Goal: Task Accomplishment & Management: Complete application form

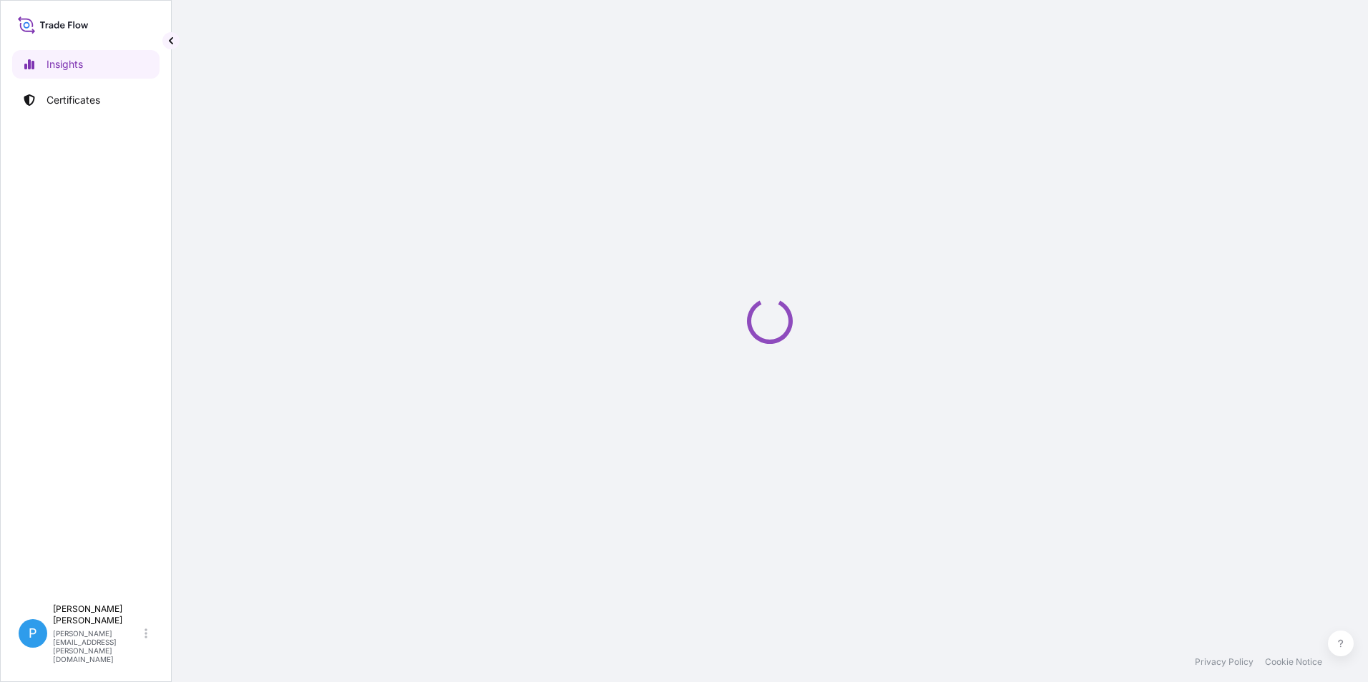
select select "2025"
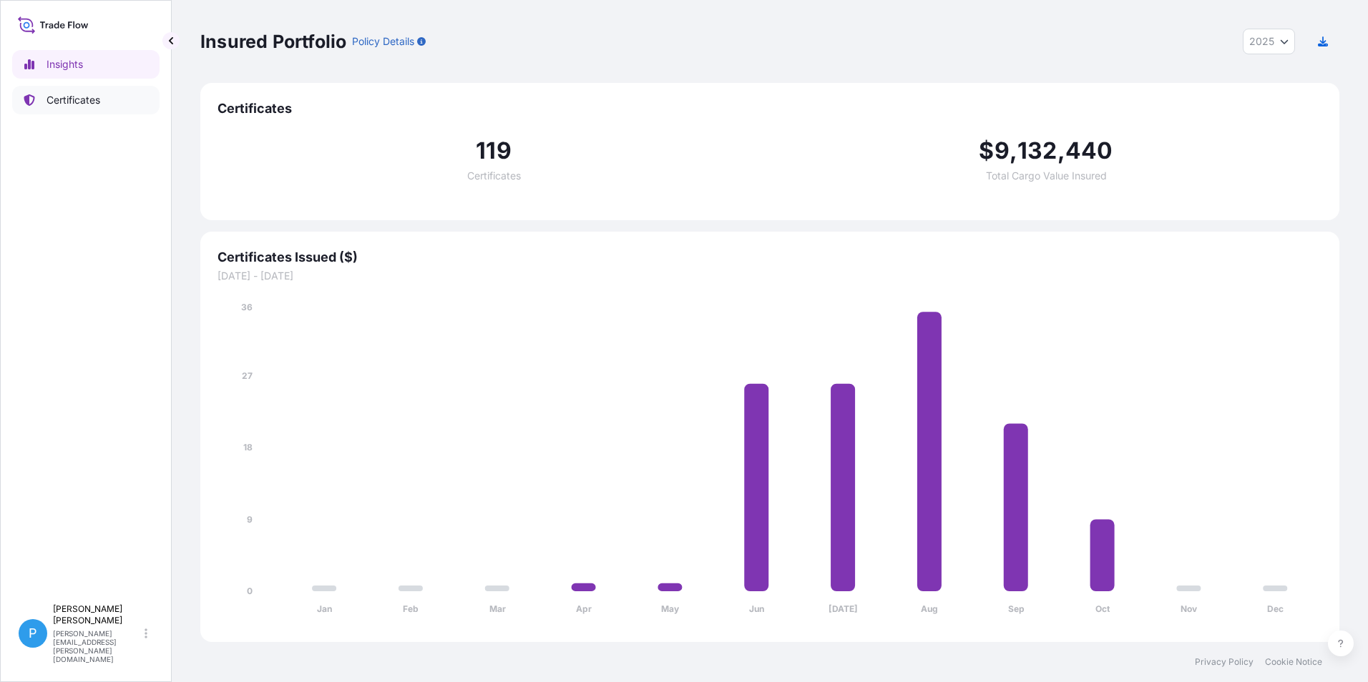
click at [64, 104] on p "Certificates" at bounding box center [73, 100] width 54 height 14
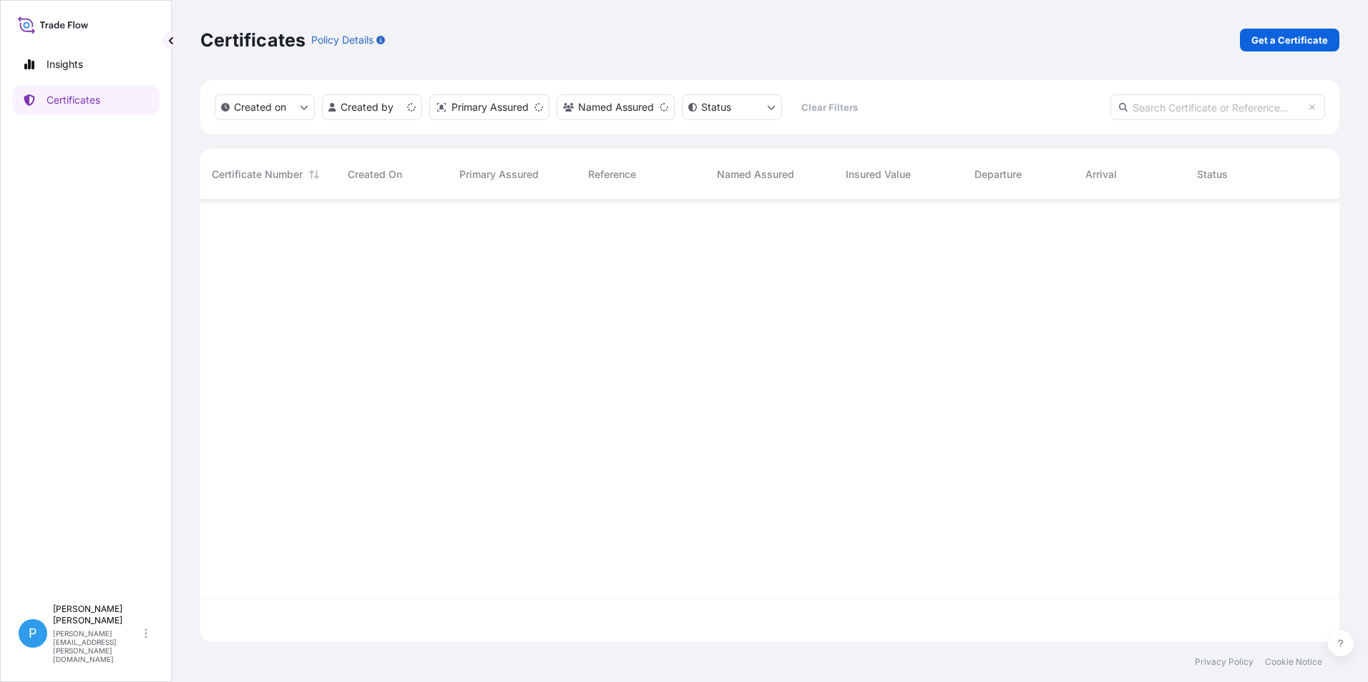
scroll to position [439, 1128]
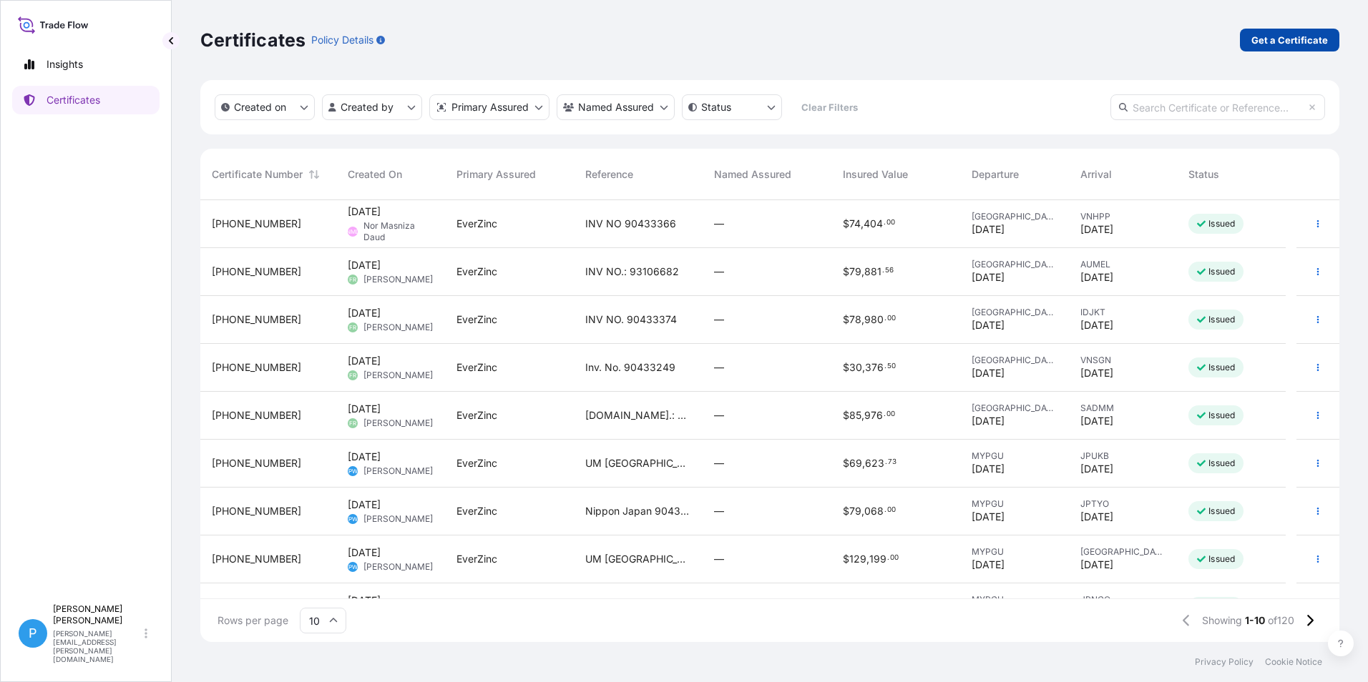
click at [1289, 36] on p "Get a Certificate" at bounding box center [1289, 40] width 77 height 14
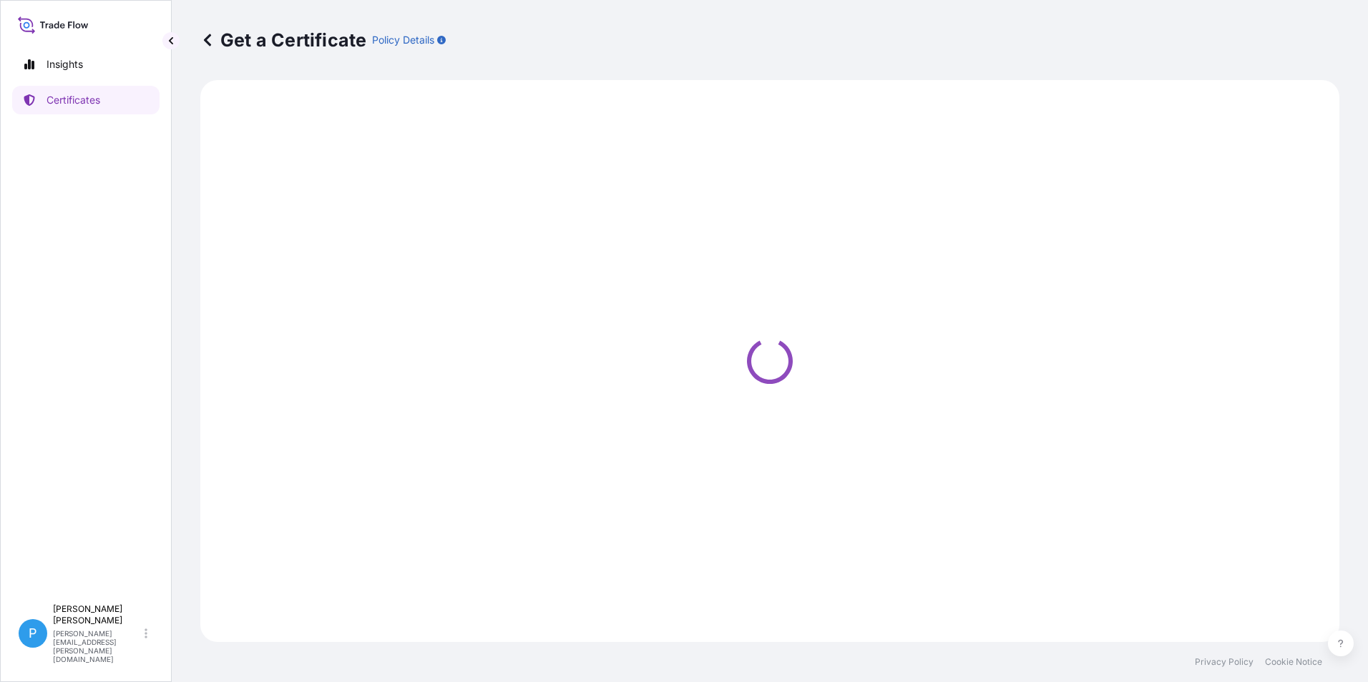
select select "Barge"
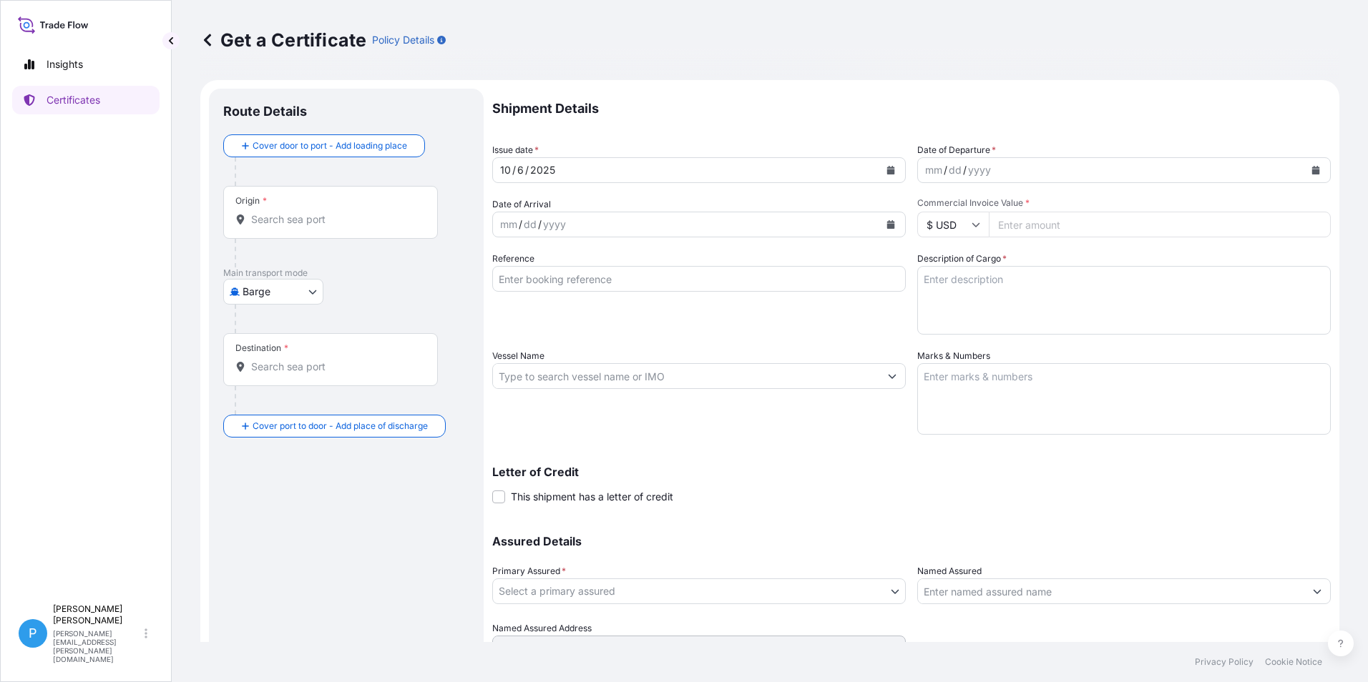
click at [265, 288] on body "Insights Certificates P Perline Wong [EMAIL_ADDRESS][PERSON_NAME][DOMAIN_NAME] …" at bounding box center [684, 341] width 1368 height 682
click at [259, 433] on div "Air Barge Exhibition Mail / [GEOGRAPHIC_DATA]" at bounding box center [283, 393] width 120 height 166
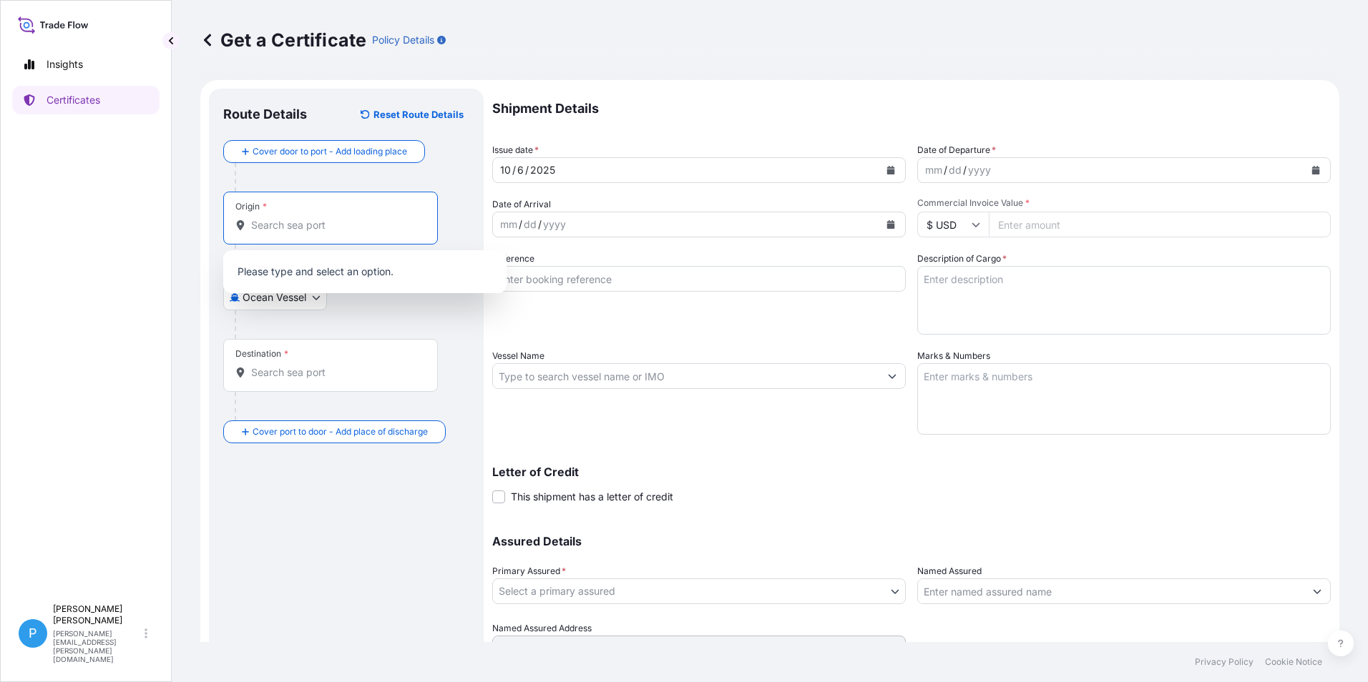
click at [266, 227] on input "Origin *" at bounding box center [335, 225] width 169 height 14
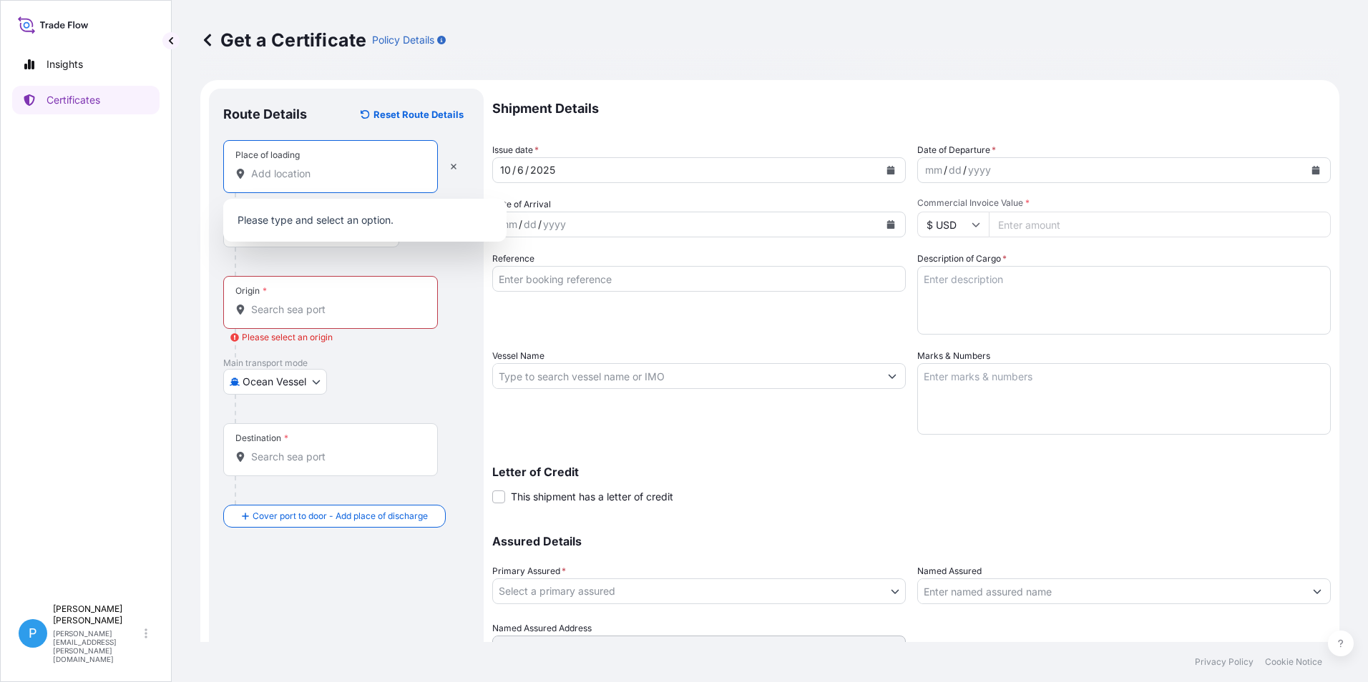
click at [271, 176] on input "Place of loading" at bounding box center [335, 174] width 169 height 14
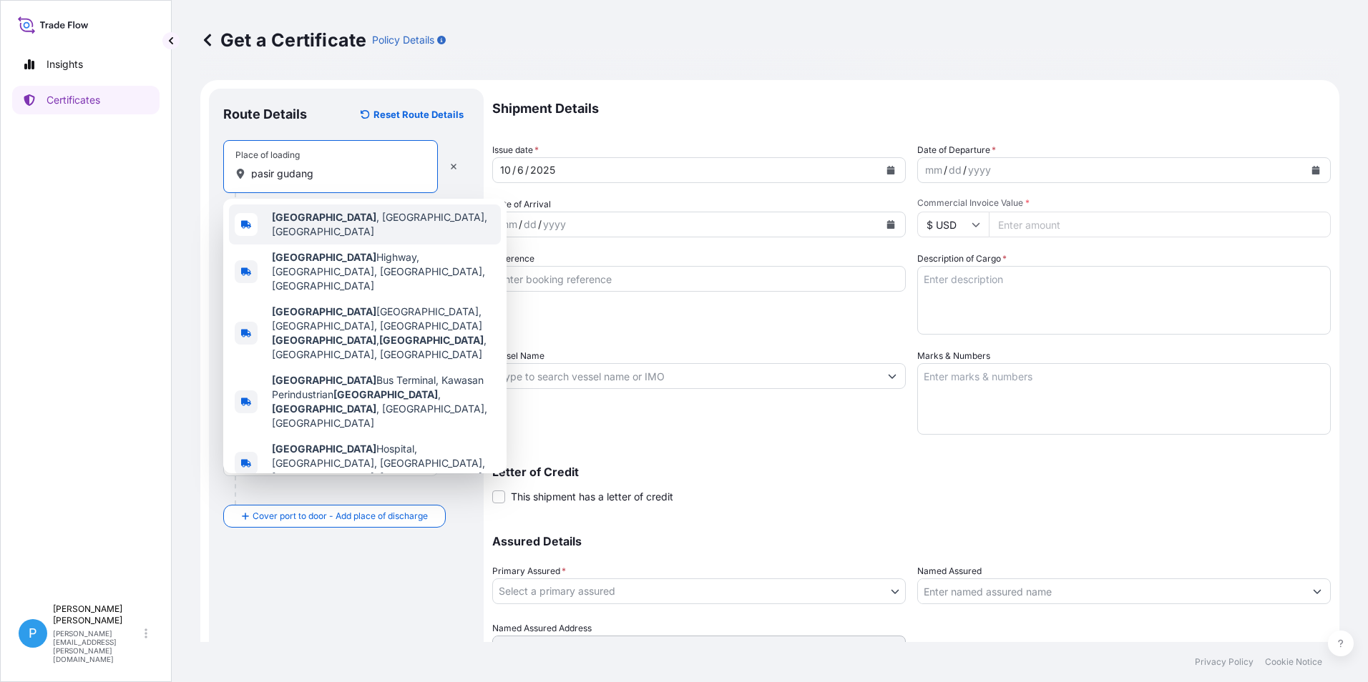
click at [336, 220] on b "[GEOGRAPHIC_DATA]" at bounding box center [324, 217] width 104 height 12
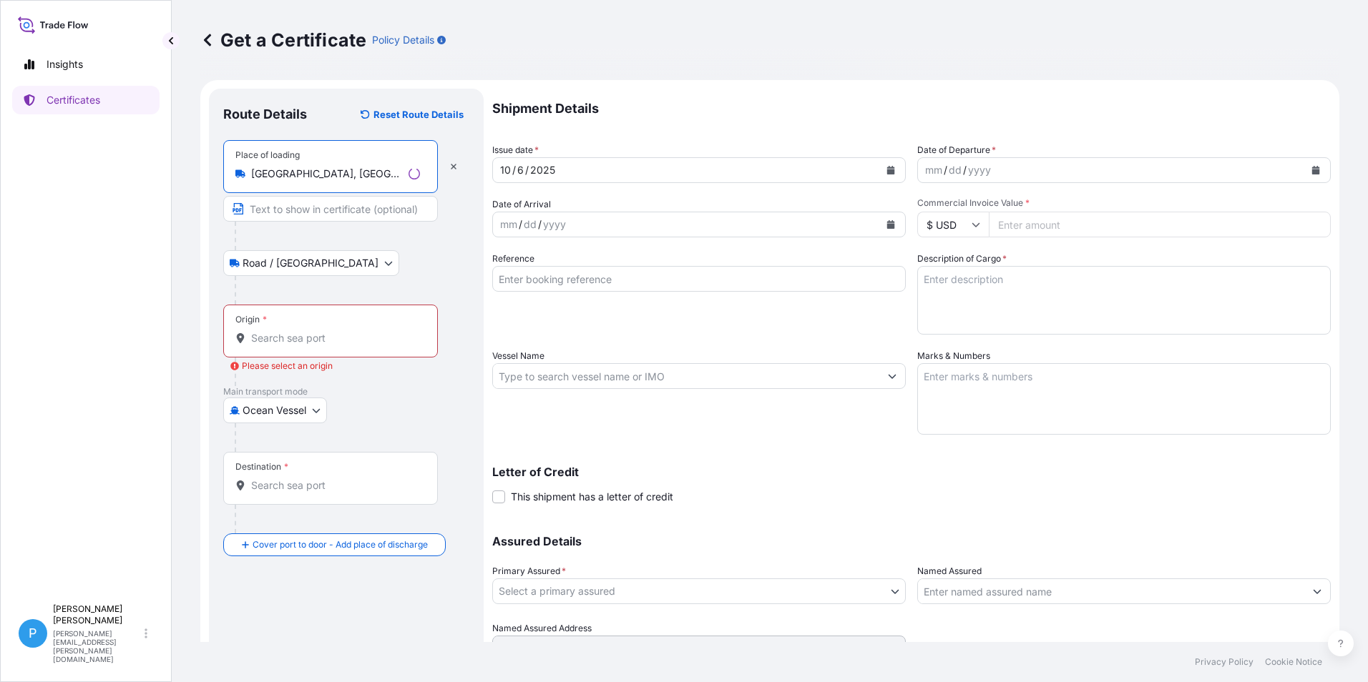
type input "[GEOGRAPHIC_DATA], [GEOGRAPHIC_DATA], [GEOGRAPHIC_DATA]"
click at [277, 329] on div "Origin *" at bounding box center [330, 331] width 215 height 53
click at [277, 331] on input "Origin * Please select an origin" at bounding box center [335, 338] width 169 height 14
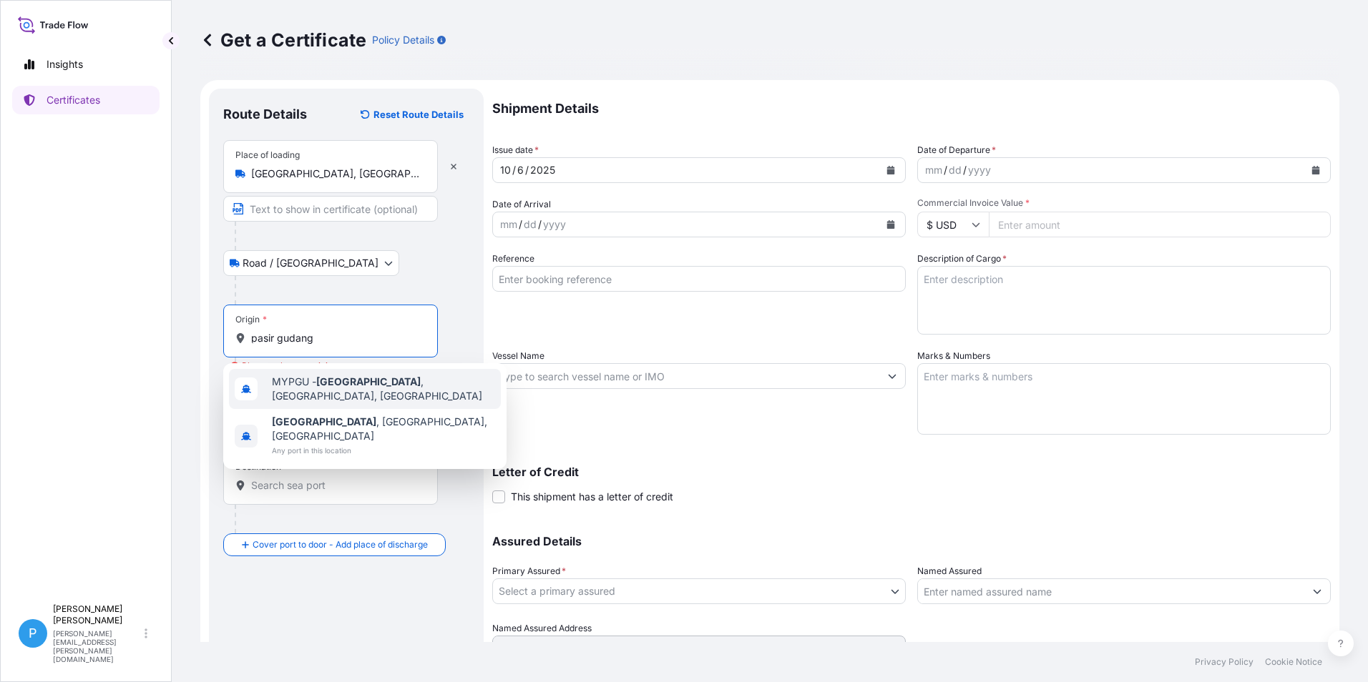
click at [310, 391] on span "MYPGU - [GEOGRAPHIC_DATA] , [GEOGRAPHIC_DATA], [GEOGRAPHIC_DATA]" at bounding box center [383, 389] width 223 height 29
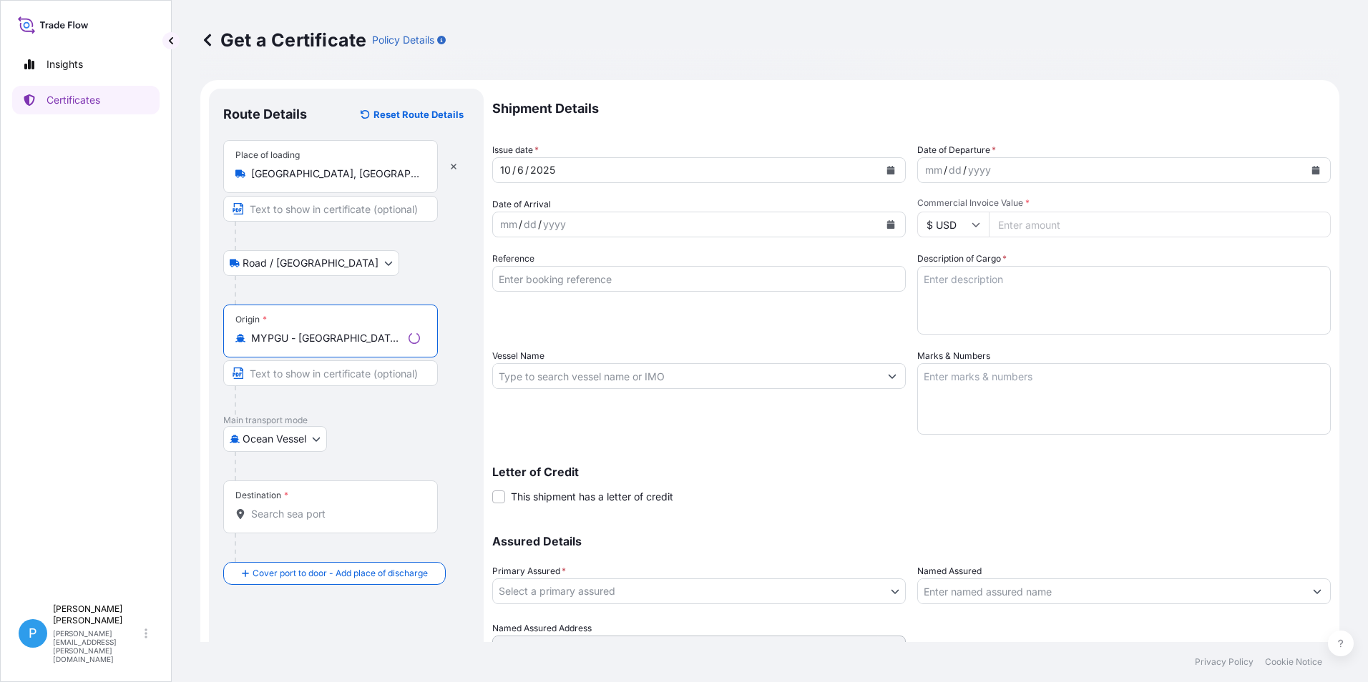
type input "MYPGU - [GEOGRAPHIC_DATA], [GEOGRAPHIC_DATA], [GEOGRAPHIC_DATA]"
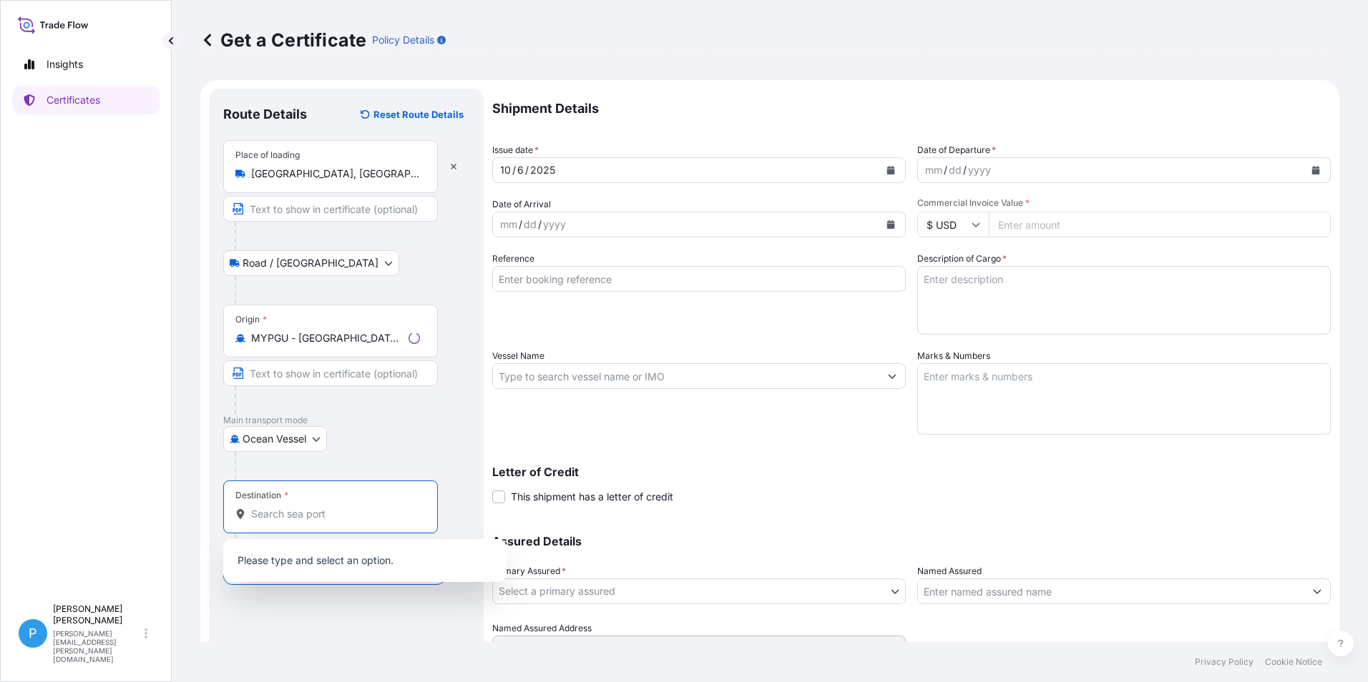
click at [263, 507] on input "Destination *" at bounding box center [335, 514] width 169 height 14
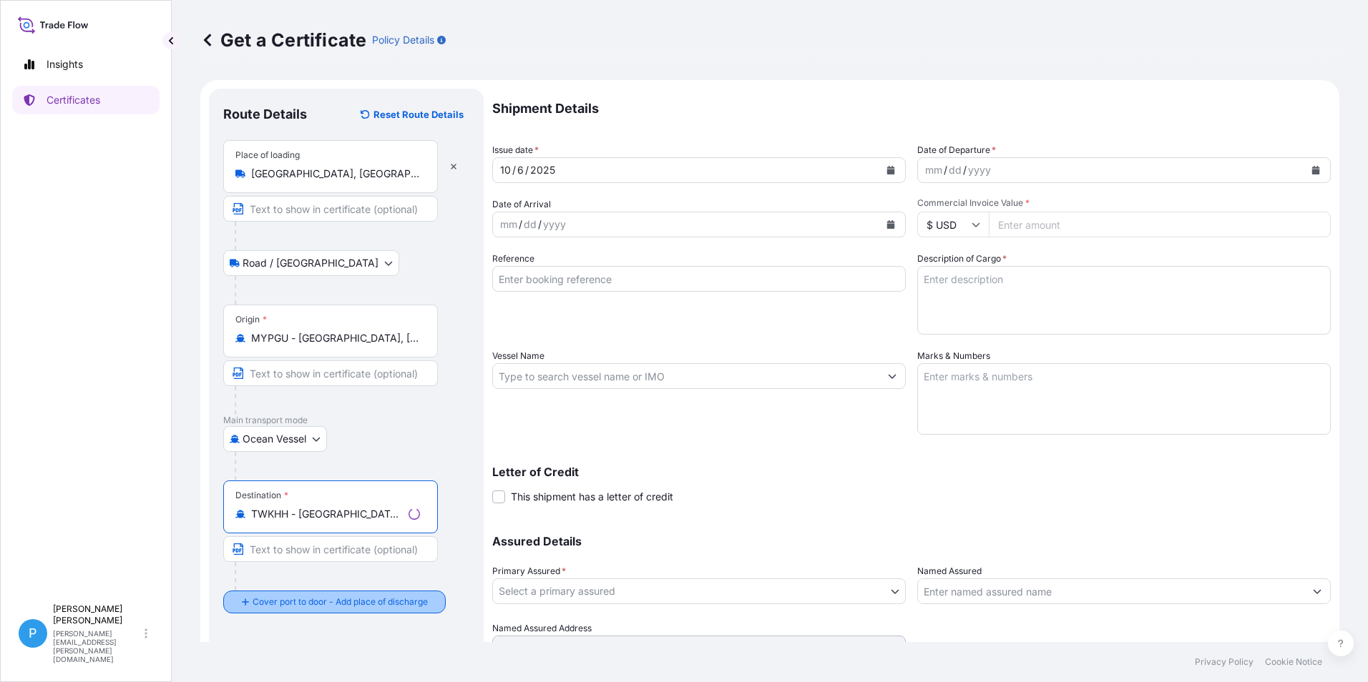
type input "TWKHH - [GEOGRAPHIC_DATA], [GEOGRAPHIC_DATA]"
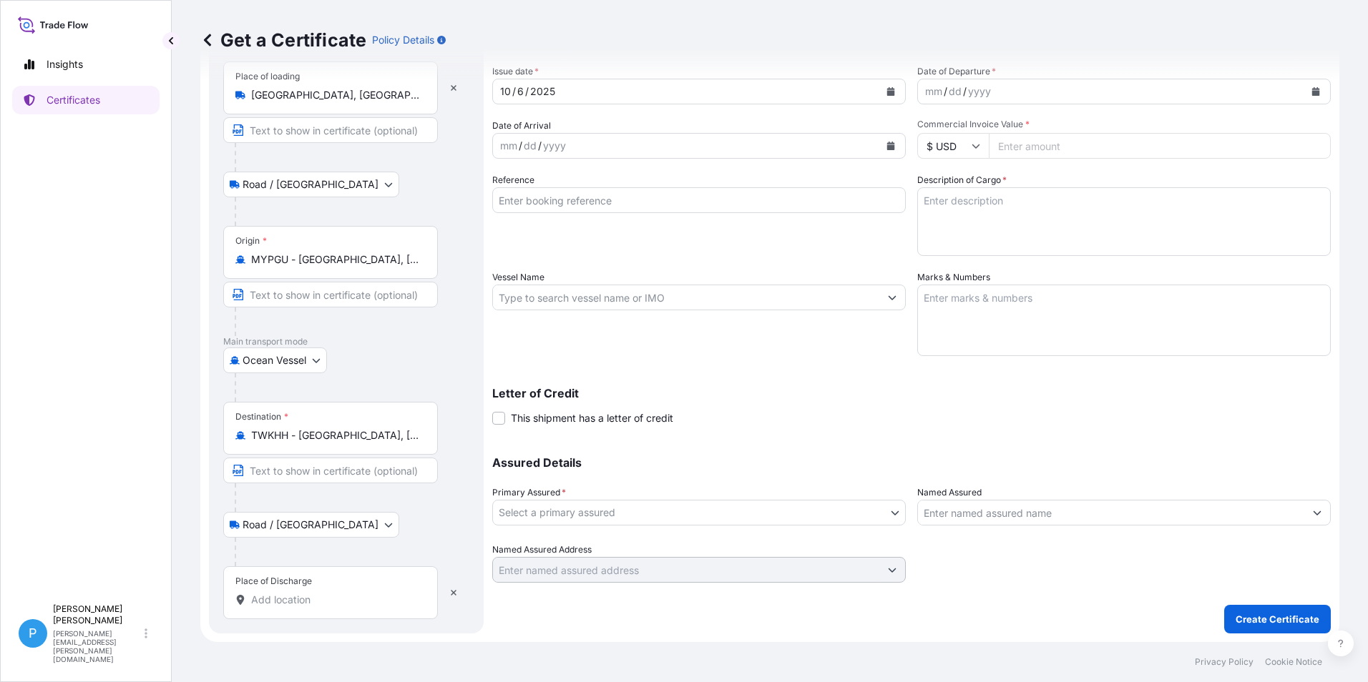
click at [282, 599] on input "Place of Discharge" at bounding box center [335, 600] width 169 height 14
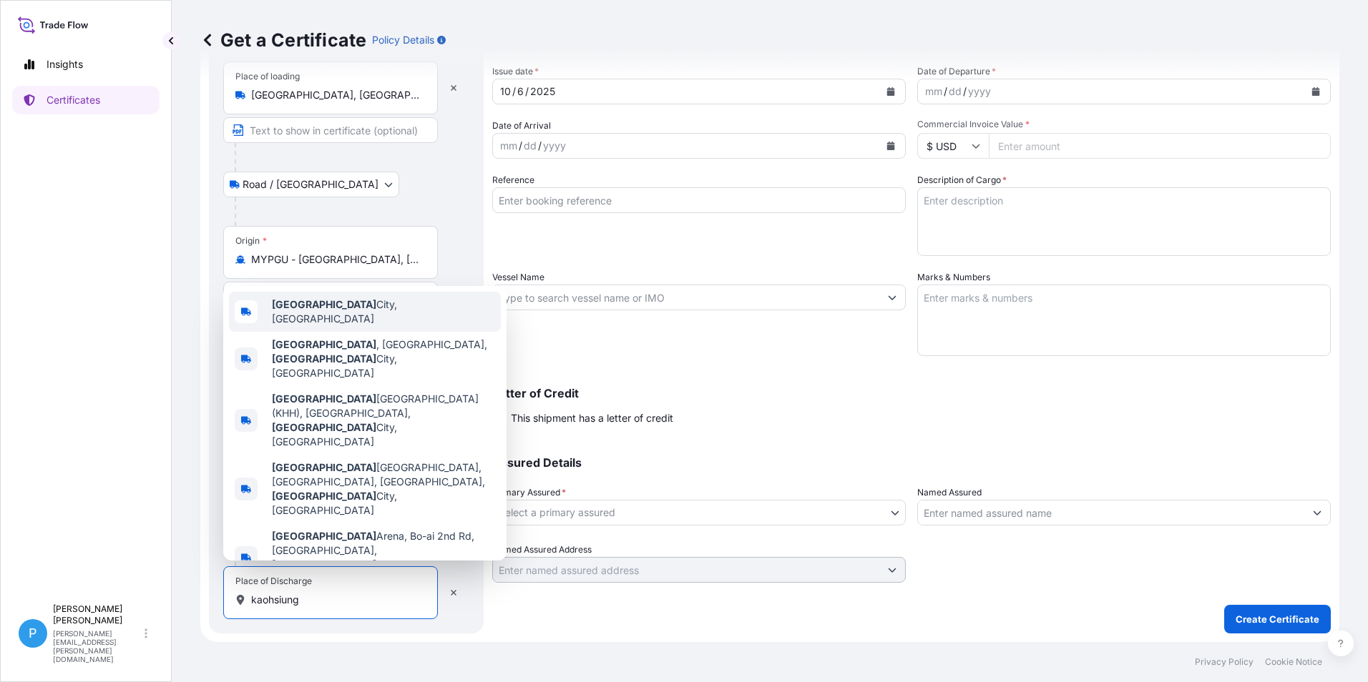
click at [320, 310] on b "[GEOGRAPHIC_DATA]" at bounding box center [324, 304] width 104 height 12
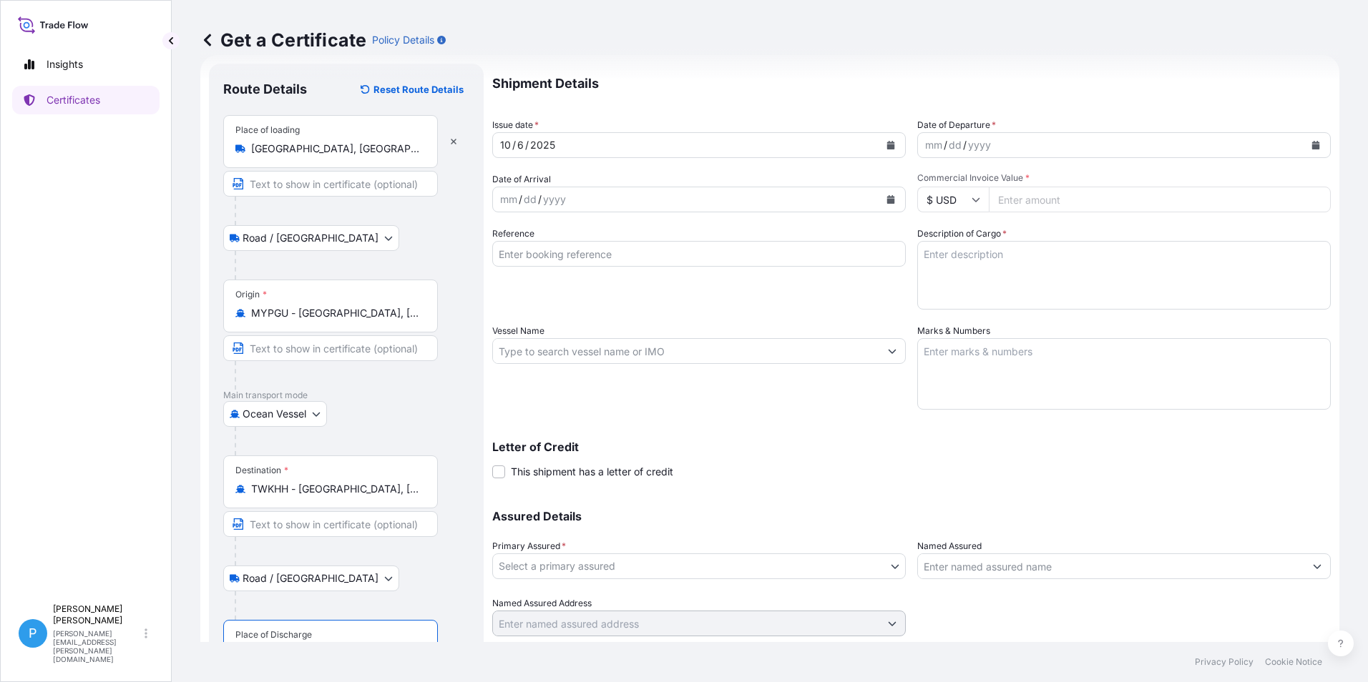
scroll to position [0, 0]
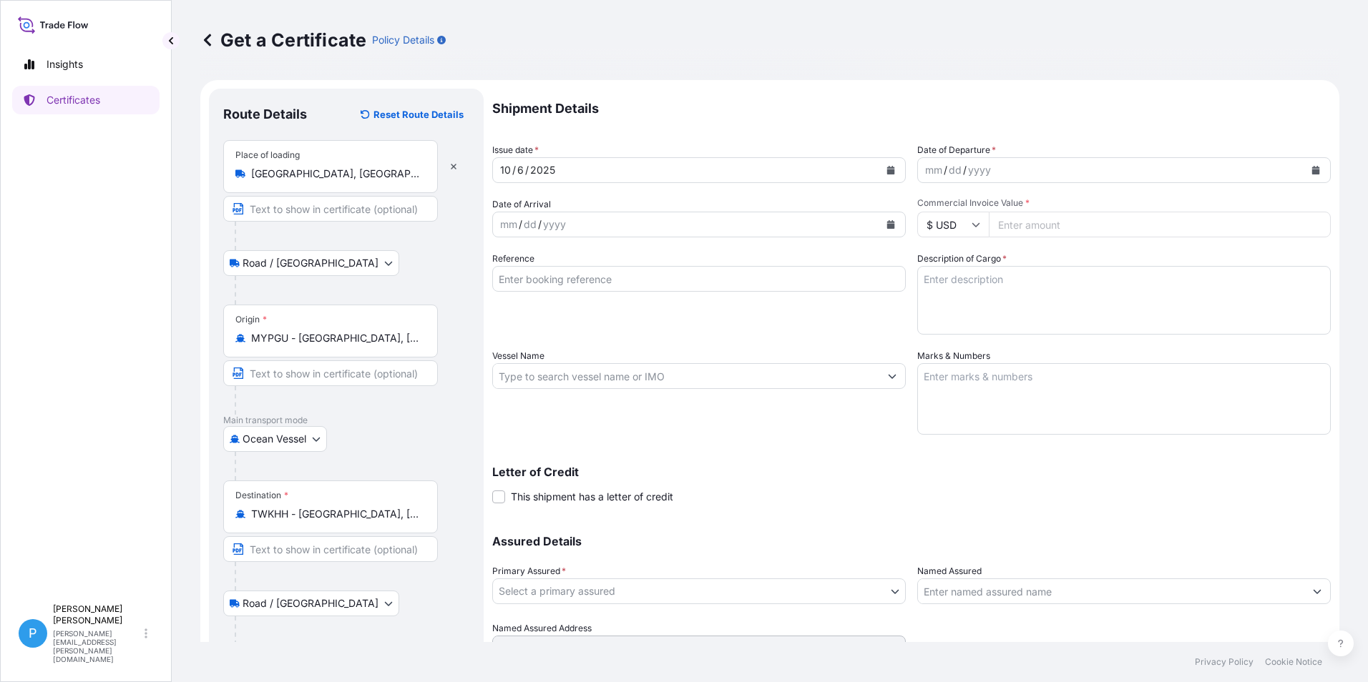
type input "[GEOGRAPHIC_DATA], [GEOGRAPHIC_DATA]"
click at [887, 227] on icon "Calendar" at bounding box center [891, 224] width 8 height 9
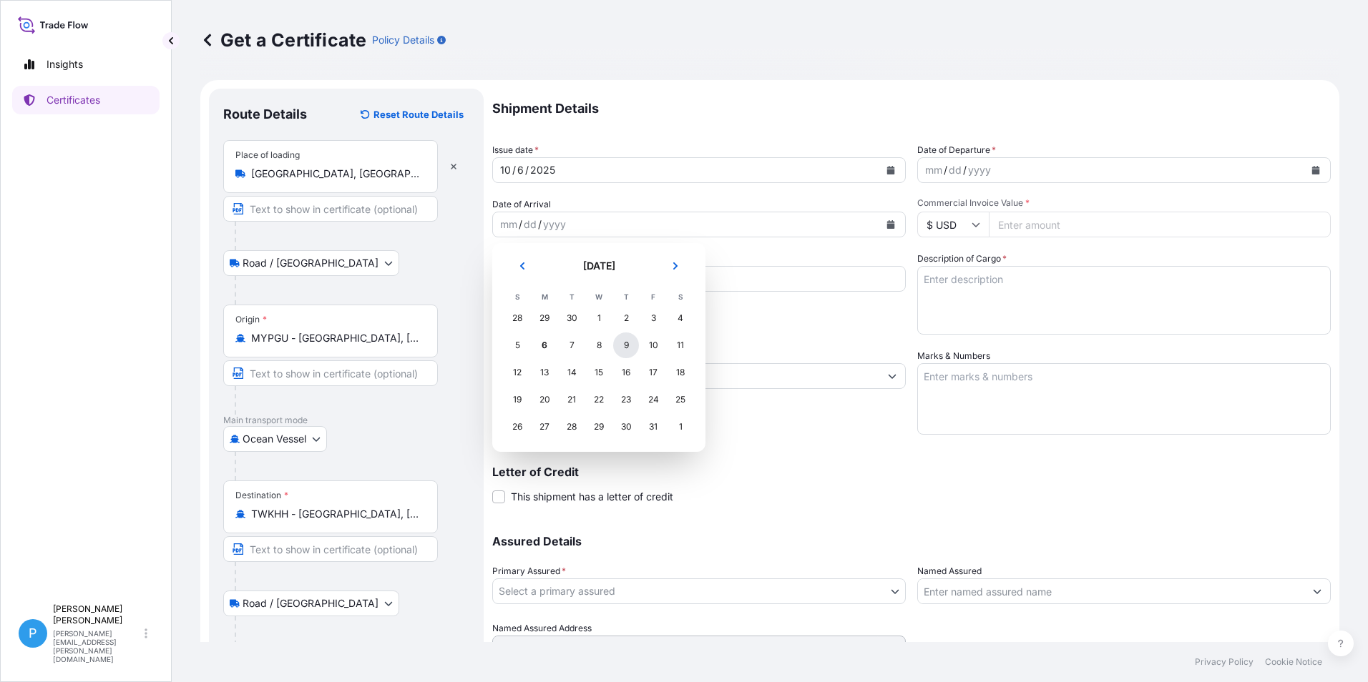
click at [630, 345] on div "9" at bounding box center [626, 346] width 26 height 26
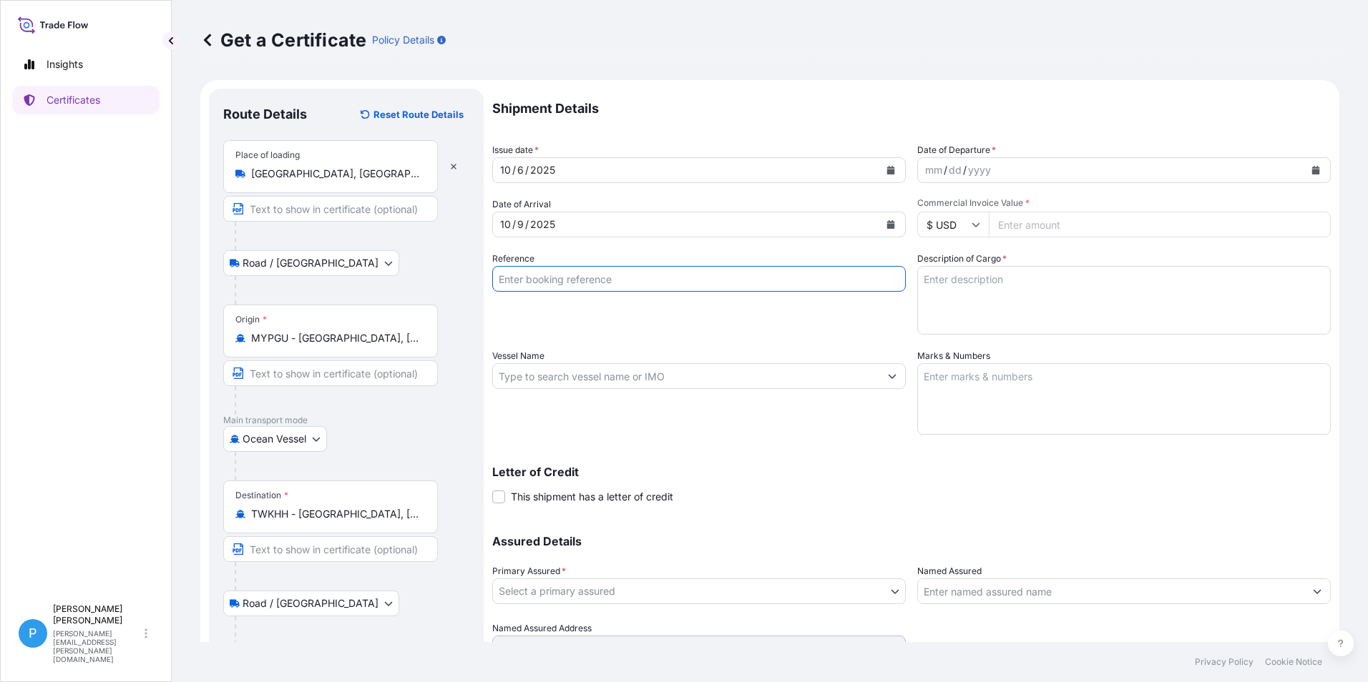
click at [673, 278] on input "Reference" at bounding box center [698, 279] width 413 height 26
type input "Yung Chi Taiwan 90433399"
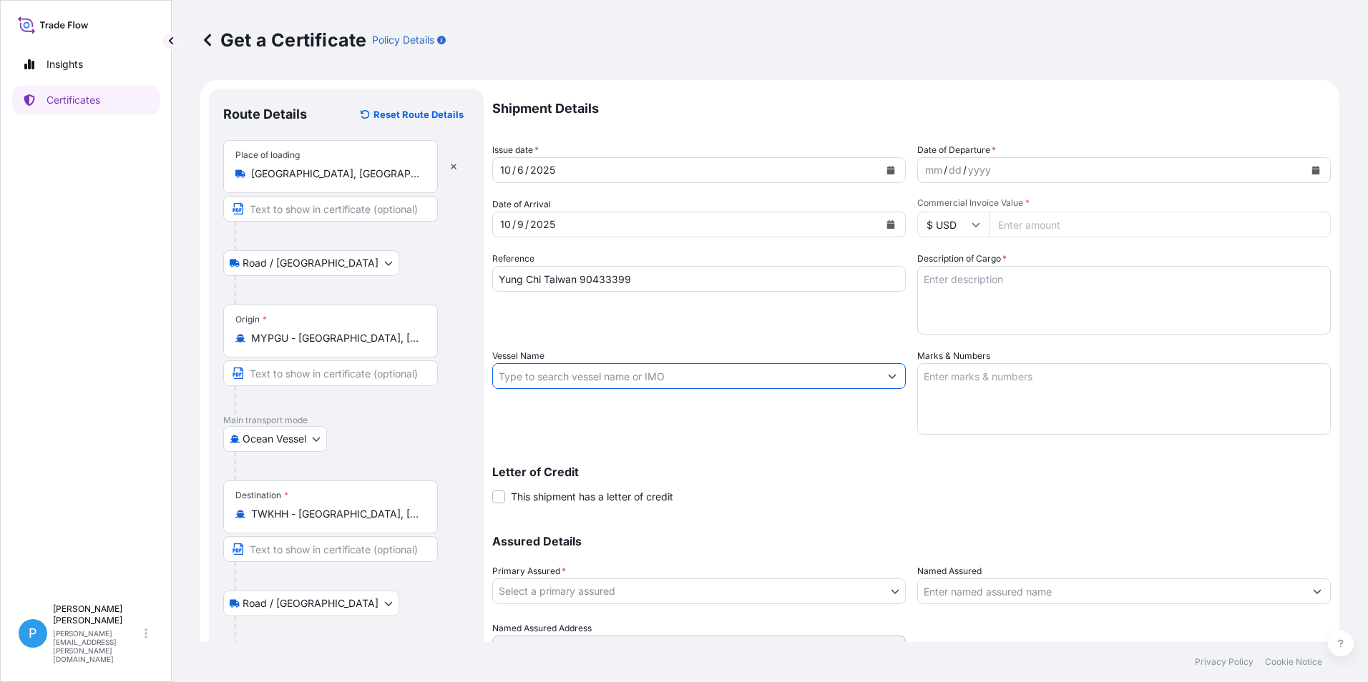
click at [519, 375] on input "Vessel Name" at bounding box center [686, 376] width 386 height 26
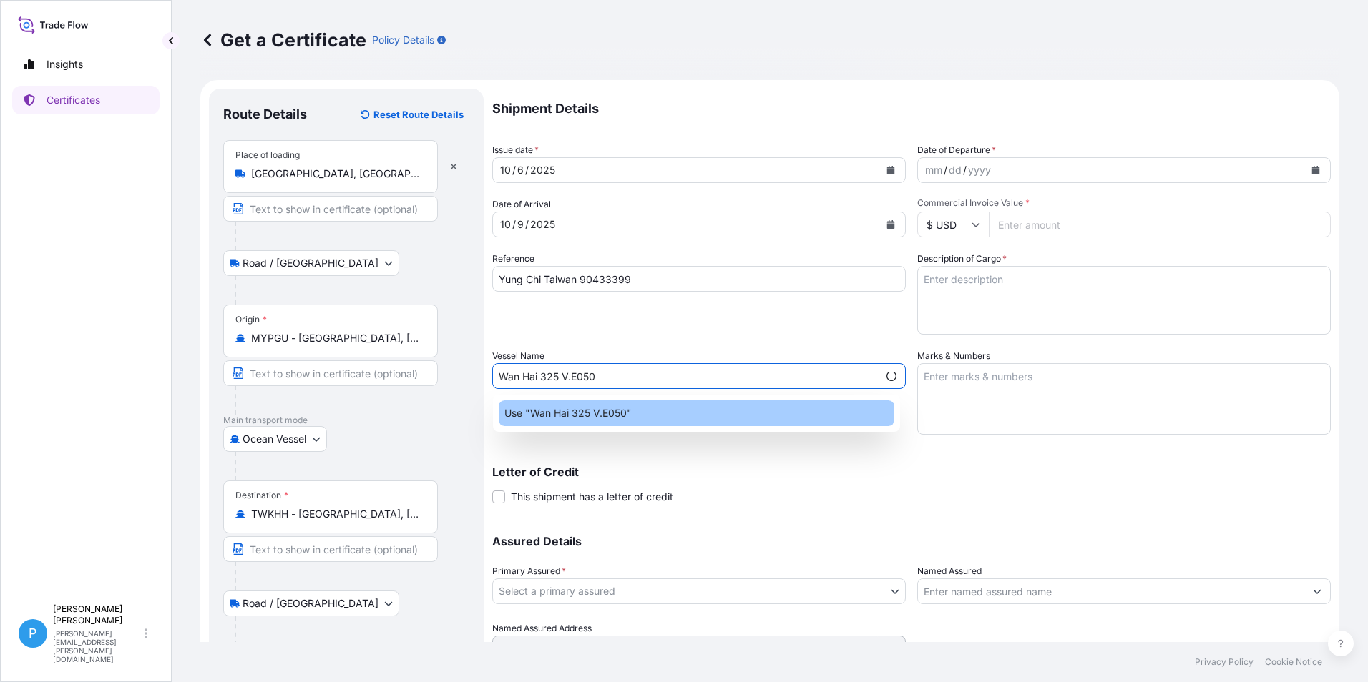
click at [569, 421] on div "Use "Wan Hai 325 V.E050"" at bounding box center [697, 414] width 396 height 26
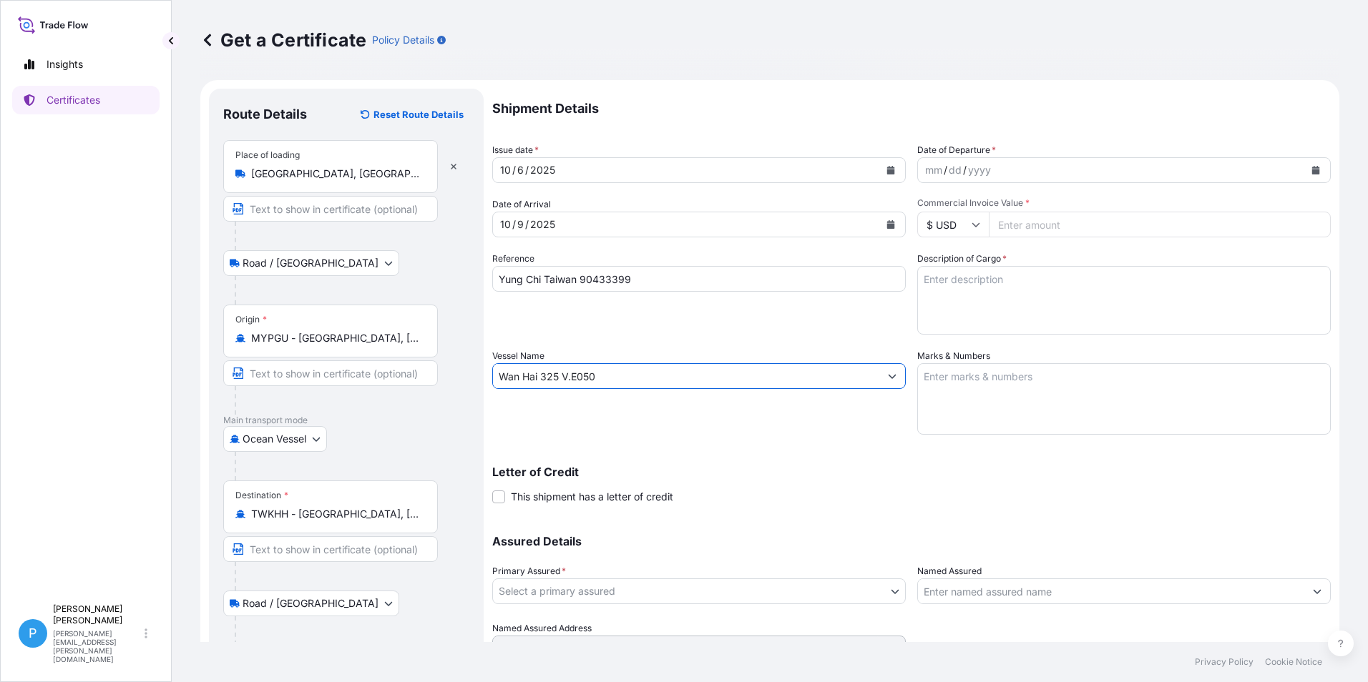
type input "Wan Hai 325 V.E050"
click at [1312, 172] on icon "Calendar" at bounding box center [1316, 170] width 8 height 9
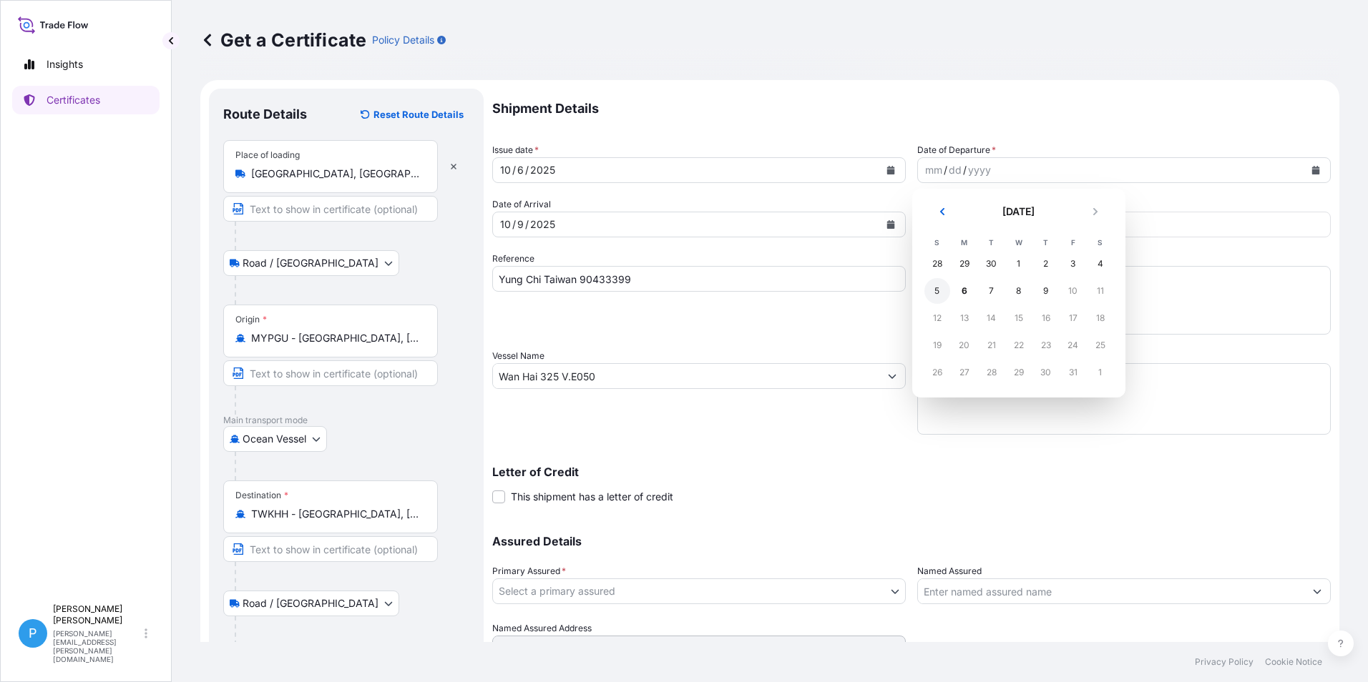
click at [936, 293] on div "5" at bounding box center [937, 291] width 26 height 26
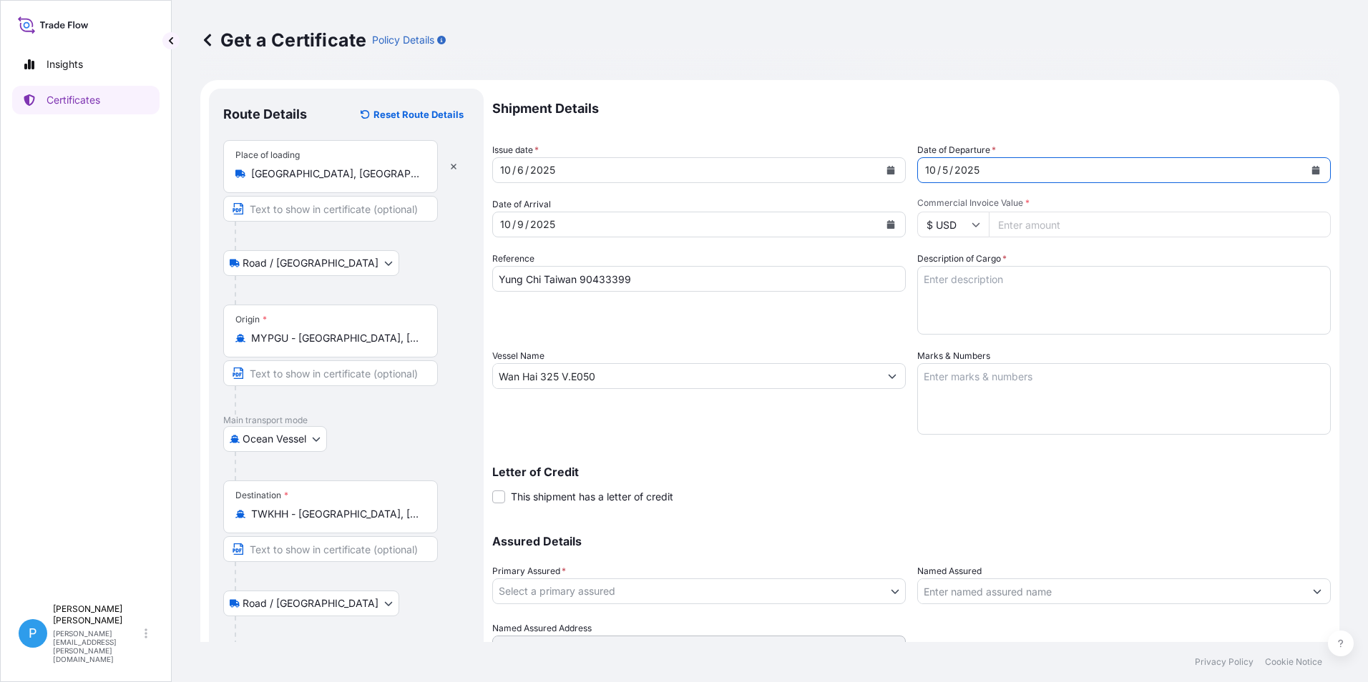
click at [1027, 224] on input "Commercial Invoice Value *" at bounding box center [1160, 225] width 342 height 26
type input "164220.00"
click at [958, 381] on textarea "Marks & Numbers" at bounding box center [1123, 399] width 413 height 72
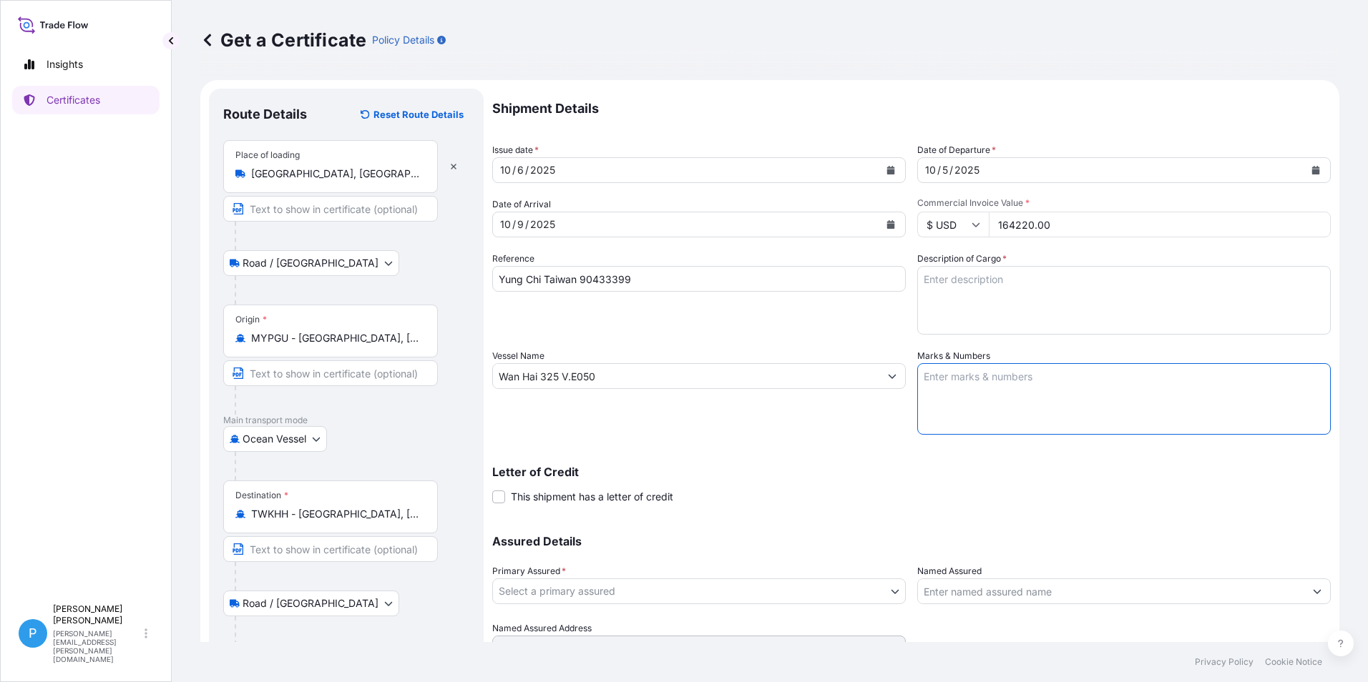
paste textarea "YUNG CHI PAINT & VARNISH MFG PO / NO.; UA-0173-1st [GEOGRAPHIC_DATA]"
type textarea "YUNG CHI PAINT & VARNISH MFG PO / NO.; UA-0173-1st [GEOGRAPHIC_DATA]"
click at [966, 295] on textarea "Description of Cargo *" at bounding box center [1123, 300] width 413 height 69
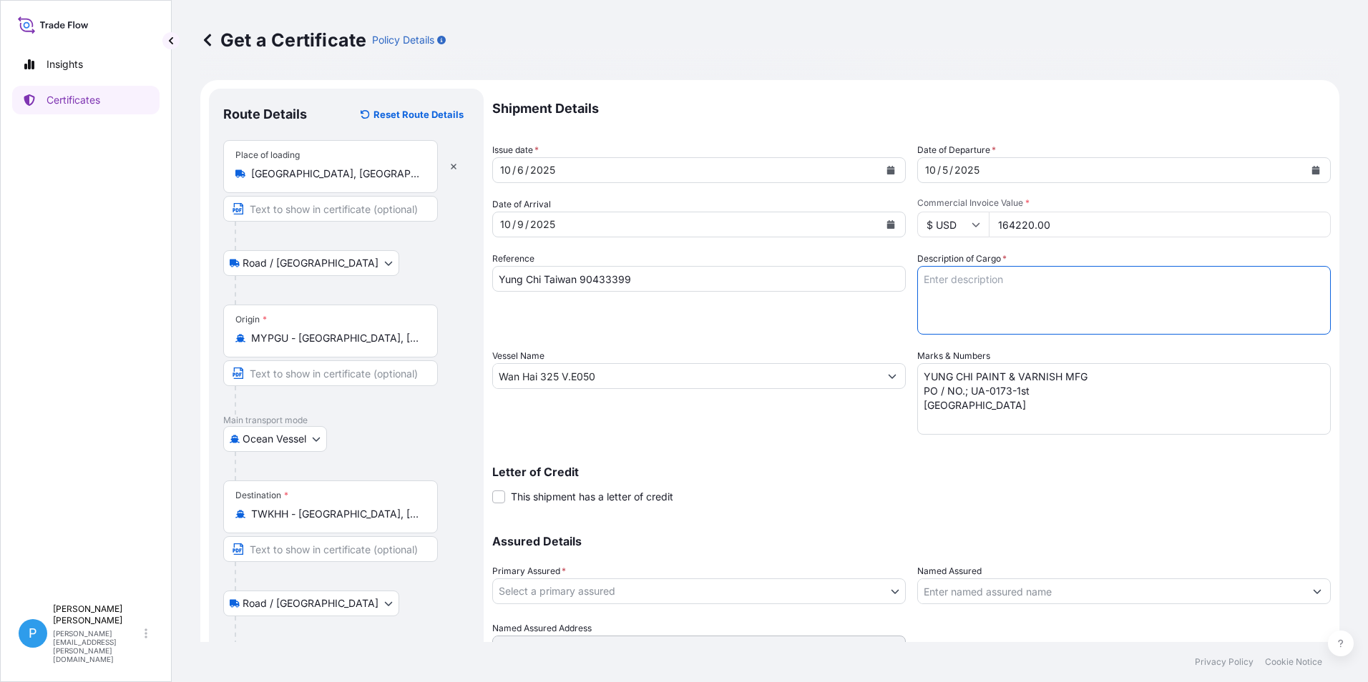
paste textarea "ZINC METAL PIGMENT SUPERFINE EP 68 BAGS X 500KG ZINC METAL PIGMENT STANDARD 5 E…"
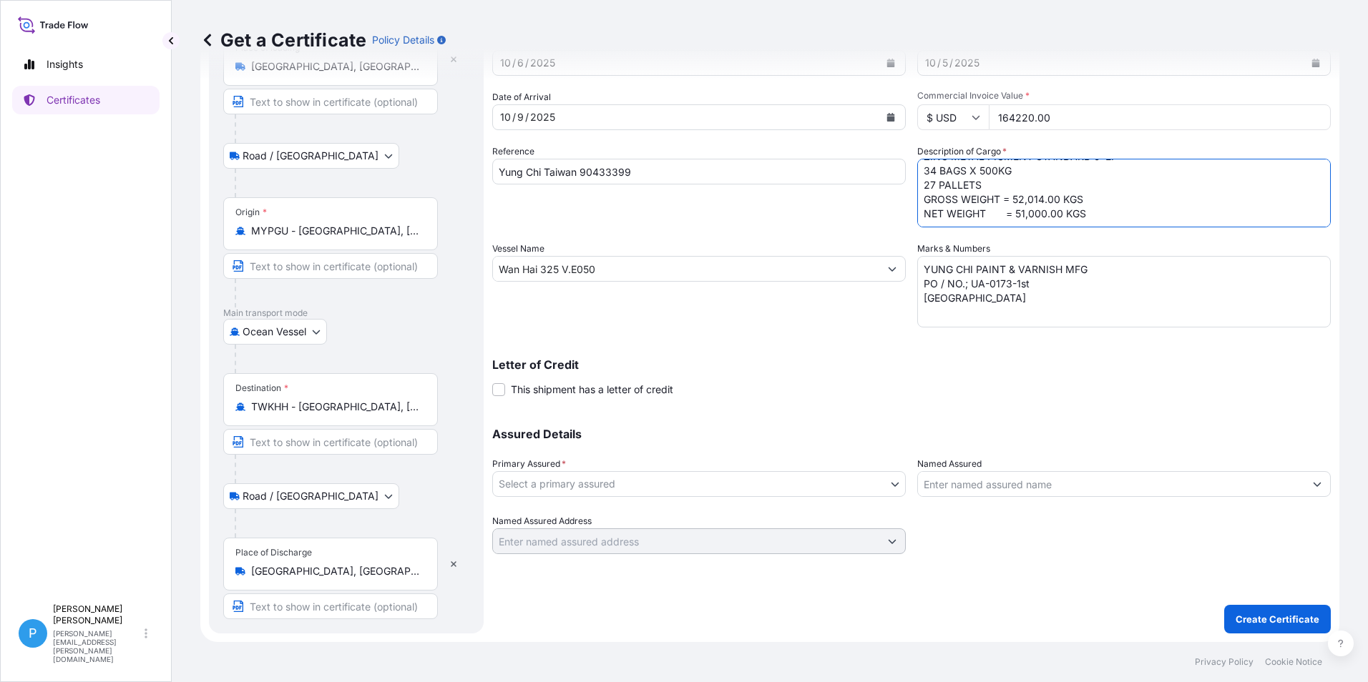
type textarea "ZINC METAL PIGMENT SUPERFINE EP 68 BAGS X 500KG ZINC METAL PIGMENT STANDARD 5 E…"
click at [566, 483] on body "Insights Certificates P Perline Wong [EMAIL_ADDRESS][PERSON_NAME][DOMAIN_NAME] …" at bounding box center [684, 341] width 1368 height 682
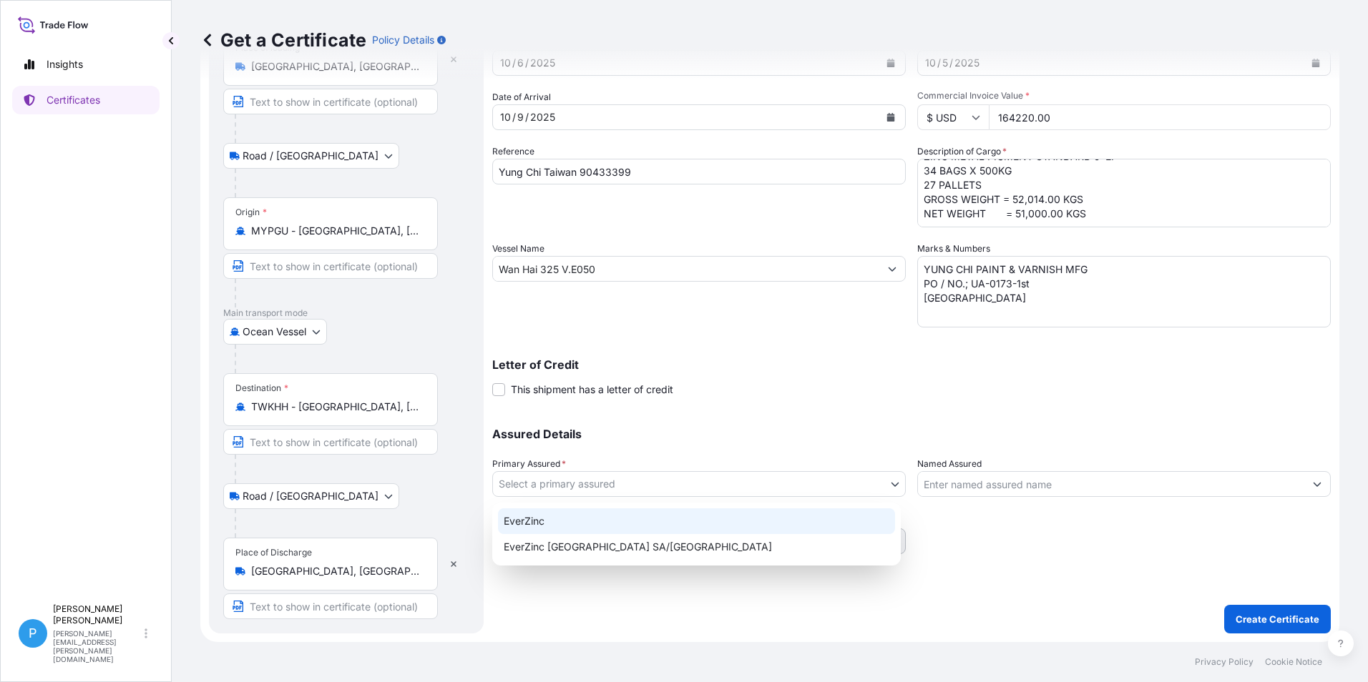
click at [545, 520] on div "EverZinc" at bounding box center [696, 522] width 397 height 26
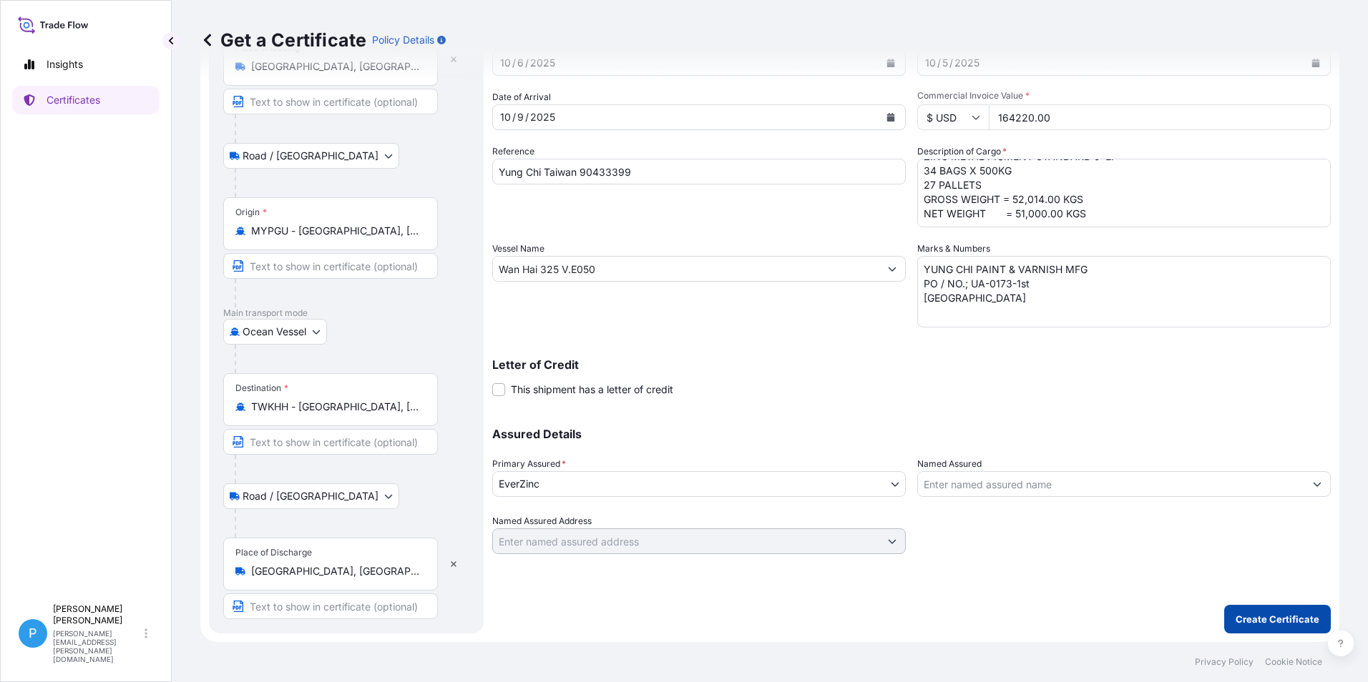
click at [1235, 620] on p "Create Certificate" at bounding box center [1277, 619] width 84 height 14
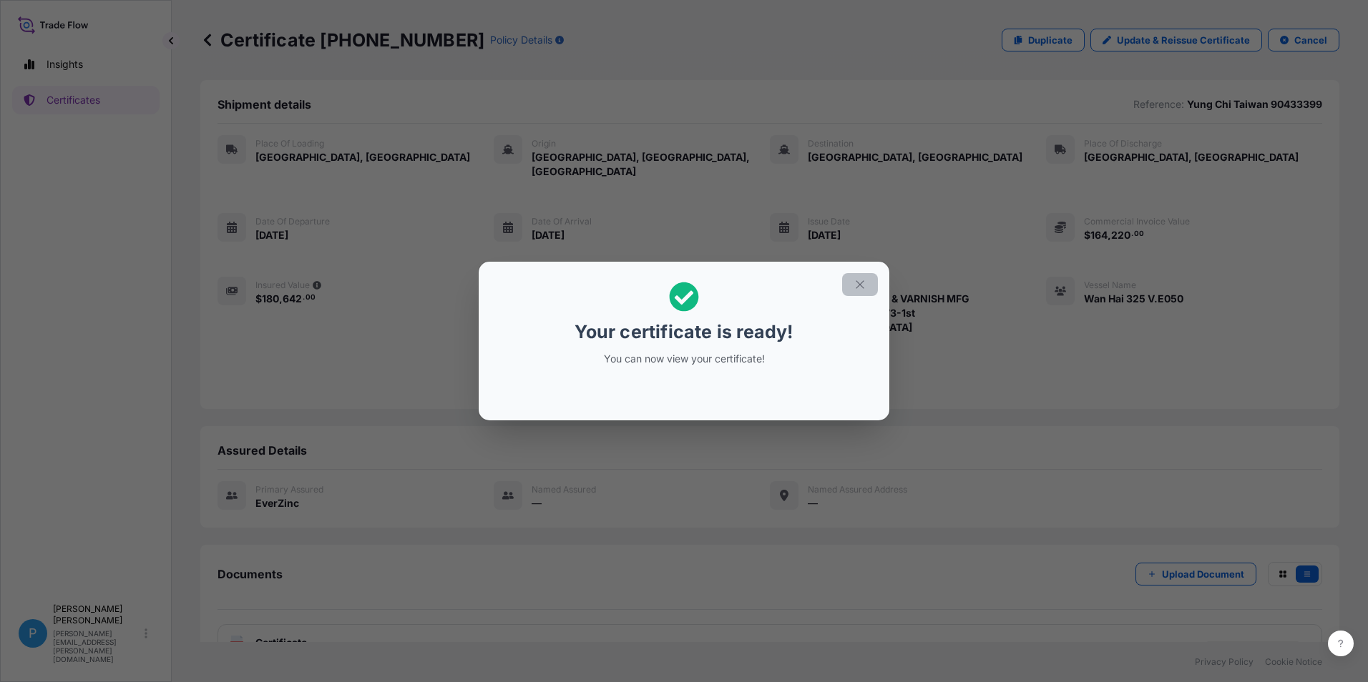
click at [863, 285] on icon "button" at bounding box center [859, 284] width 13 height 13
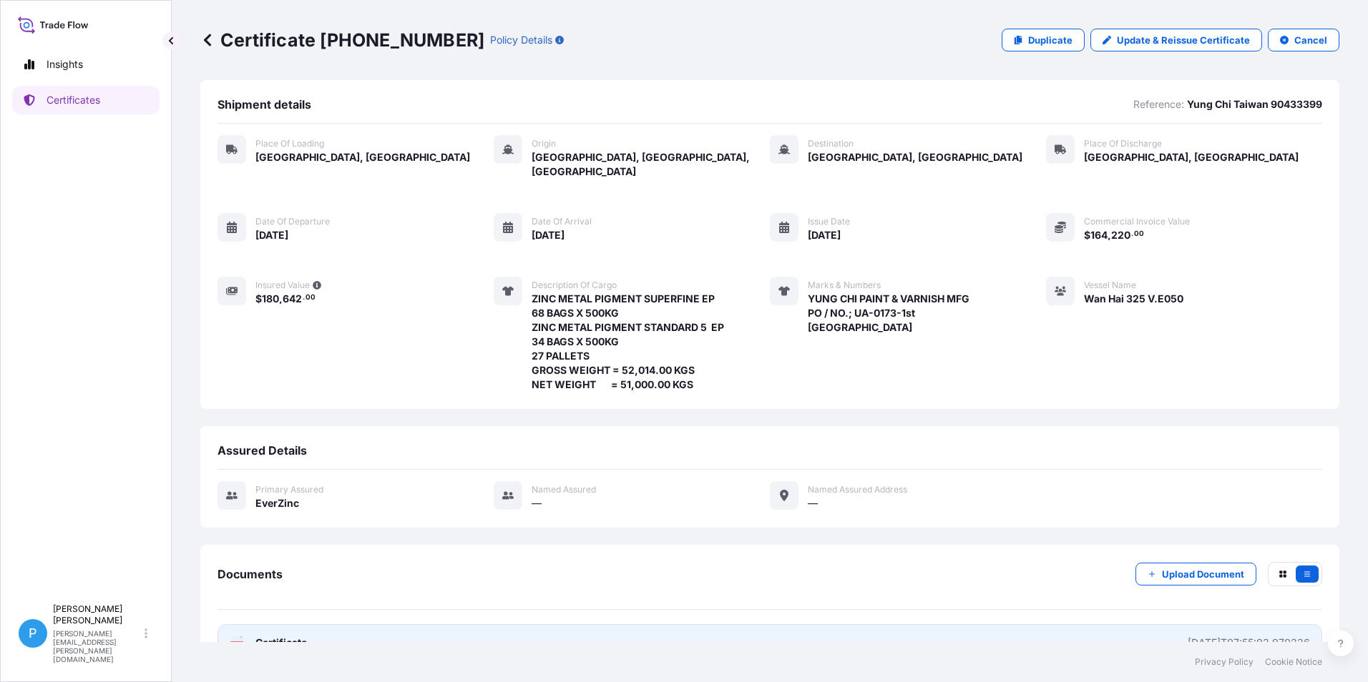
click at [283, 625] on link "PDF Certificate [DATE]T07:55:03.970236" at bounding box center [769, 643] width 1105 height 37
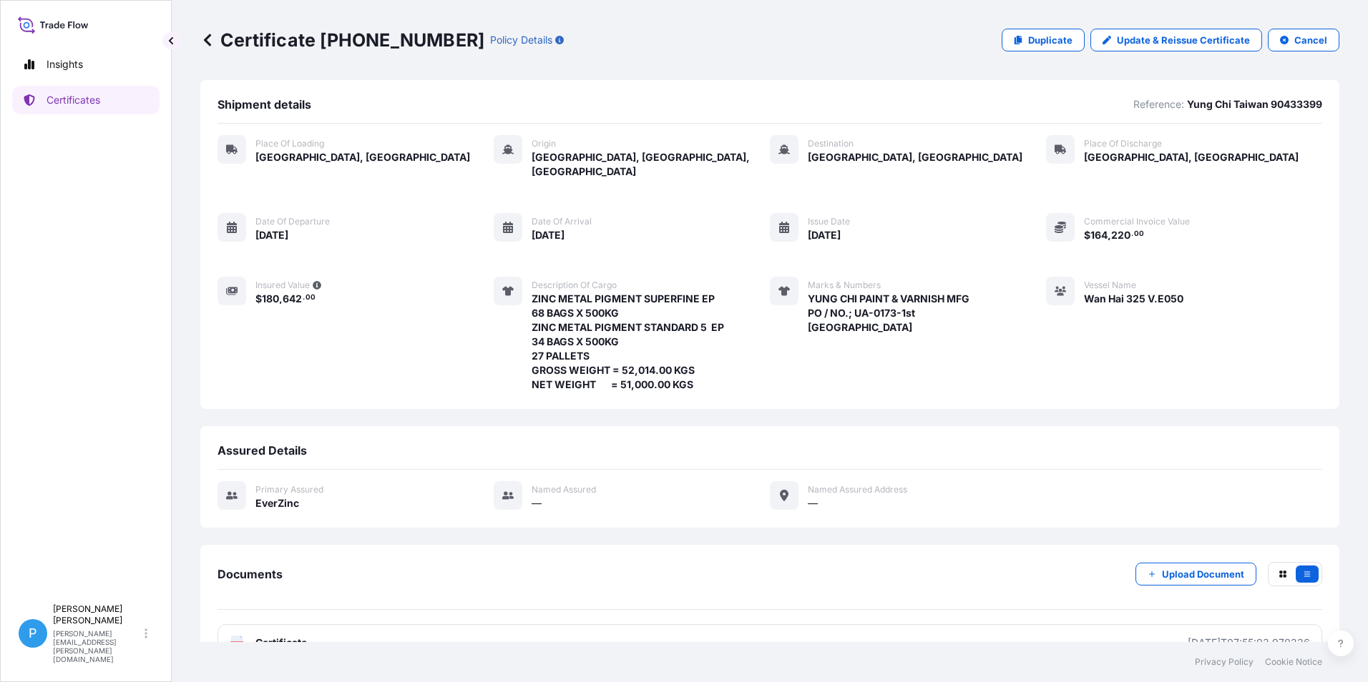
click at [205, 36] on icon at bounding box center [207, 40] width 14 height 14
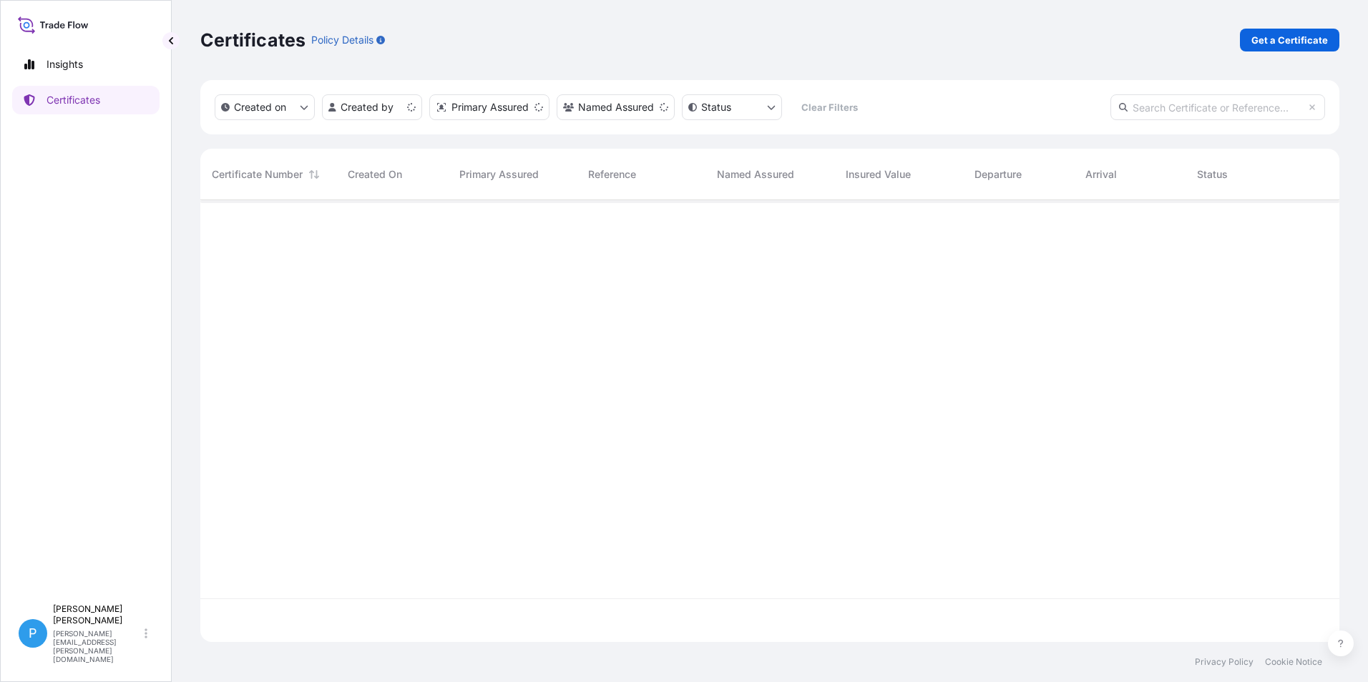
scroll to position [439, 1128]
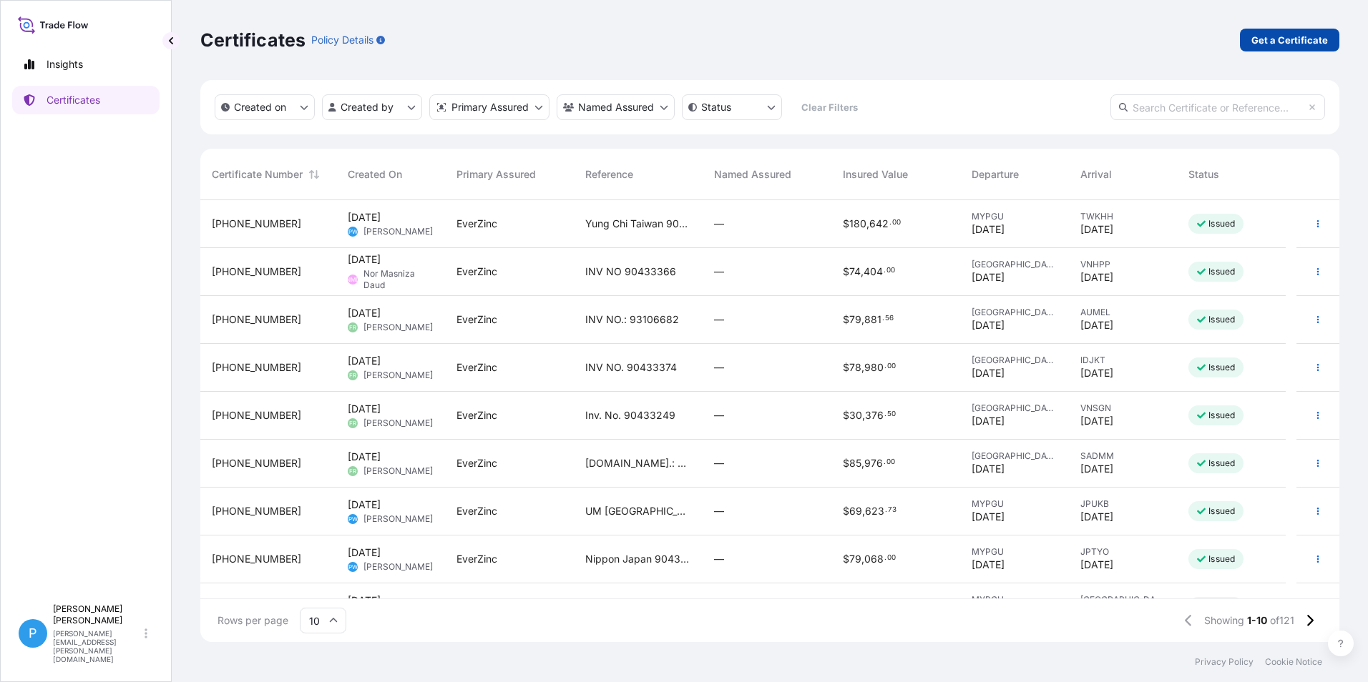
click at [1271, 37] on p "Get a Certificate" at bounding box center [1289, 40] width 77 height 14
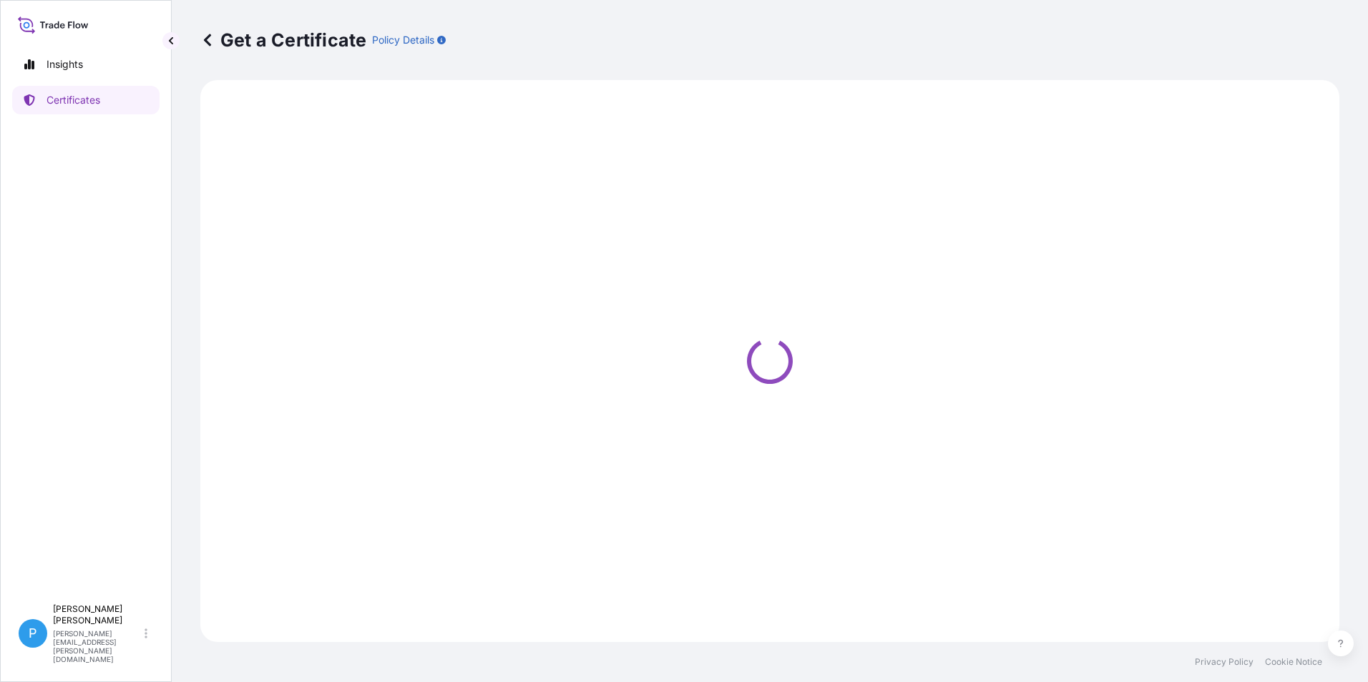
select select "Road / [GEOGRAPHIC_DATA]"
select select "Barge"
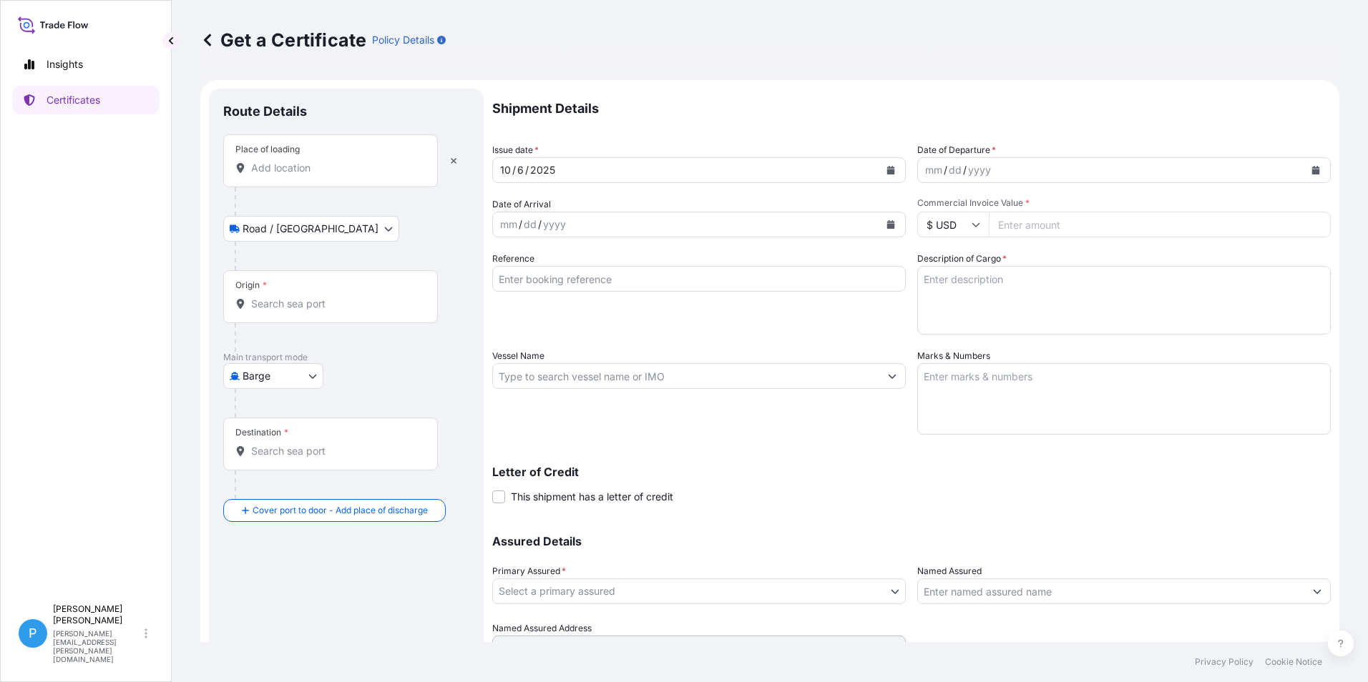
click at [275, 175] on div "Place of loading" at bounding box center [330, 160] width 215 height 53
click at [275, 175] on input "Place of loading" at bounding box center [335, 168] width 169 height 14
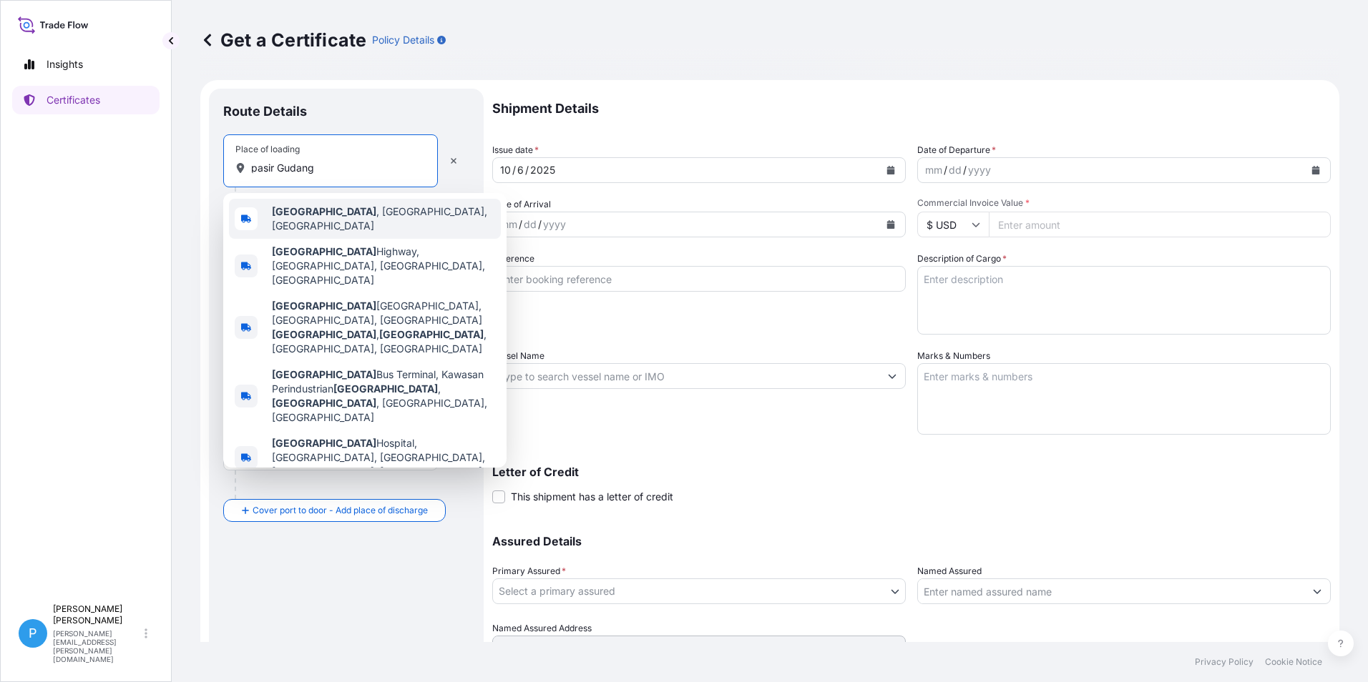
click at [326, 217] on b "[GEOGRAPHIC_DATA]" at bounding box center [324, 211] width 104 height 12
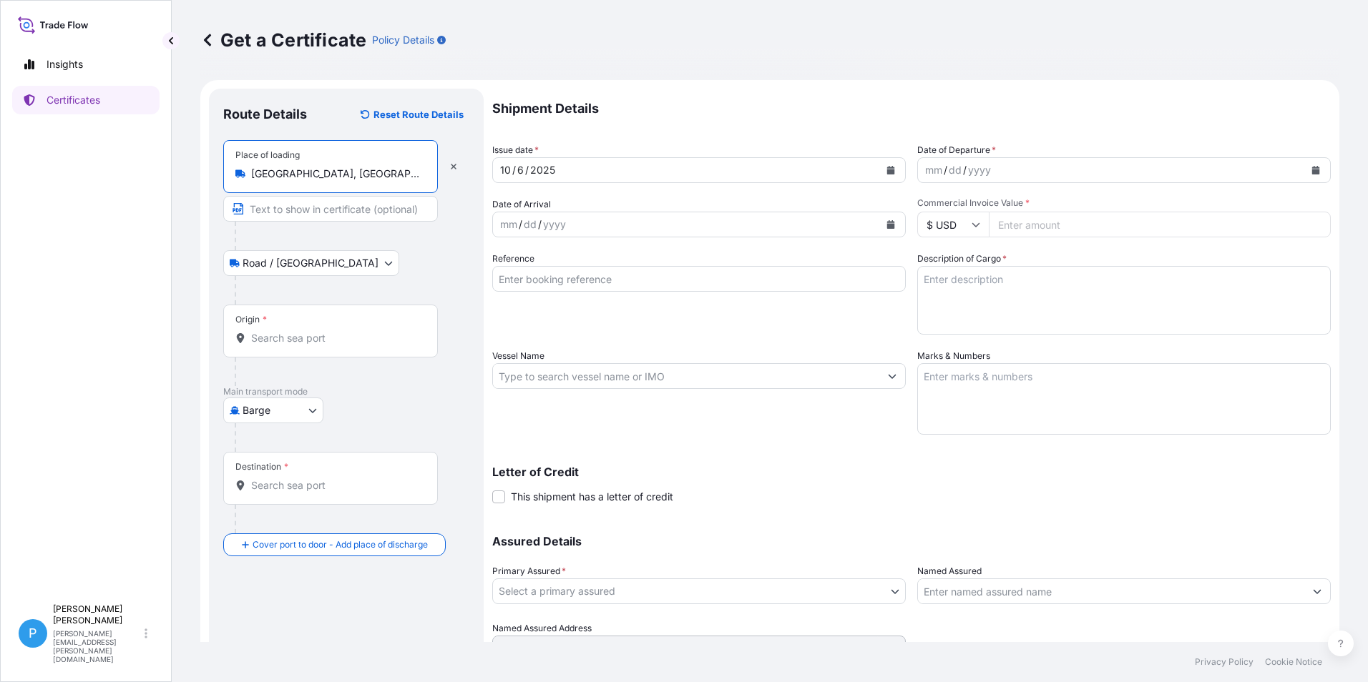
type input "[GEOGRAPHIC_DATA], [GEOGRAPHIC_DATA], [GEOGRAPHIC_DATA]"
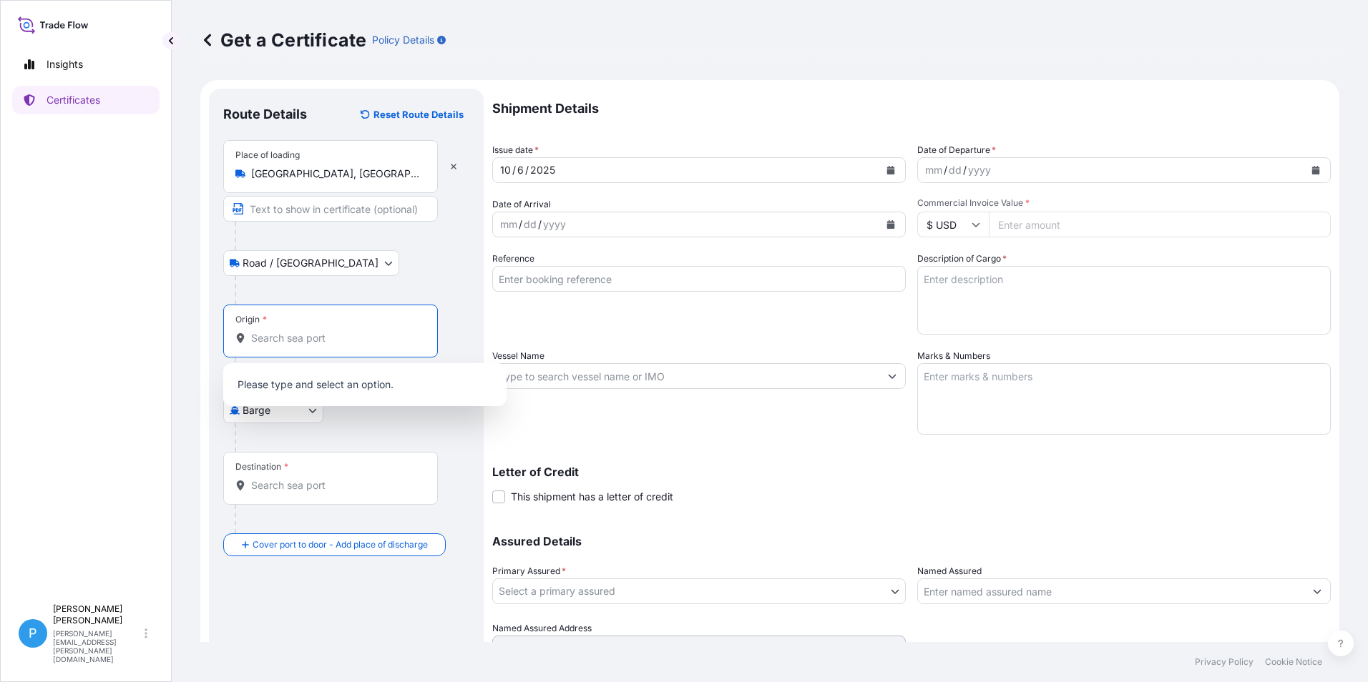
click at [273, 332] on input "Origin *" at bounding box center [335, 338] width 169 height 14
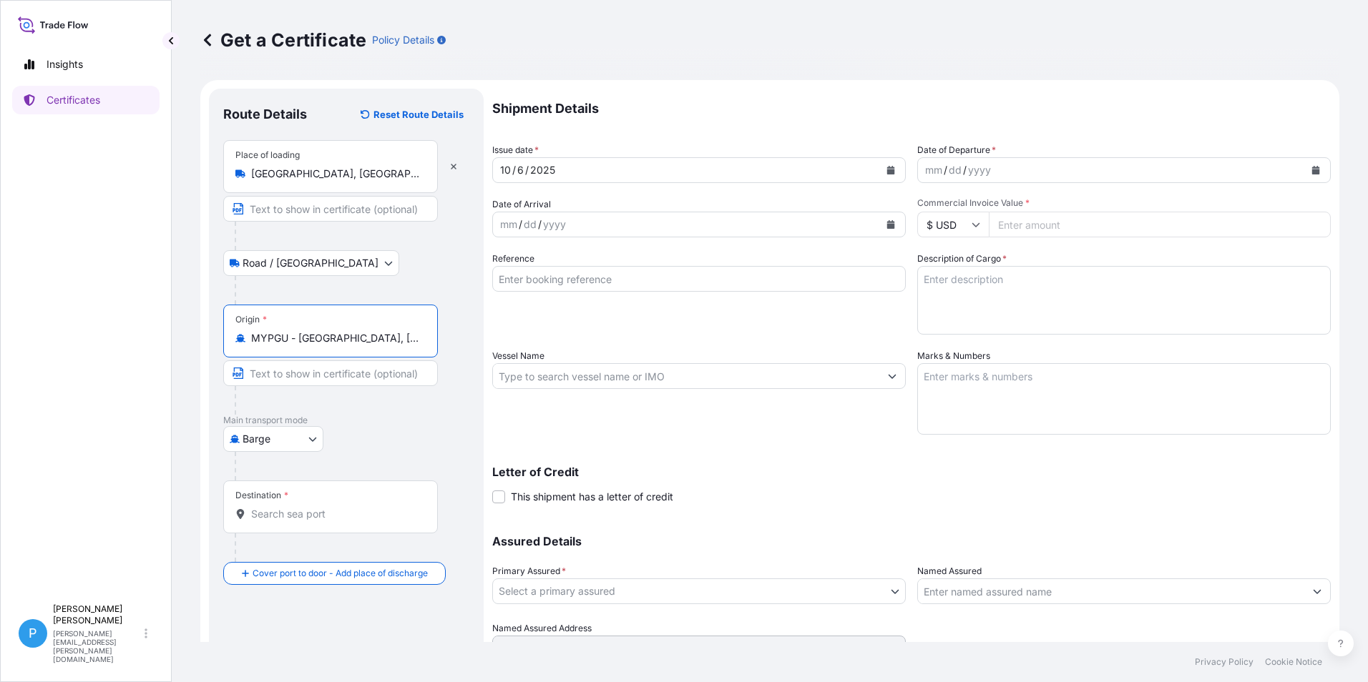
type input "MYPGU - [GEOGRAPHIC_DATA], [GEOGRAPHIC_DATA], [GEOGRAPHIC_DATA]"
click at [307, 439] on body "2 options available. Insights Certificates P Perline Wong [EMAIL_ADDRESS][PERSO…" at bounding box center [684, 341] width 1368 height 682
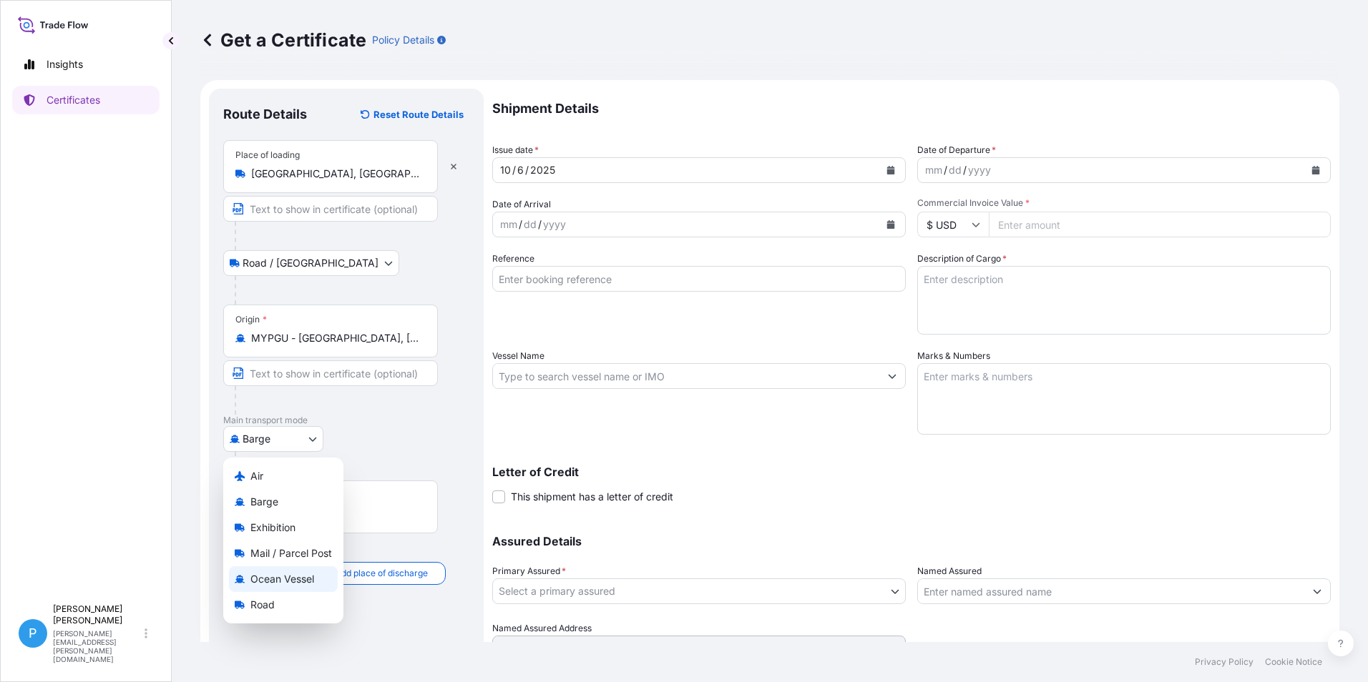
click at [272, 585] on span "Ocean Vessel" at bounding box center [282, 579] width 64 height 14
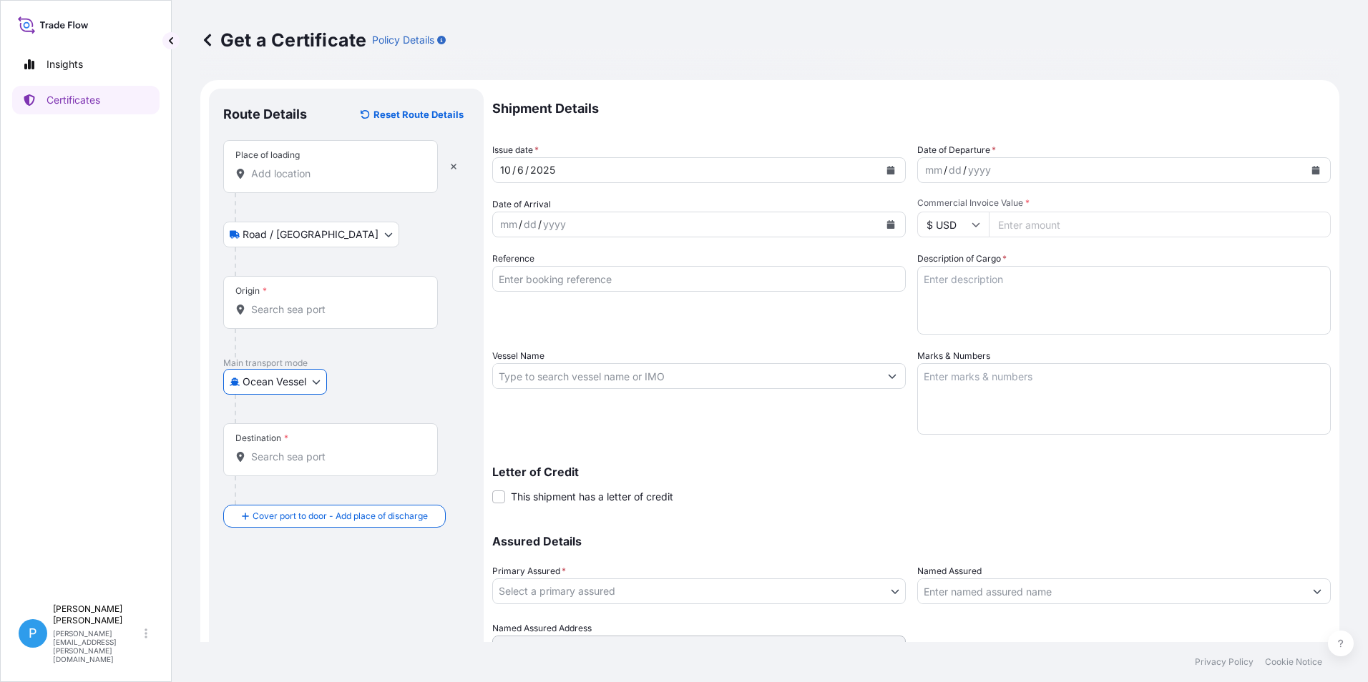
click at [301, 175] on input "Place of loading" at bounding box center [335, 174] width 169 height 14
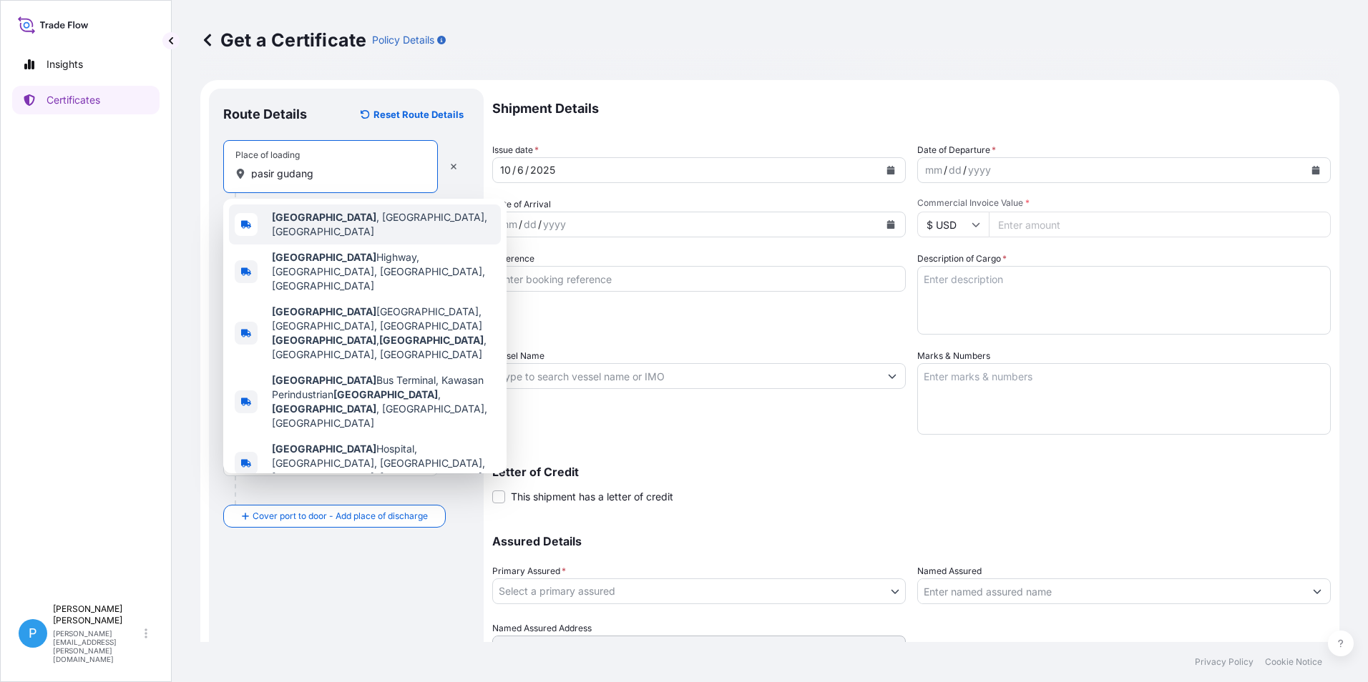
click at [347, 218] on span "[GEOGRAPHIC_DATA] , [GEOGRAPHIC_DATA], [GEOGRAPHIC_DATA]" at bounding box center [383, 224] width 223 height 29
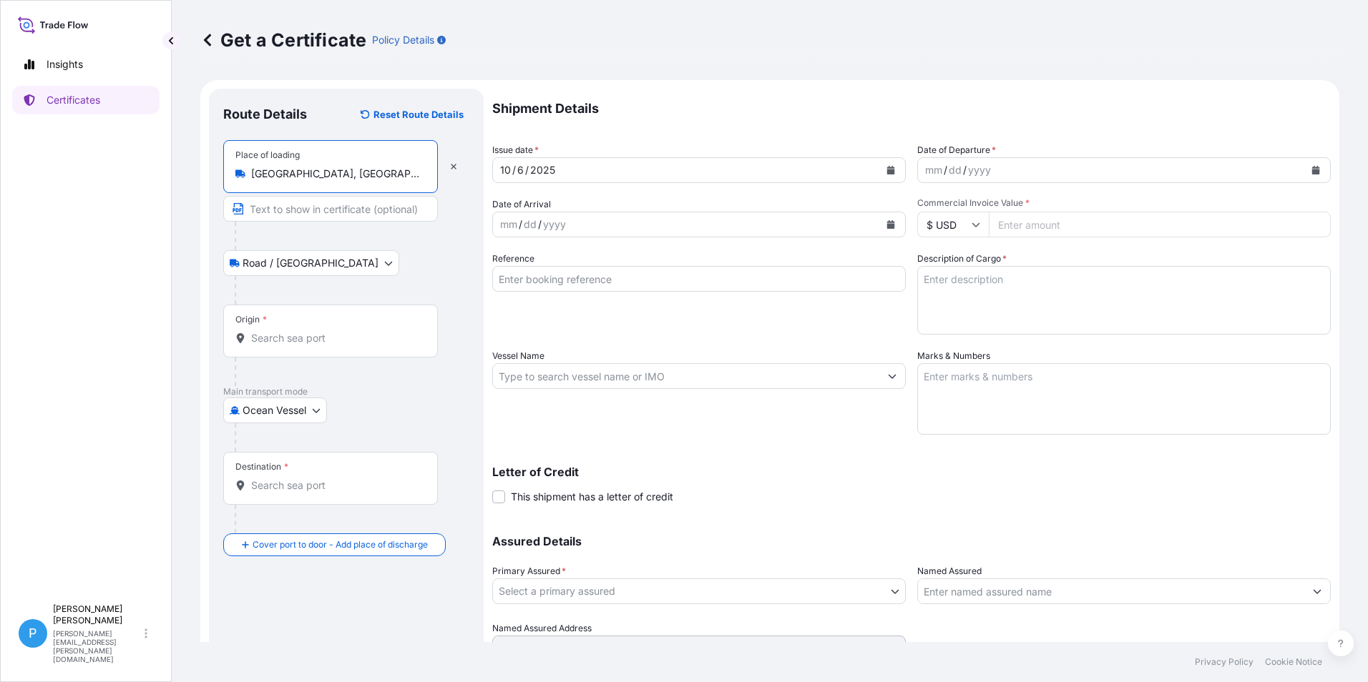
type input "[GEOGRAPHIC_DATA], [GEOGRAPHIC_DATA], [GEOGRAPHIC_DATA]"
click at [290, 340] on input "Origin *" at bounding box center [335, 338] width 169 height 14
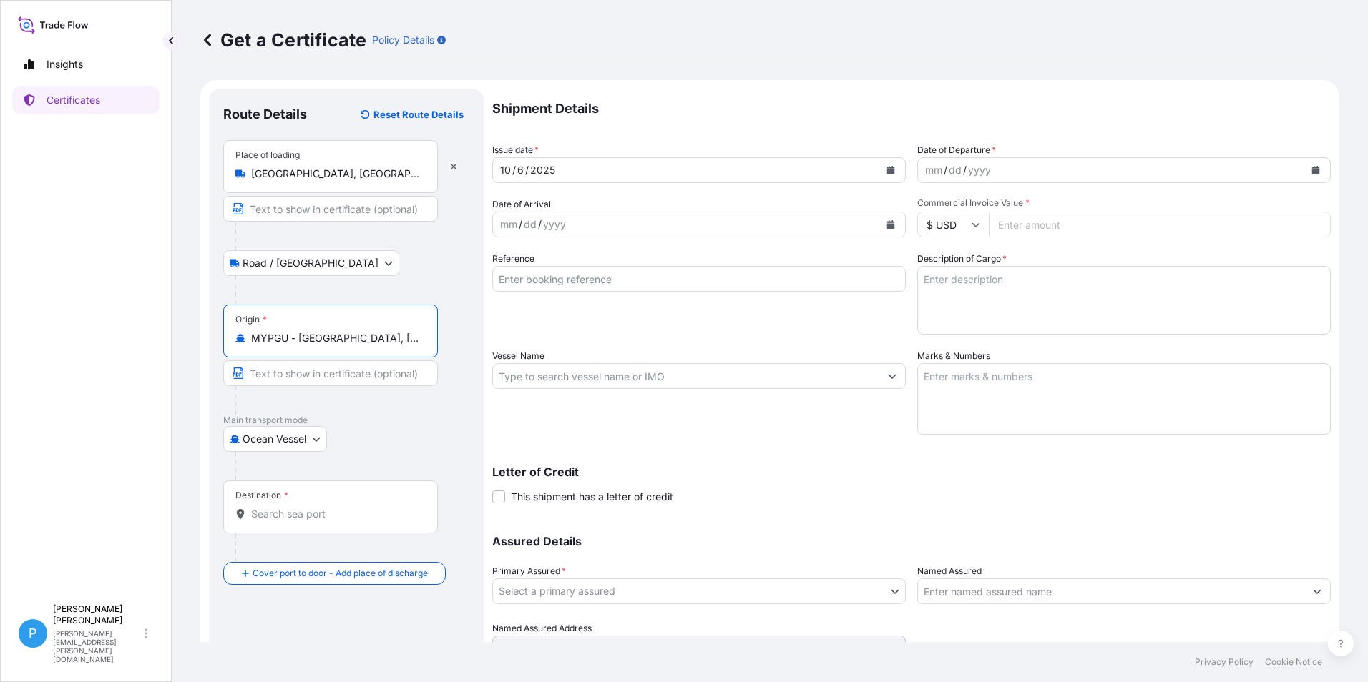
type input "MYPGU - [GEOGRAPHIC_DATA], [GEOGRAPHIC_DATA], [GEOGRAPHIC_DATA]"
click at [302, 520] on input "Destination *" at bounding box center [335, 514] width 169 height 14
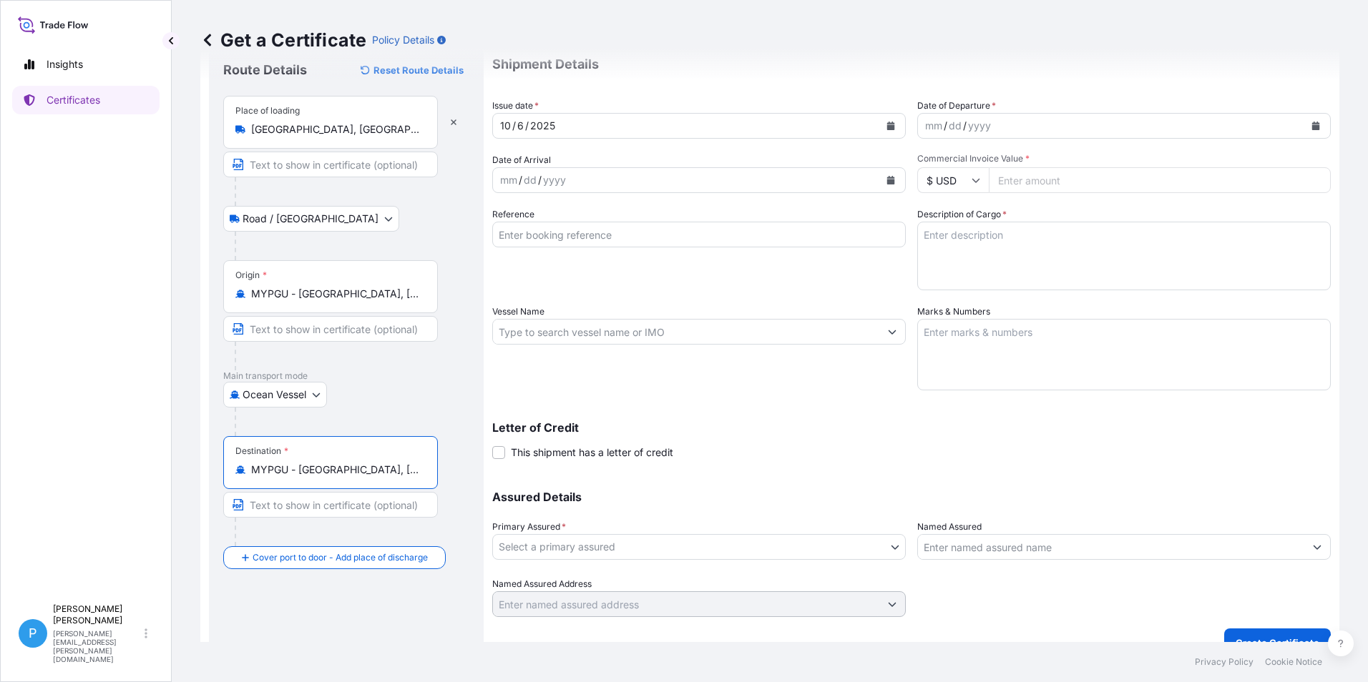
scroll to position [68, 0]
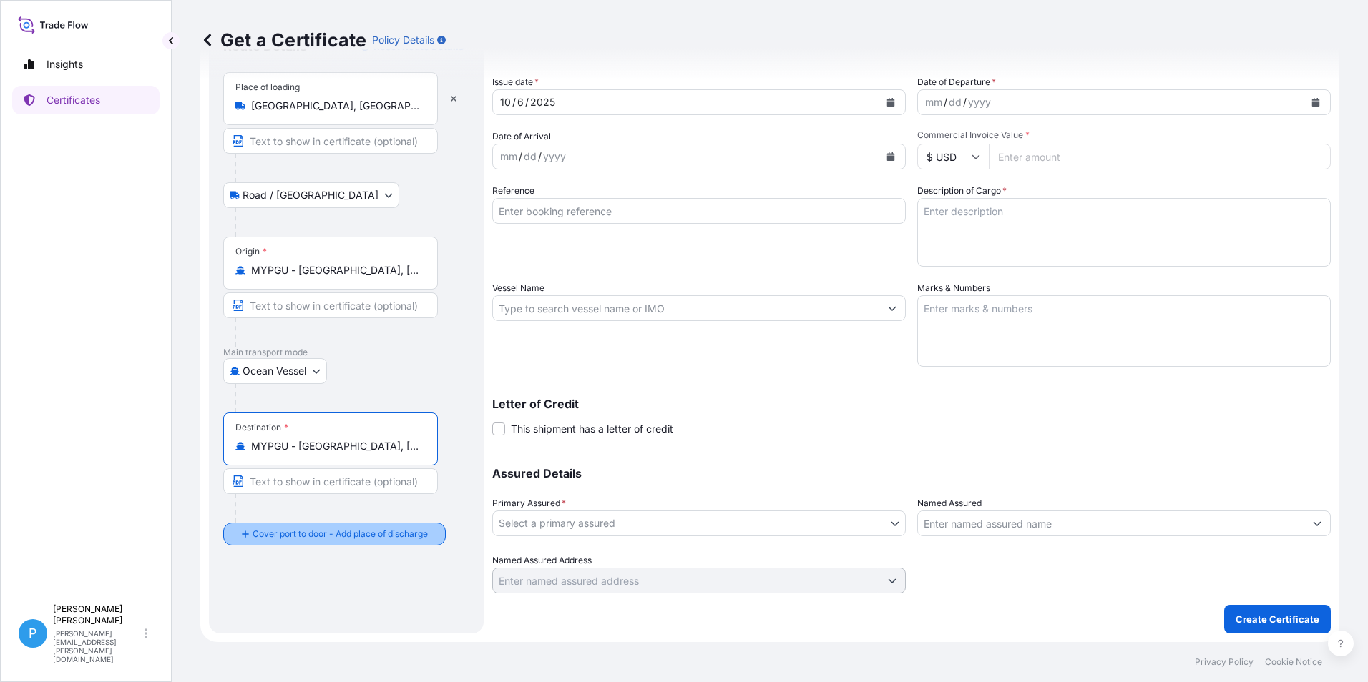
type input "MYPGU - [GEOGRAPHIC_DATA], [GEOGRAPHIC_DATA], [GEOGRAPHIC_DATA]"
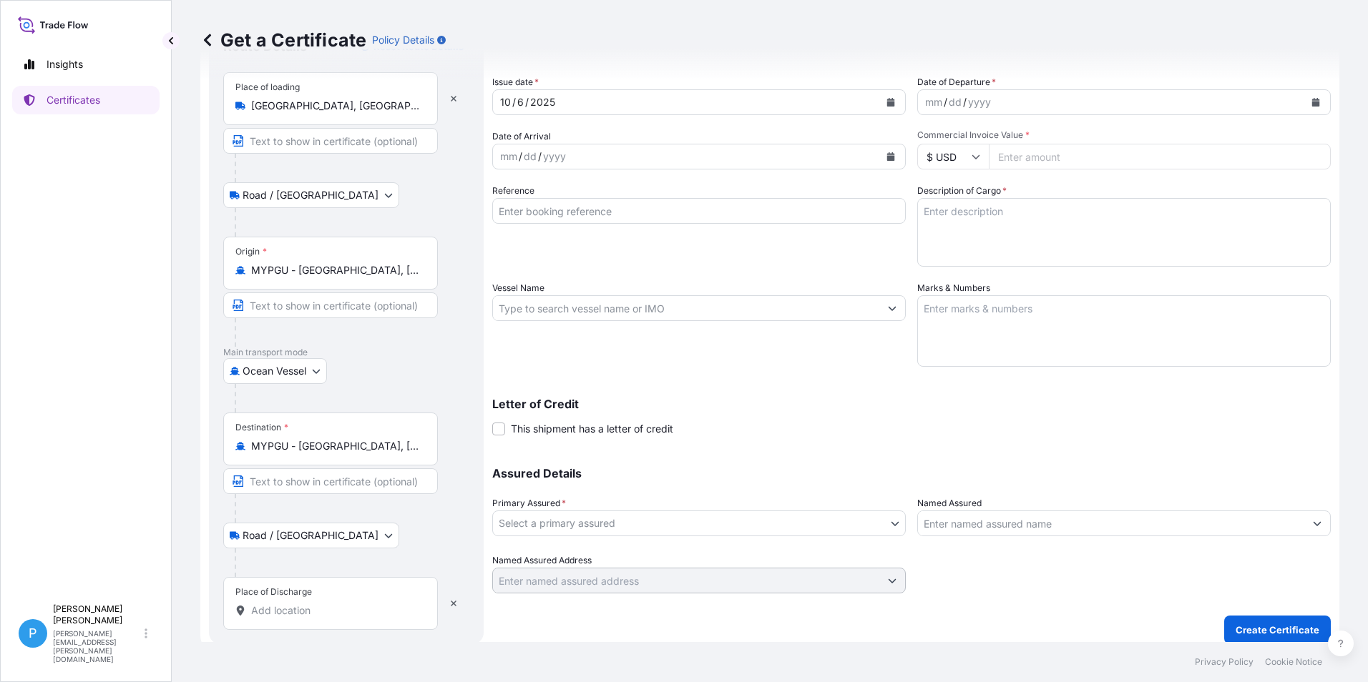
click at [263, 615] on input "Place of Discharge" at bounding box center [335, 611] width 169 height 14
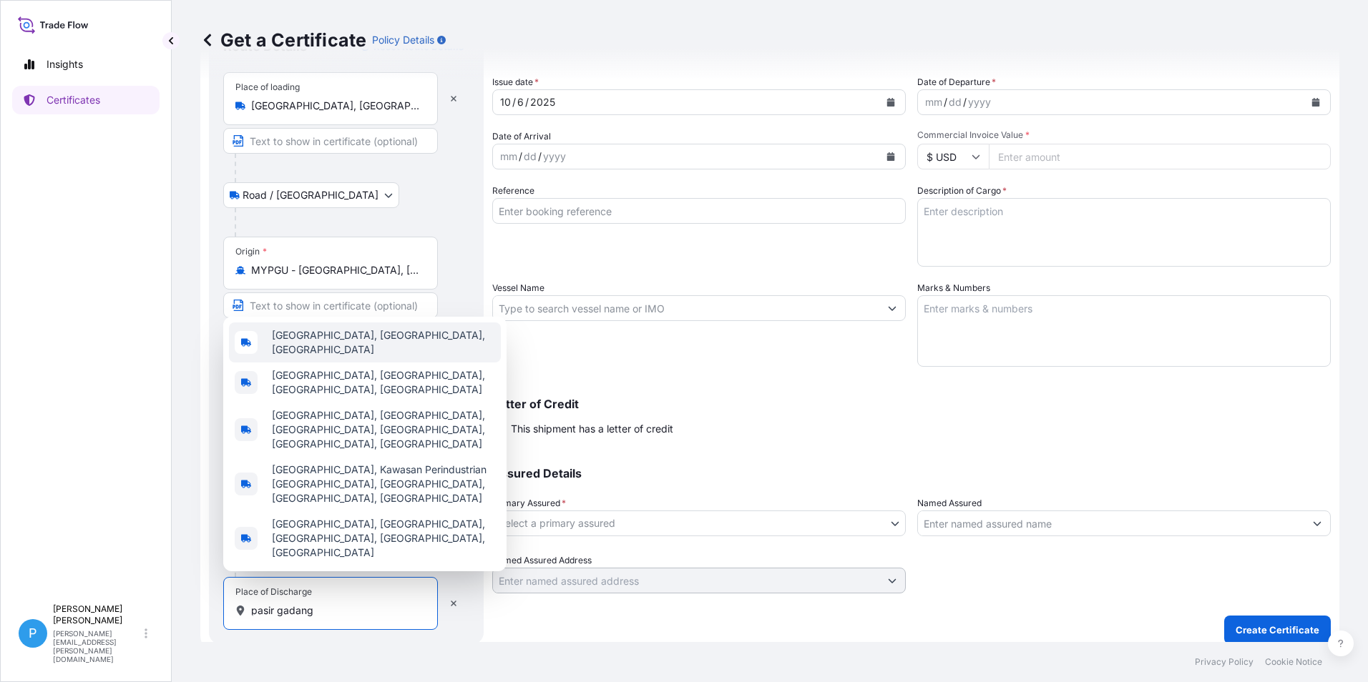
click at [340, 357] on span "[GEOGRAPHIC_DATA], [GEOGRAPHIC_DATA], [GEOGRAPHIC_DATA]" at bounding box center [383, 342] width 223 height 29
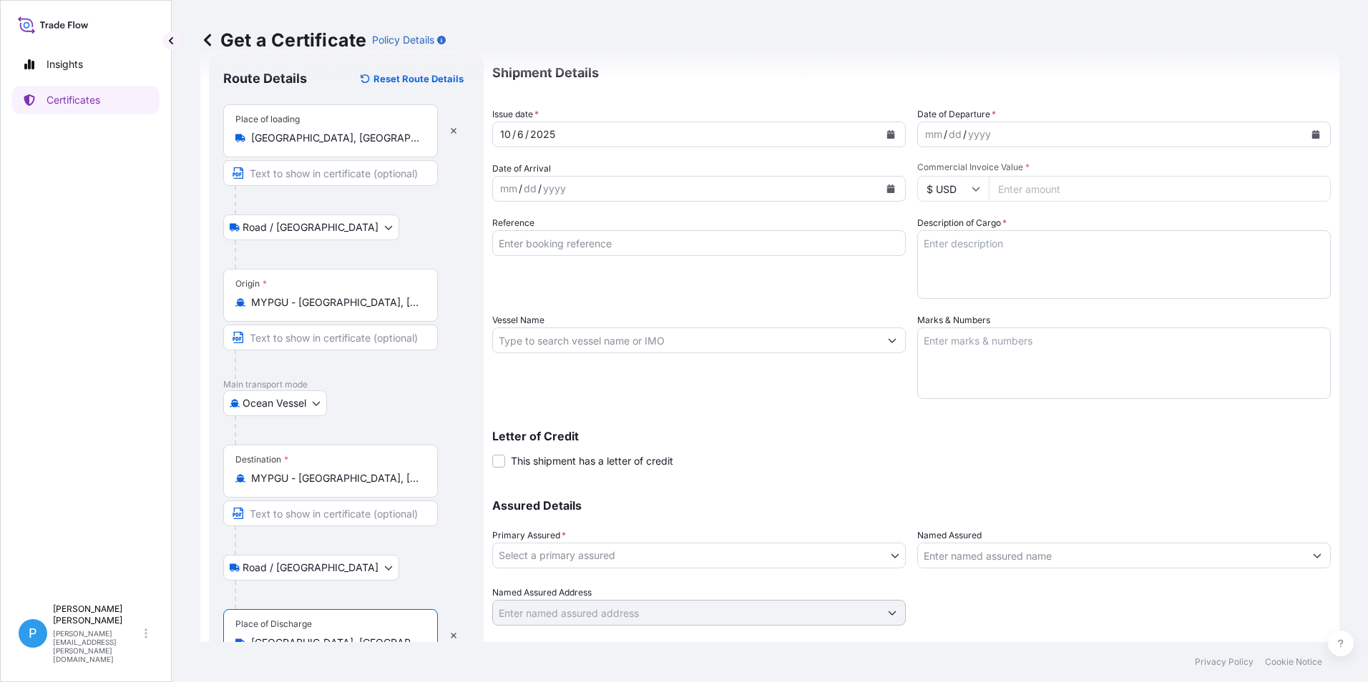
scroll to position [0, 0]
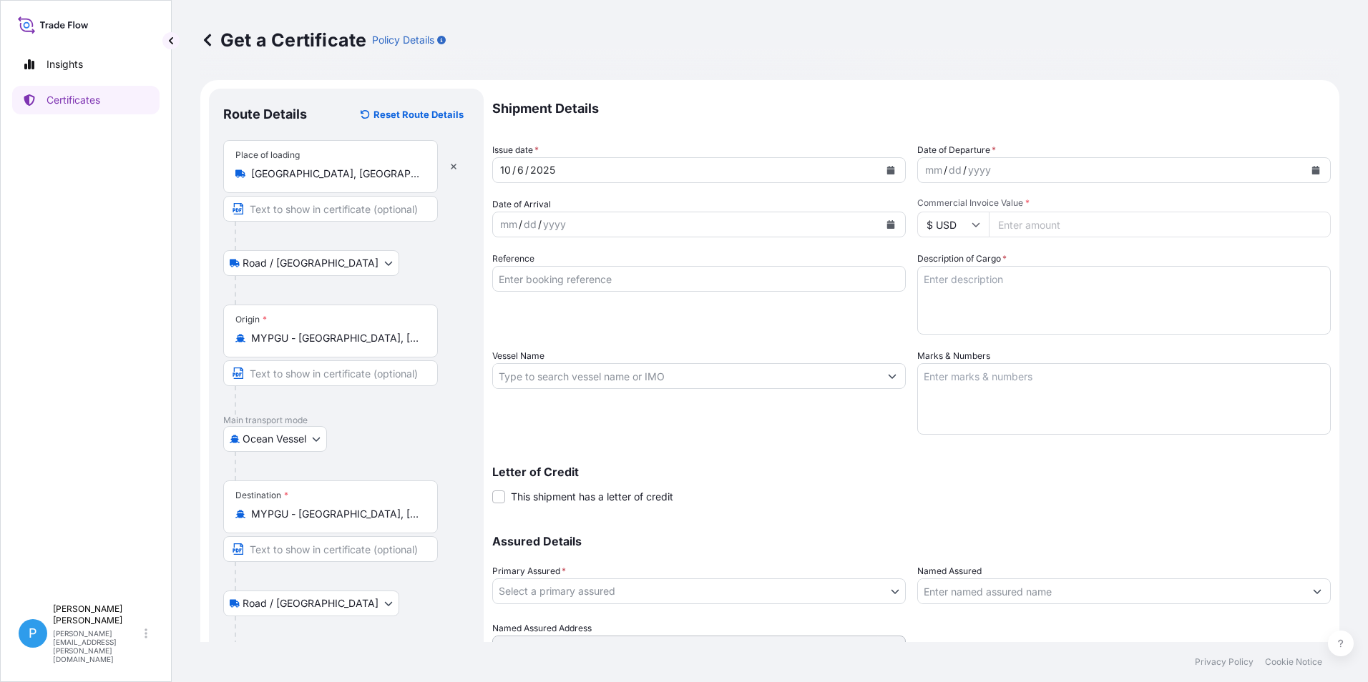
type input "[GEOGRAPHIC_DATA], [GEOGRAPHIC_DATA], [GEOGRAPHIC_DATA]"
click at [887, 225] on icon "Calendar" at bounding box center [891, 224] width 8 height 9
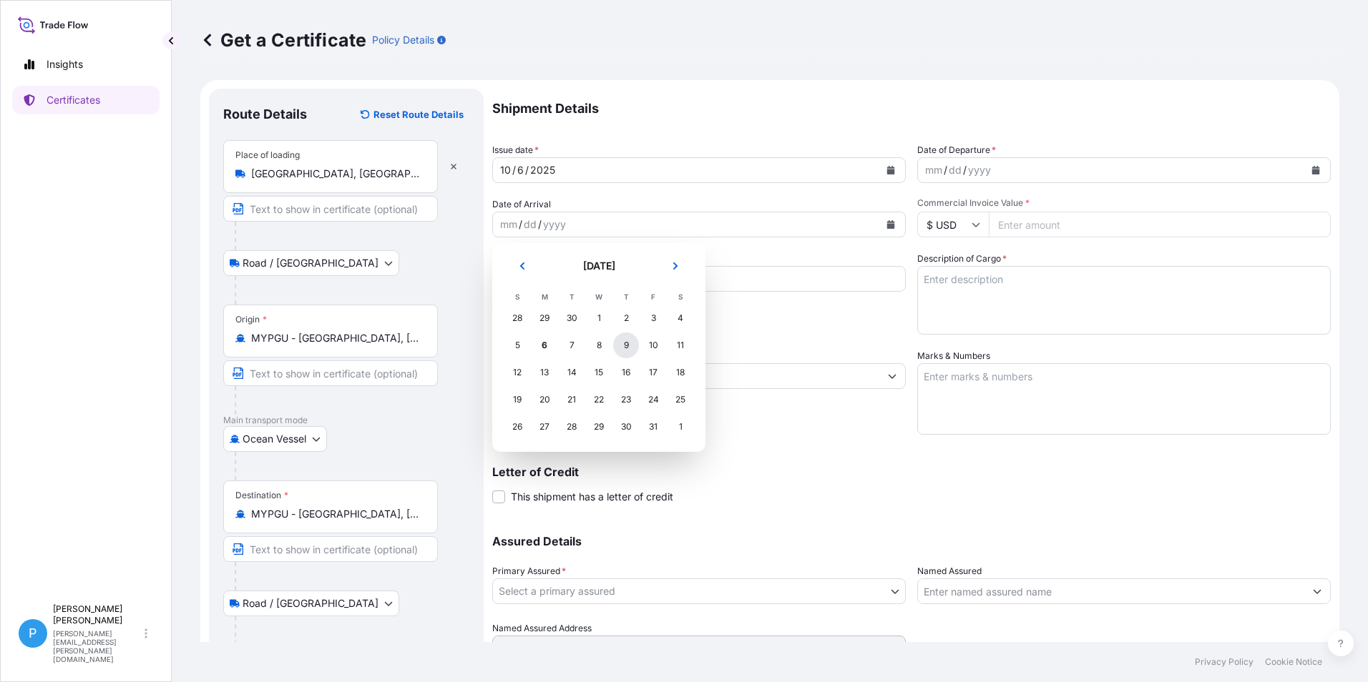
click at [620, 350] on div "9" at bounding box center [626, 346] width 26 height 26
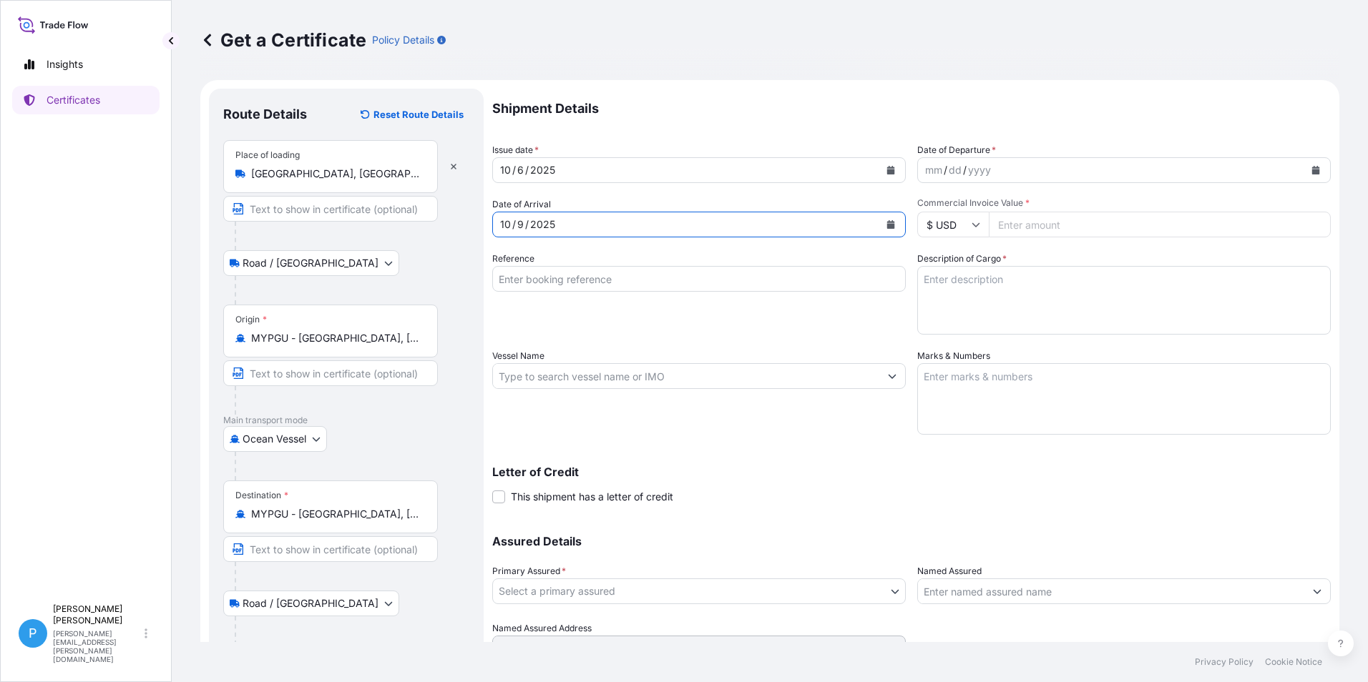
click at [526, 280] on input "Reference" at bounding box center [698, 279] width 413 height 26
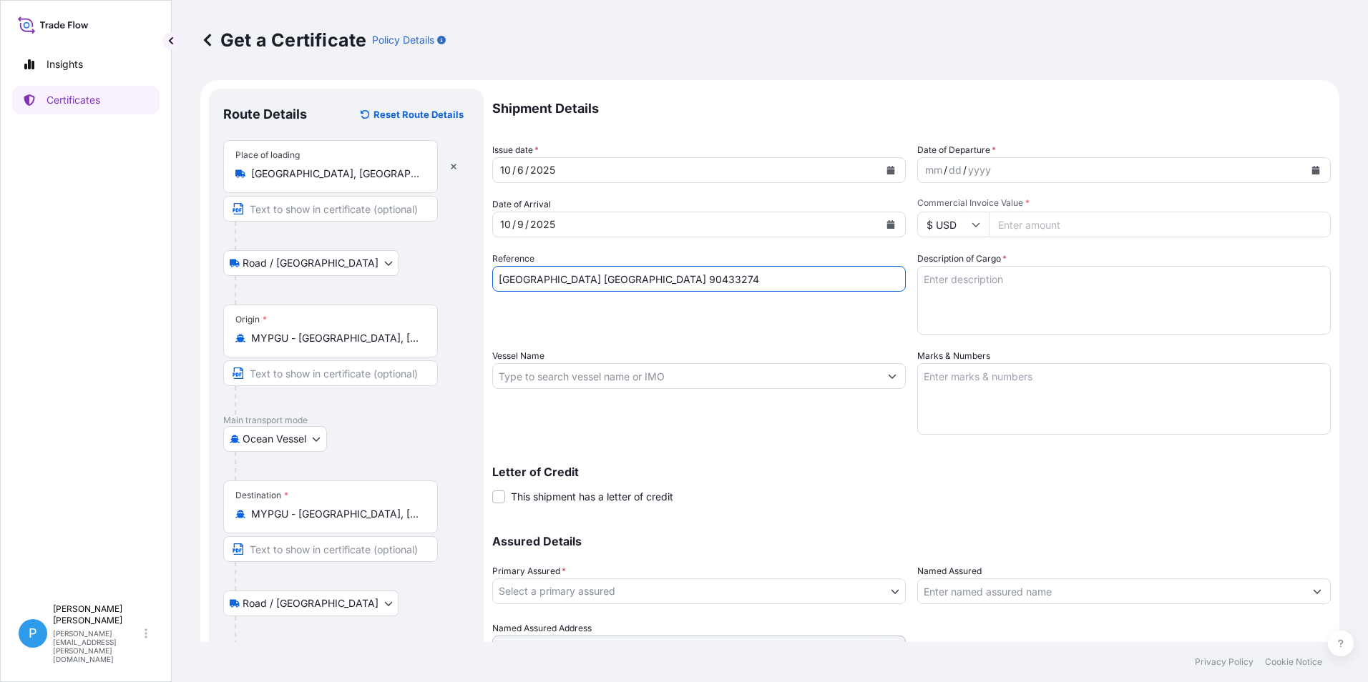
type input "[GEOGRAPHIC_DATA] [GEOGRAPHIC_DATA] 90433274"
click at [537, 378] on input "Vessel Name" at bounding box center [686, 376] width 386 height 26
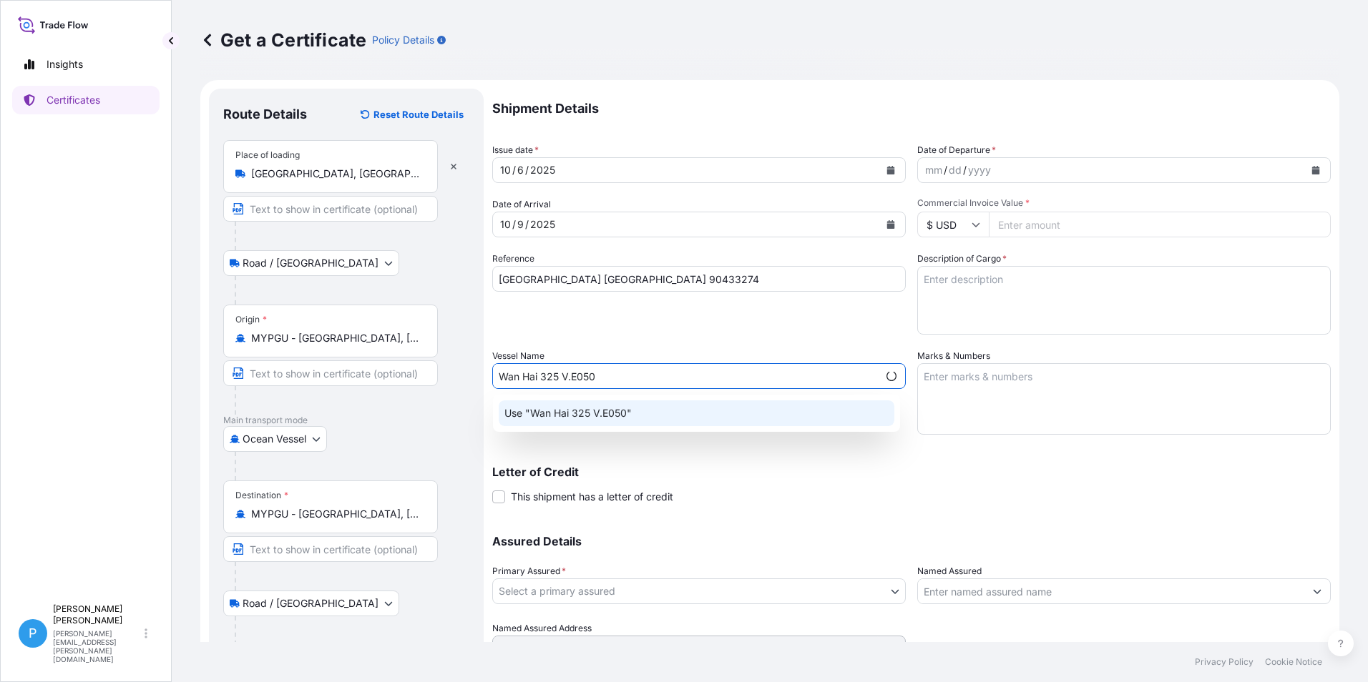
click at [562, 409] on p "Use "Wan Hai 325 V.E050"" at bounding box center [567, 413] width 127 height 14
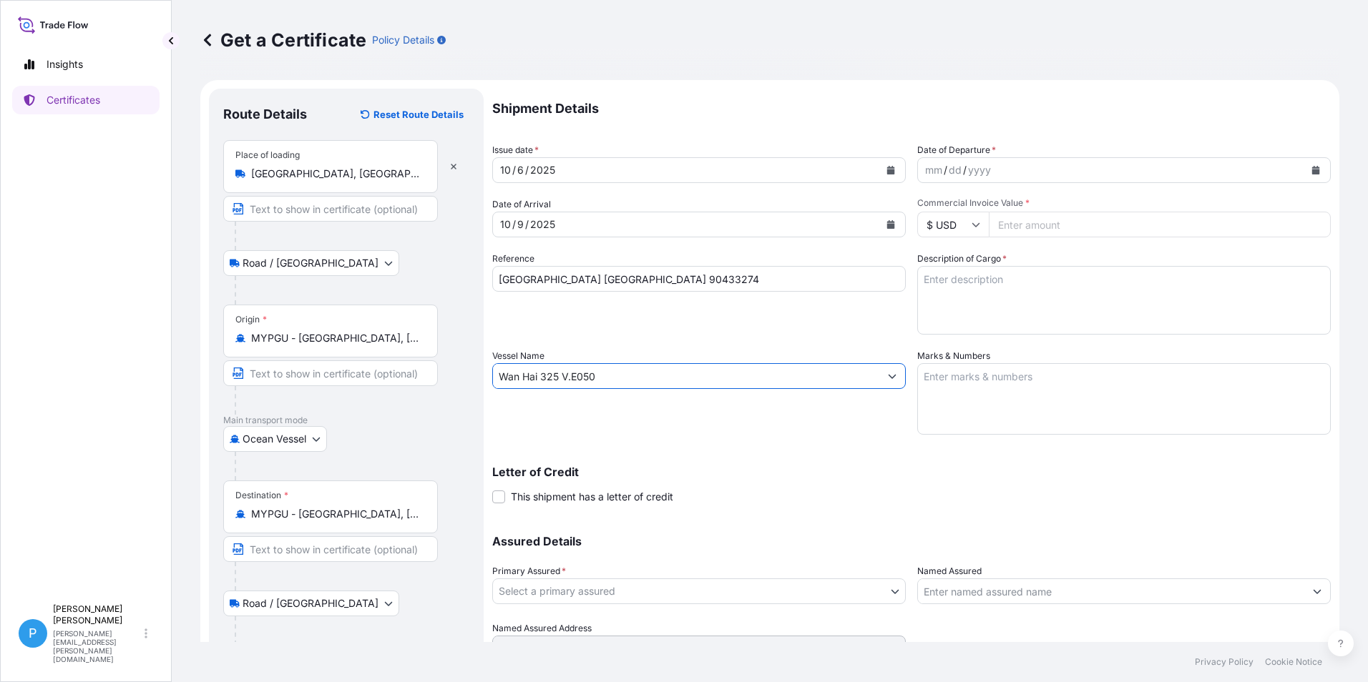
type input "Wan Hai 325 V.E050"
click at [1305, 175] on button "Calendar" at bounding box center [1315, 170] width 23 height 23
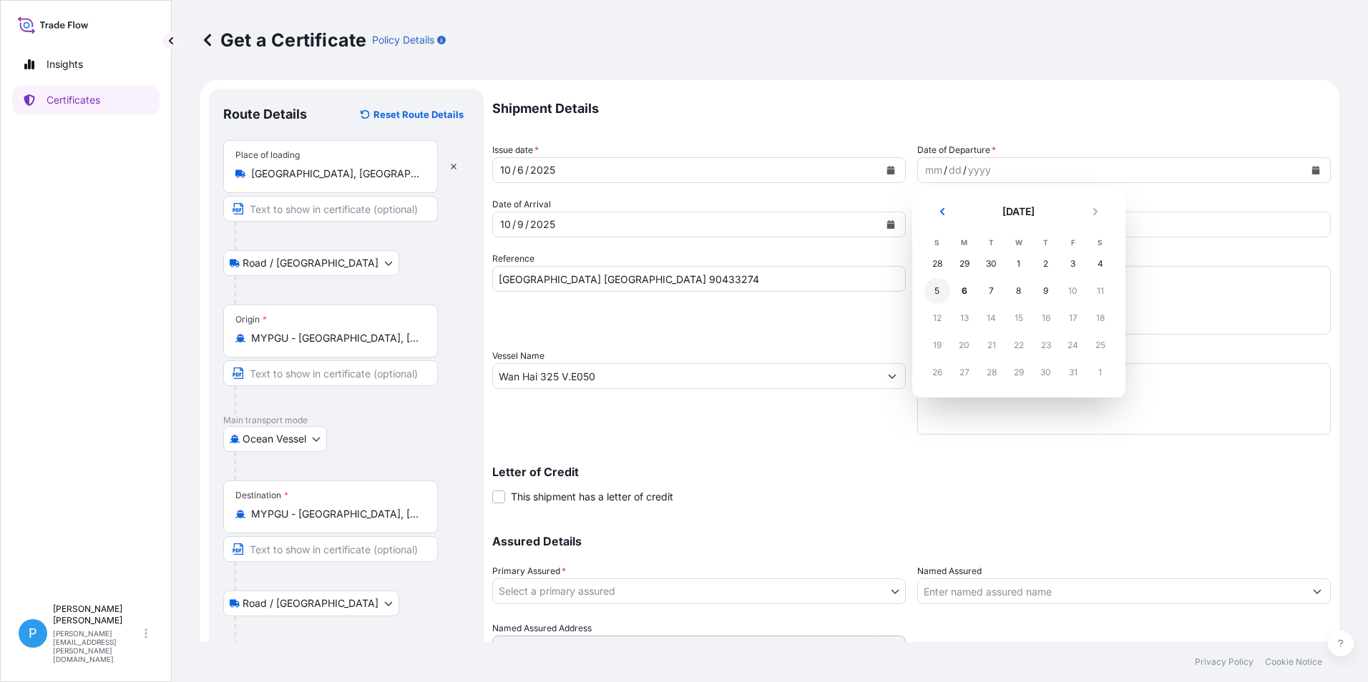
click at [932, 296] on div "5" at bounding box center [937, 291] width 26 height 26
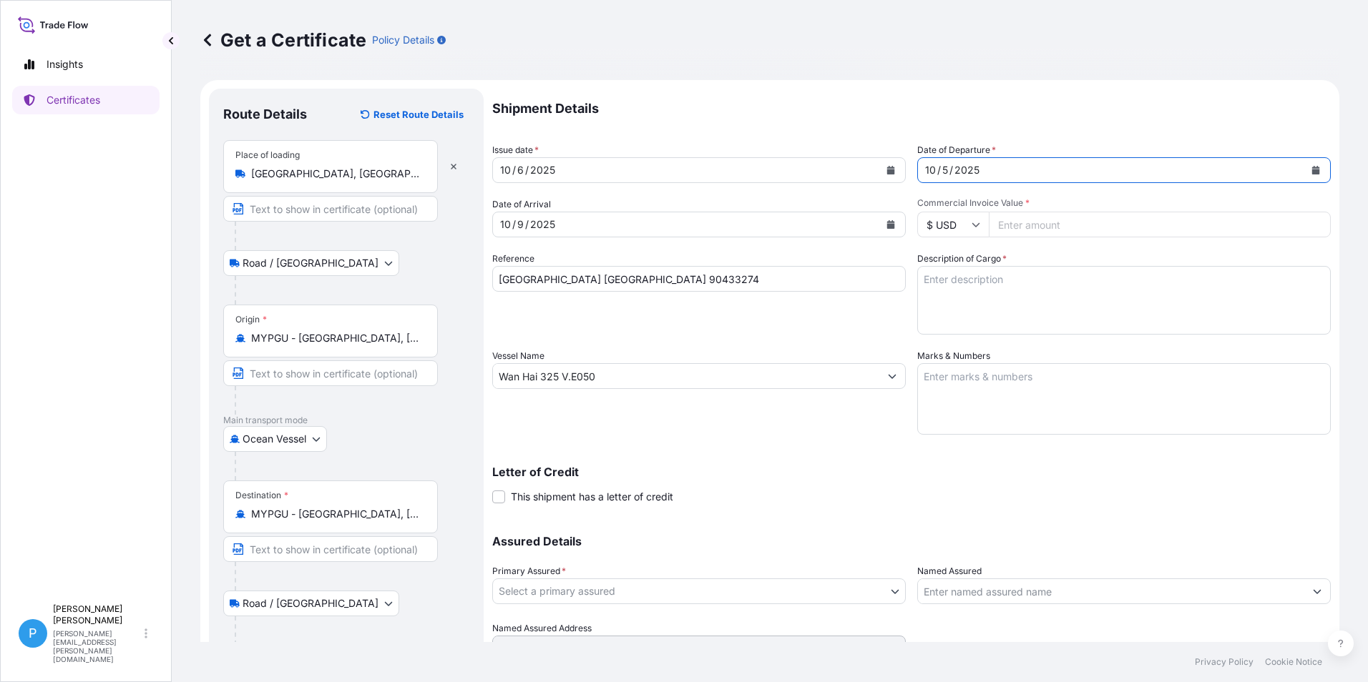
click at [1013, 222] on input "Commercial Invoice Value *" at bounding box center [1160, 225] width 342 height 26
type input "65394.00"
click at [944, 392] on textarea "Marks & Numbers" at bounding box center [1123, 399] width 413 height 72
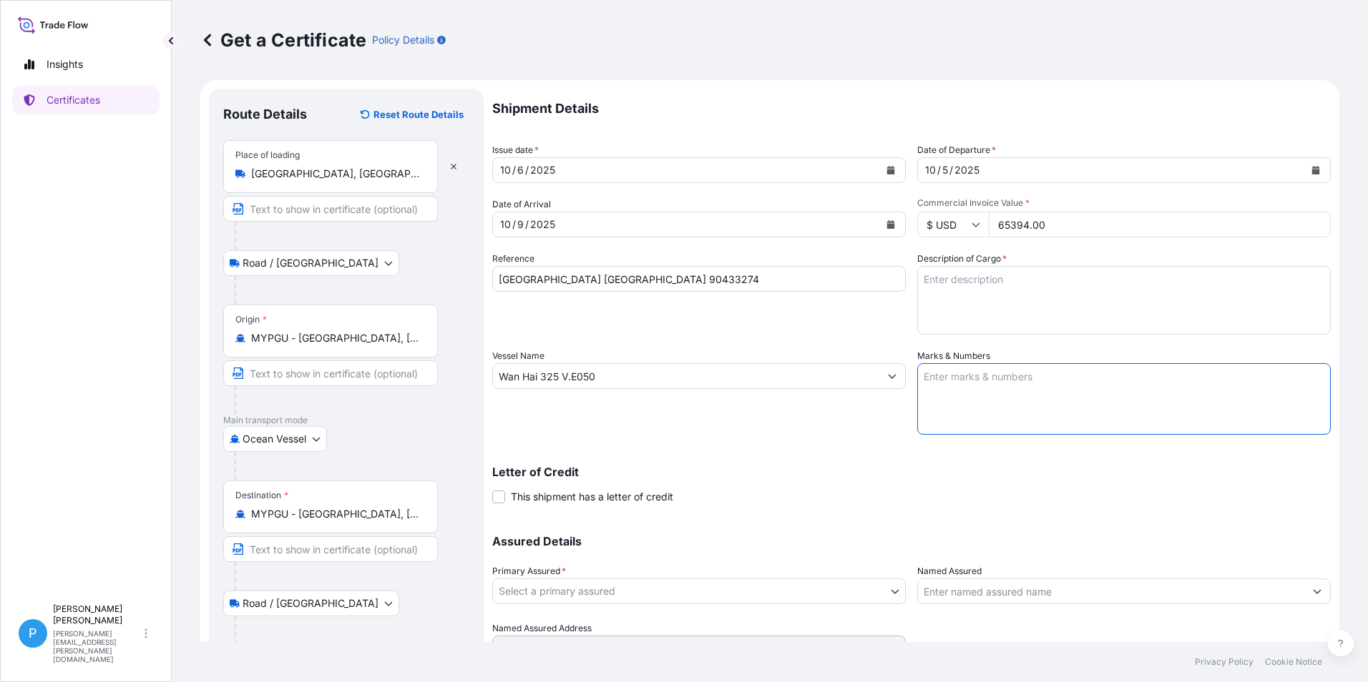
paste textarea "BERLIN CO. LTD. PO / NO.: TMUM2508181117 KAOHSIUNG"
type textarea "BERLIN CO. LTD. PO / NO.: TMUM2508181117 KAOHSIUNG"
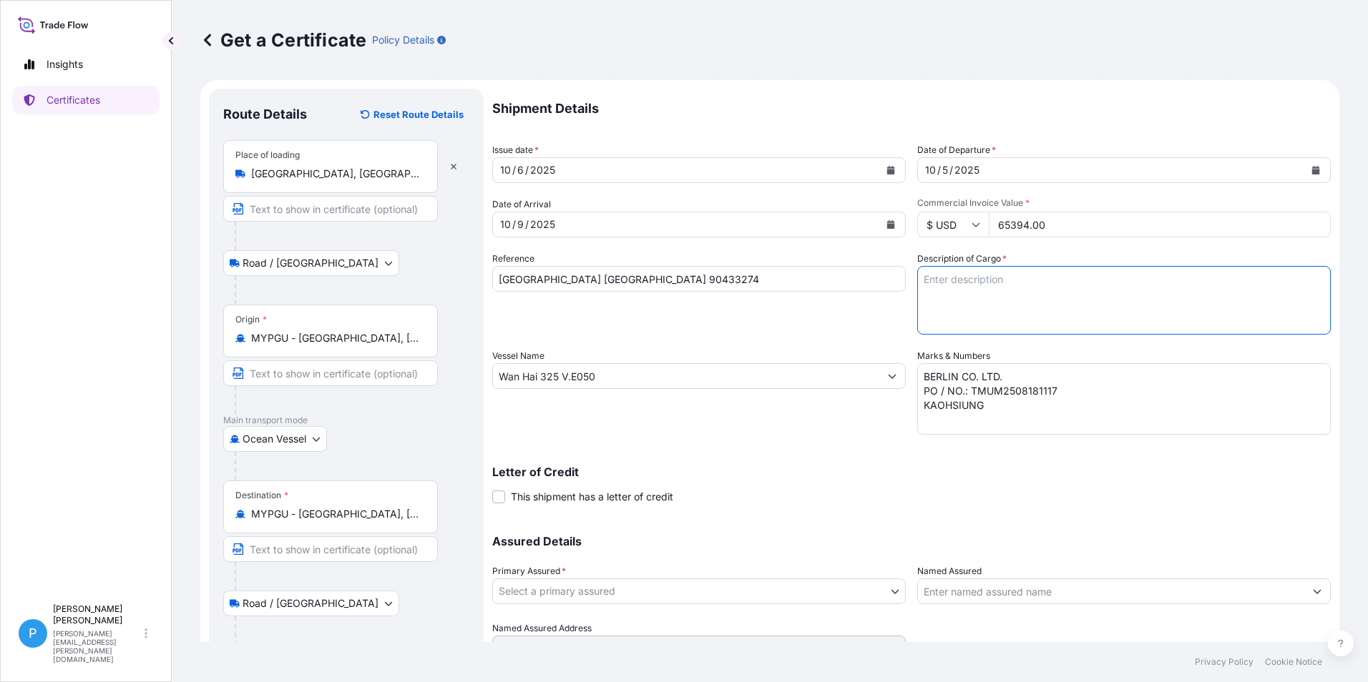
click at [986, 315] on textarea "Description of Cargo *" at bounding box center [1123, 300] width 413 height 69
paste textarea "ZINC METAL PIGMENT STANDARD 5 18 BAGS X 1000KG 9 PALLETS GROSS WEIGHT = 18,306.…"
type textarea "ZINC METAL PIGMENT STANDARD 5 18 BAGS X 1000KG 9 PALLETS GROSS WEIGHT = 18,306.…"
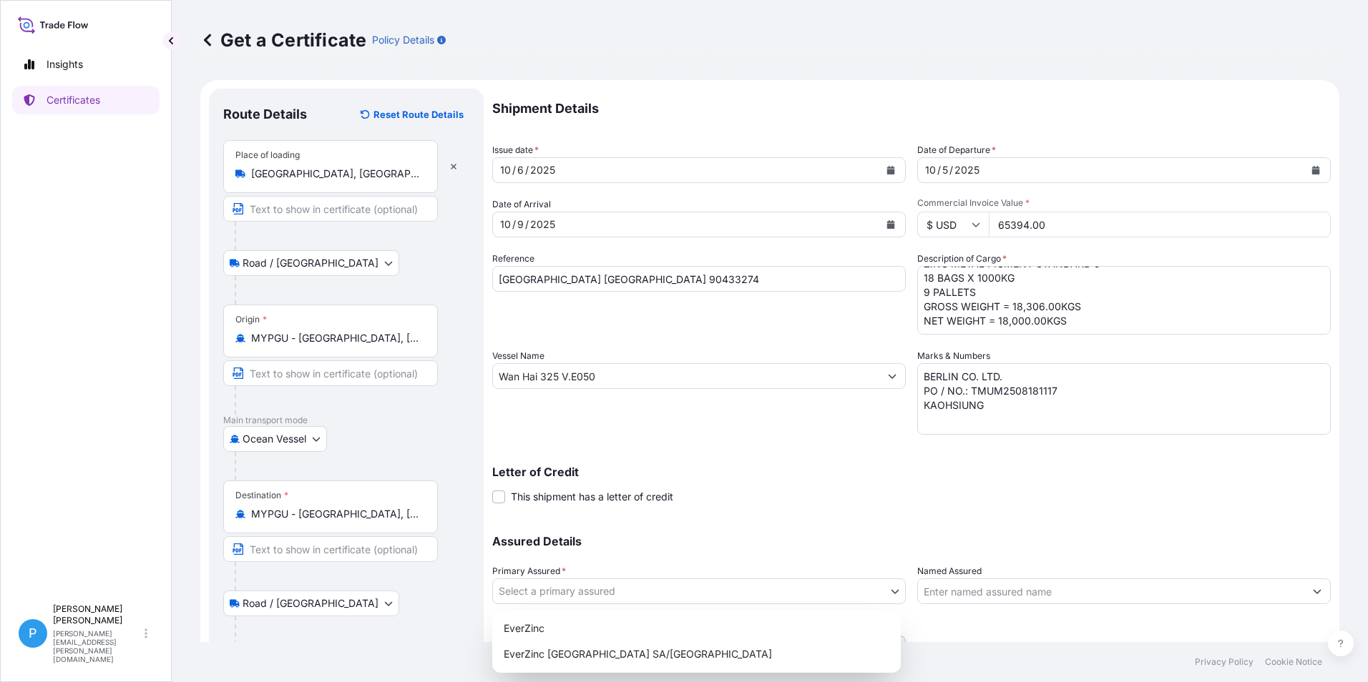
click at [529, 592] on body "Insights Certificates P Perline Wong [EMAIL_ADDRESS][PERSON_NAME][DOMAIN_NAME] …" at bounding box center [684, 341] width 1368 height 682
click at [539, 631] on div "EverZinc" at bounding box center [696, 629] width 397 height 26
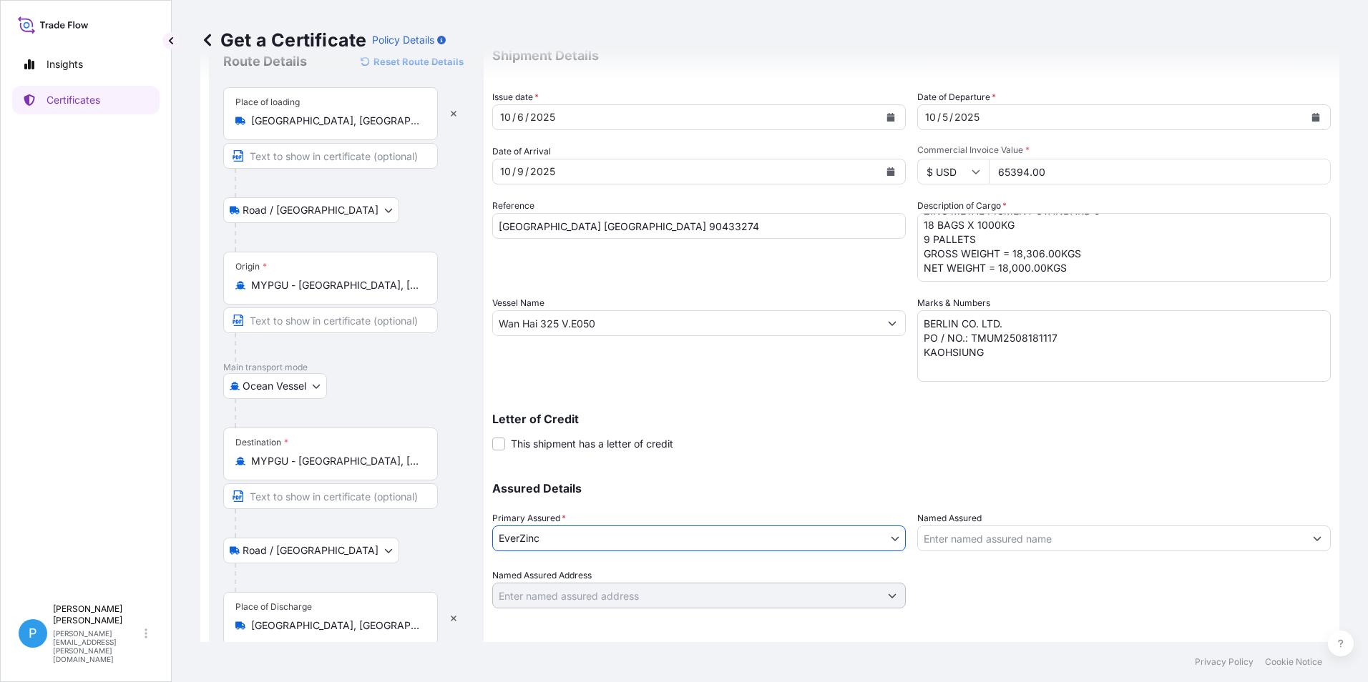
scroll to position [107, 0]
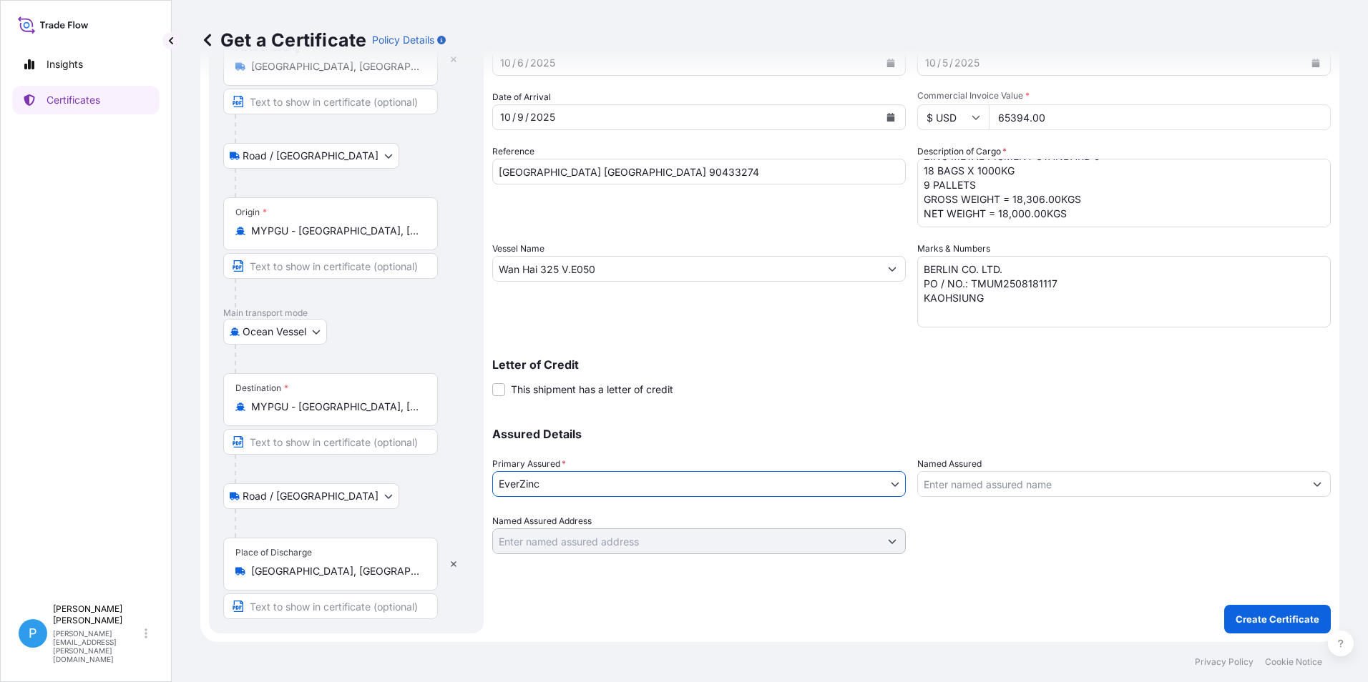
click at [299, 408] on input "MYPGU - [GEOGRAPHIC_DATA], [GEOGRAPHIC_DATA], [GEOGRAPHIC_DATA]" at bounding box center [335, 407] width 169 height 14
drag, startPoint x: 424, startPoint y: 408, endPoint x: 226, endPoint y: 410, distance: 198.2
click at [226, 410] on div "Destination * MYPGU - [GEOGRAPHIC_DATA], [GEOGRAPHIC_DATA], [GEOGRAPHIC_DATA]" at bounding box center [330, 399] width 215 height 53
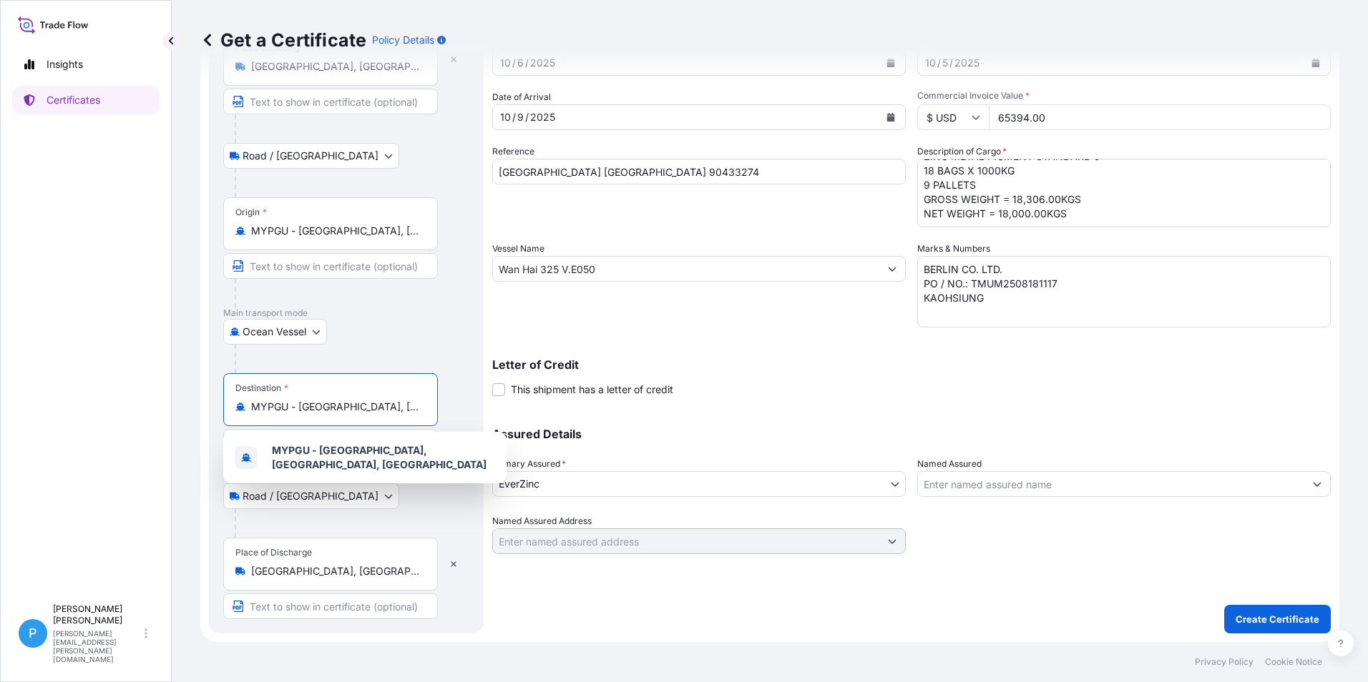
drag, startPoint x: 226, startPoint y: 410, endPoint x: 338, endPoint y: 408, distance: 111.6
click at [338, 408] on input "MYPGU - [GEOGRAPHIC_DATA], [GEOGRAPHIC_DATA], [GEOGRAPHIC_DATA]" at bounding box center [335, 407] width 169 height 14
click at [424, 408] on div "MYPGU - [GEOGRAPHIC_DATA], [GEOGRAPHIC_DATA], [GEOGRAPHIC_DATA]" at bounding box center [330, 407] width 190 height 14
click at [420, 408] on input "MYPGU - [GEOGRAPHIC_DATA], [GEOGRAPHIC_DATA], [GEOGRAPHIC_DATA]" at bounding box center [335, 407] width 169 height 14
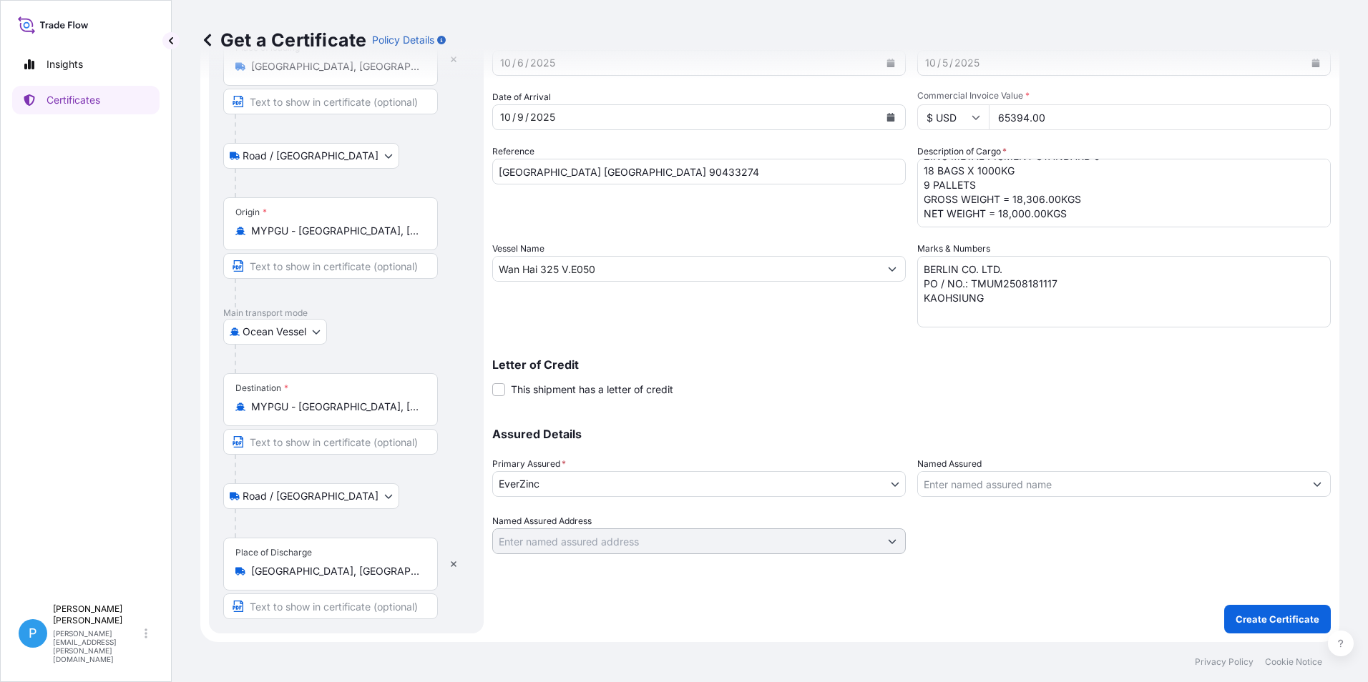
drag, startPoint x: 249, startPoint y: 405, endPoint x: 390, endPoint y: 413, distance: 141.1
click at [390, 413] on div "MYPGU - [GEOGRAPHIC_DATA], [GEOGRAPHIC_DATA], [GEOGRAPHIC_DATA]" at bounding box center [330, 407] width 190 height 14
click at [390, 413] on input "MYPGU - [GEOGRAPHIC_DATA], [GEOGRAPHIC_DATA], [GEOGRAPHIC_DATA]" at bounding box center [335, 407] width 169 height 14
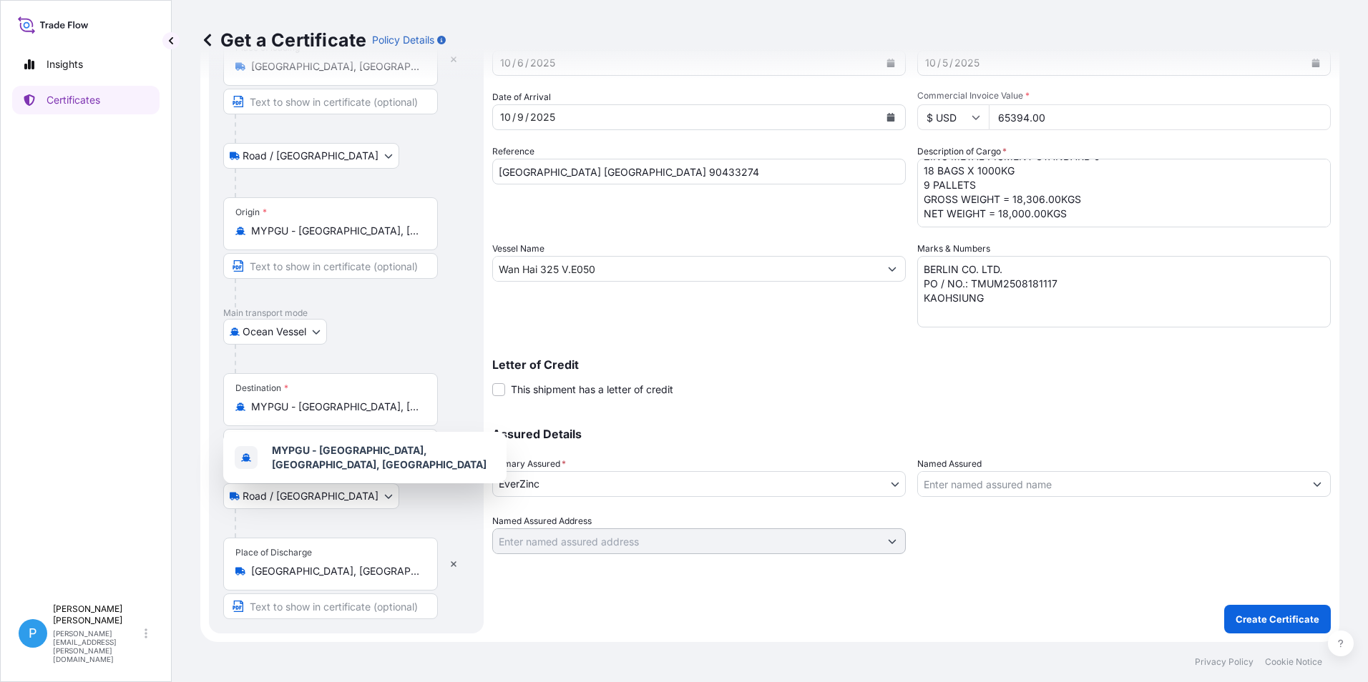
click at [426, 406] on div "Destination * MYPGU - [GEOGRAPHIC_DATA], [GEOGRAPHIC_DATA], [GEOGRAPHIC_DATA]" at bounding box center [330, 399] width 215 height 53
click at [420, 406] on input "MYPGU - [GEOGRAPHIC_DATA], [GEOGRAPHIC_DATA], [GEOGRAPHIC_DATA]" at bounding box center [335, 407] width 169 height 14
click at [305, 402] on input "MYPGU - [GEOGRAPHIC_DATA], [GEOGRAPHIC_DATA], [GEOGRAPHIC_DATA]" at bounding box center [335, 407] width 169 height 14
click at [250, 406] on div "MYPGU - [GEOGRAPHIC_DATA], [GEOGRAPHIC_DATA], [GEOGRAPHIC_DATA]" at bounding box center [330, 407] width 190 height 14
click at [251, 406] on input "MYPGU - [GEOGRAPHIC_DATA], [GEOGRAPHIC_DATA], [GEOGRAPHIC_DATA]" at bounding box center [335, 407] width 169 height 14
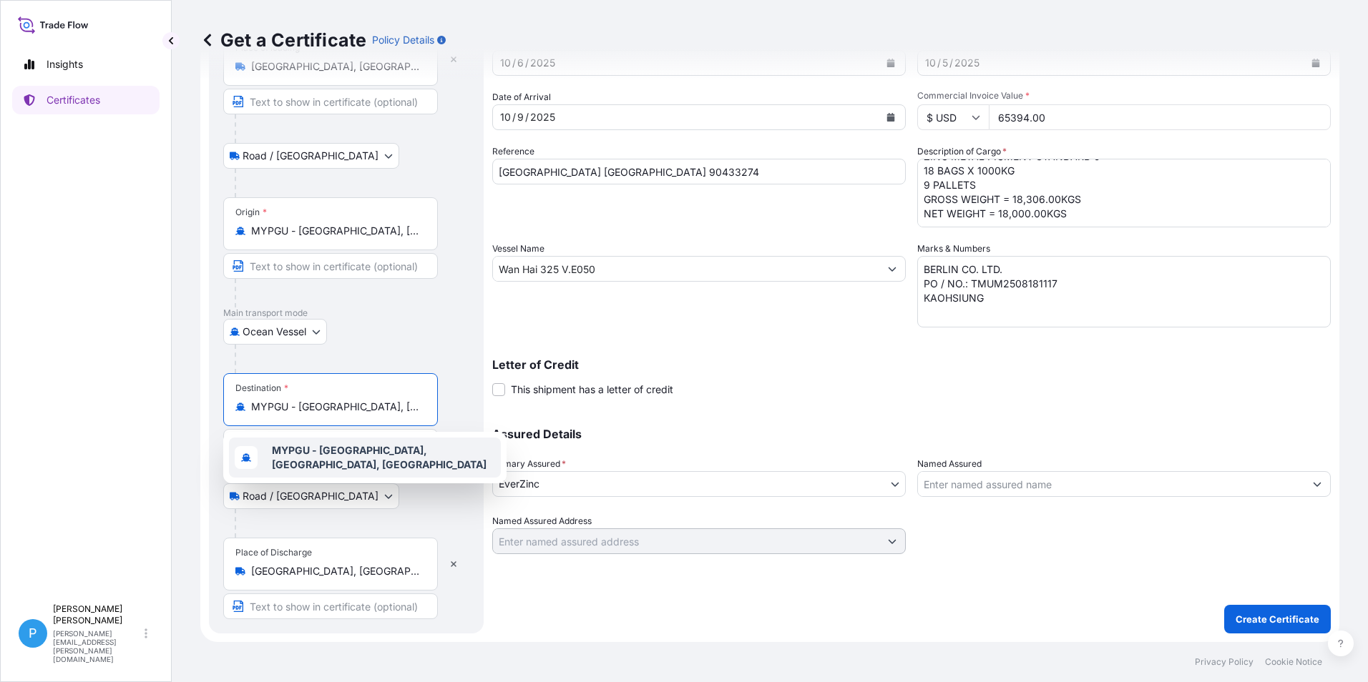
click at [318, 498] on body "1 option available. Insights Certificates P Perline Wong [EMAIL_ADDRESS][PERSON…" at bounding box center [684, 341] width 1368 height 682
click at [419, 406] on input "MYPGU - [GEOGRAPHIC_DATA], [GEOGRAPHIC_DATA], [GEOGRAPHIC_DATA]" at bounding box center [335, 407] width 169 height 14
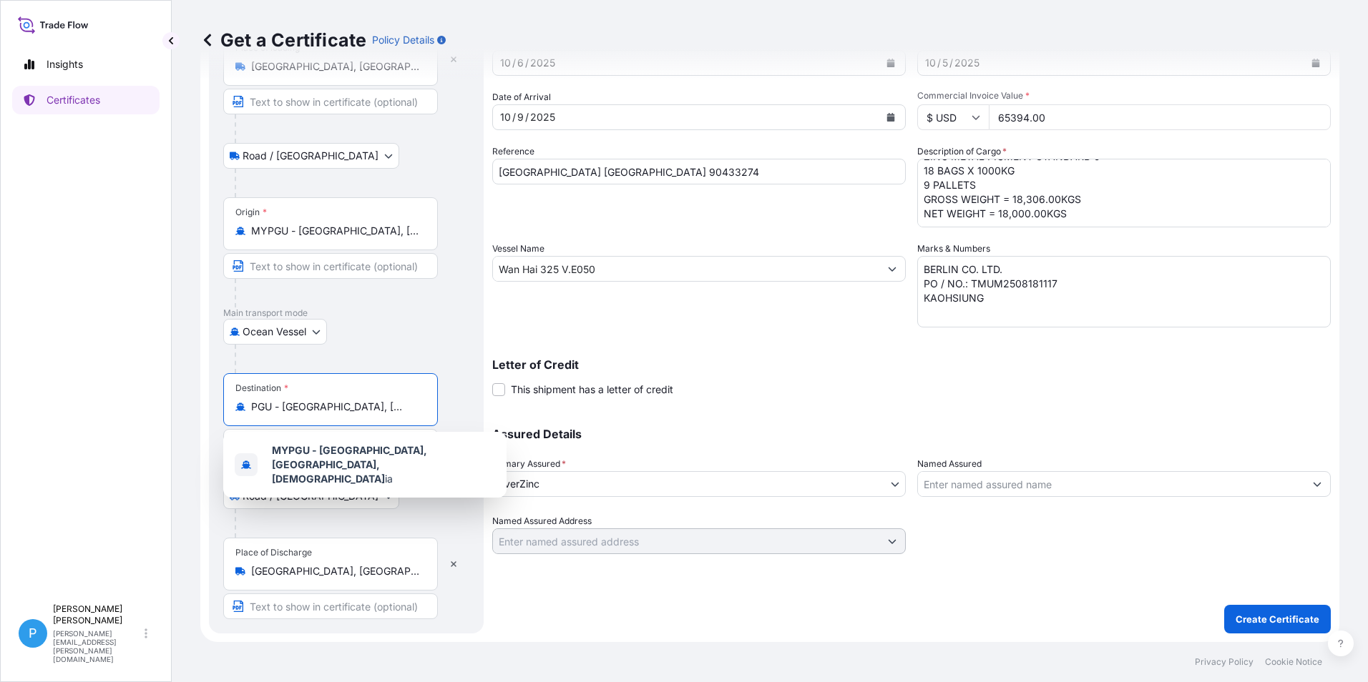
scroll to position [0, 0]
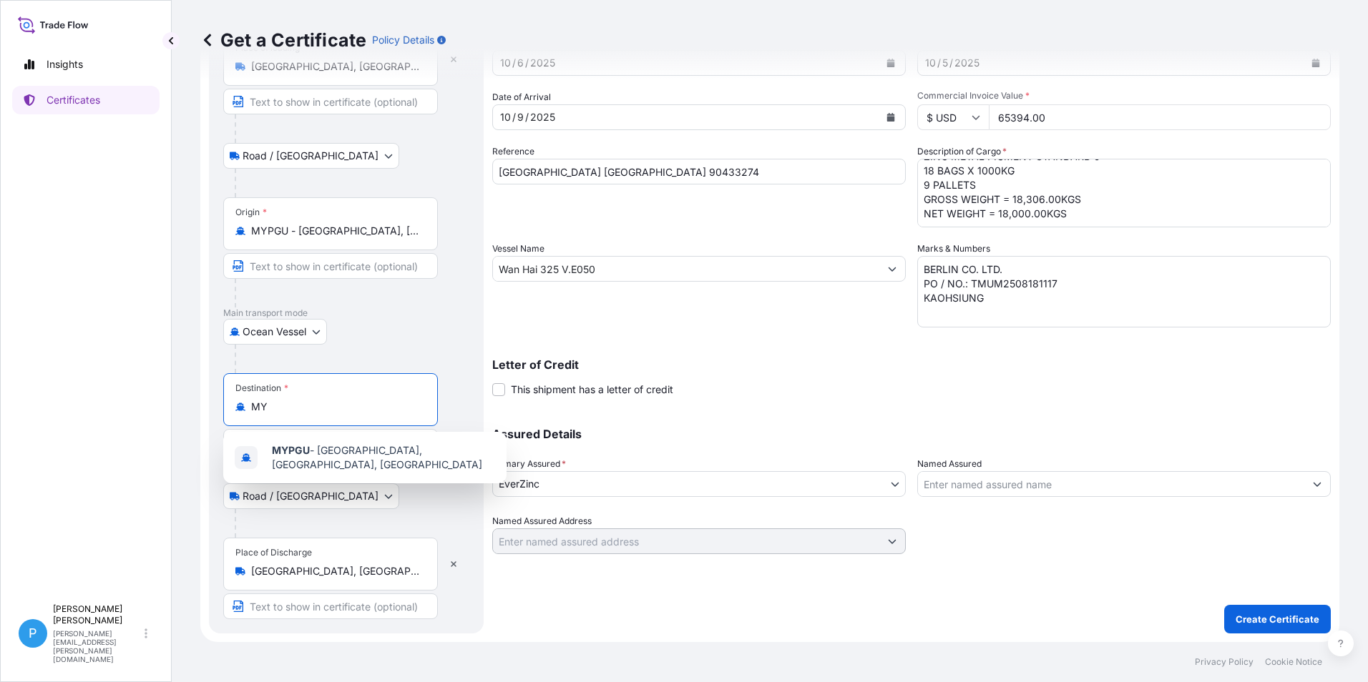
type input "M"
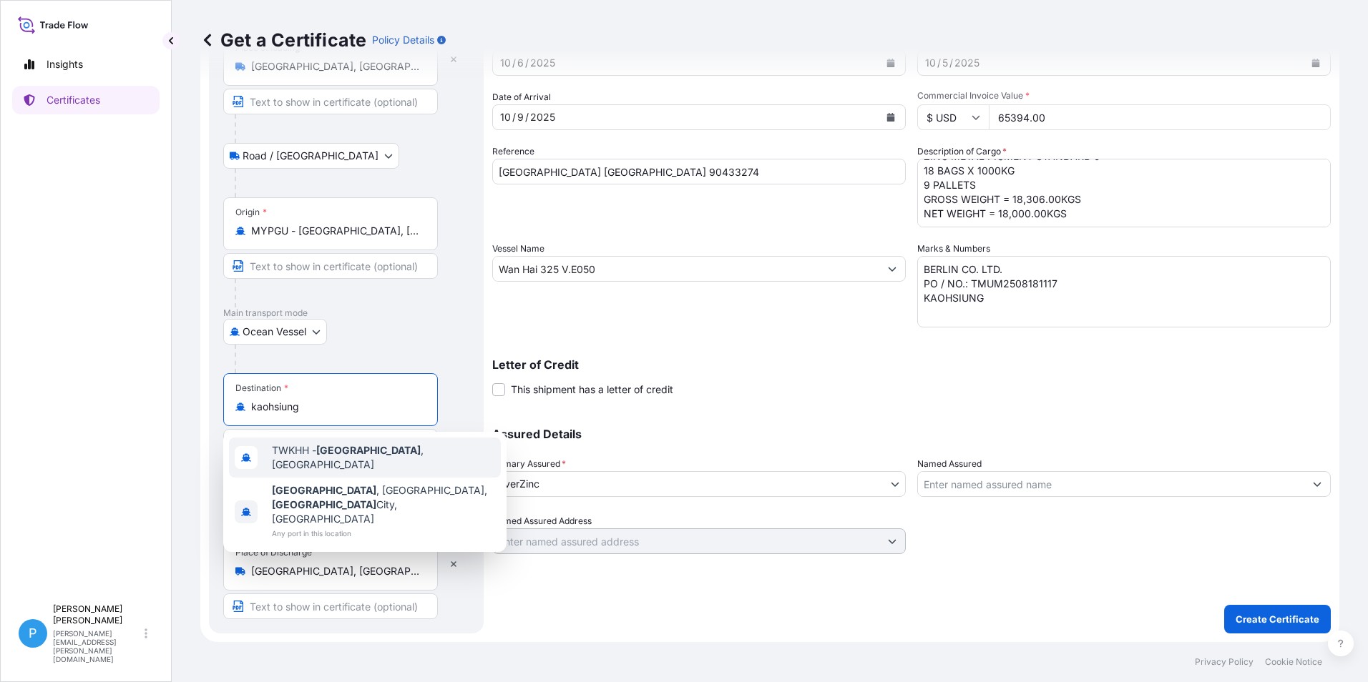
click at [361, 461] on span "TWKHH - [GEOGRAPHIC_DATA] , [GEOGRAPHIC_DATA]" at bounding box center [383, 458] width 223 height 29
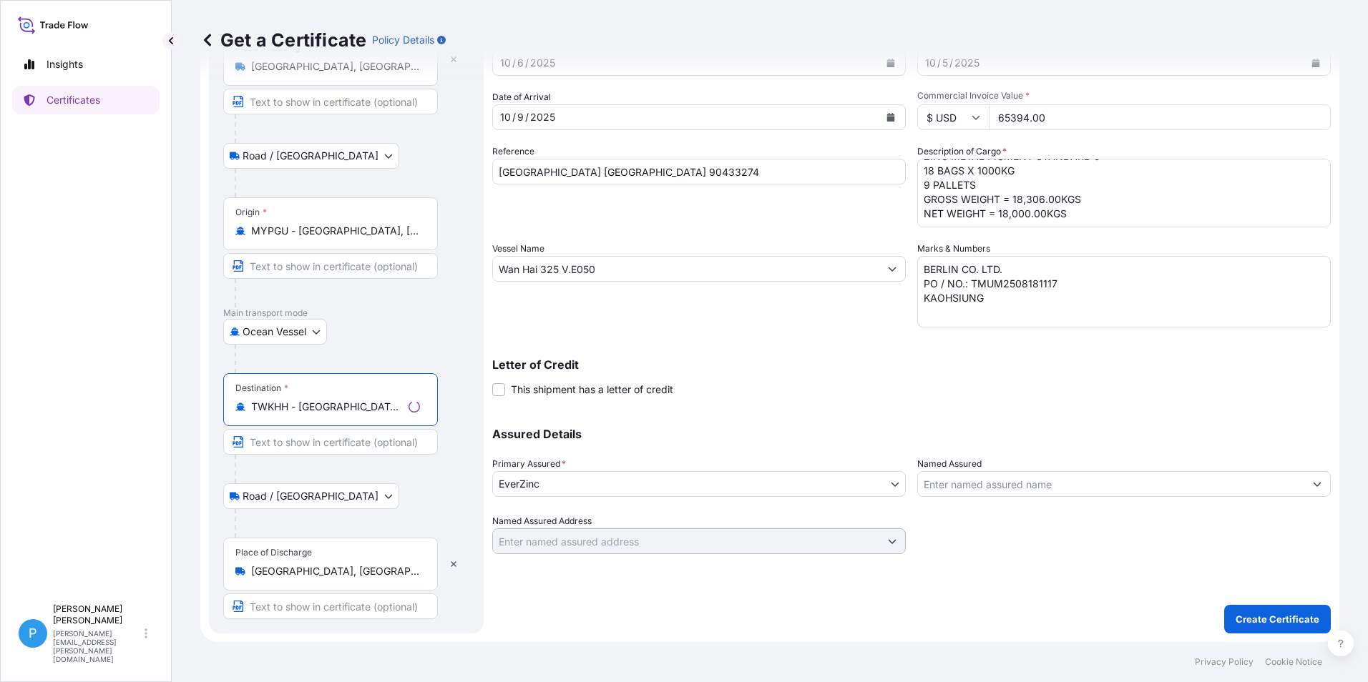
type input "TWKHH - [GEOGRAPHIC_DATA], [GEOGRAPHIC_DATA]"
click at [403, 571] on input "[GEOGRAPHIC_DATA], [GEOGRAPHIC_DATA], [GEOGRAPHIC_DATA]" at bounding box center [335, 571] width 169 height 14
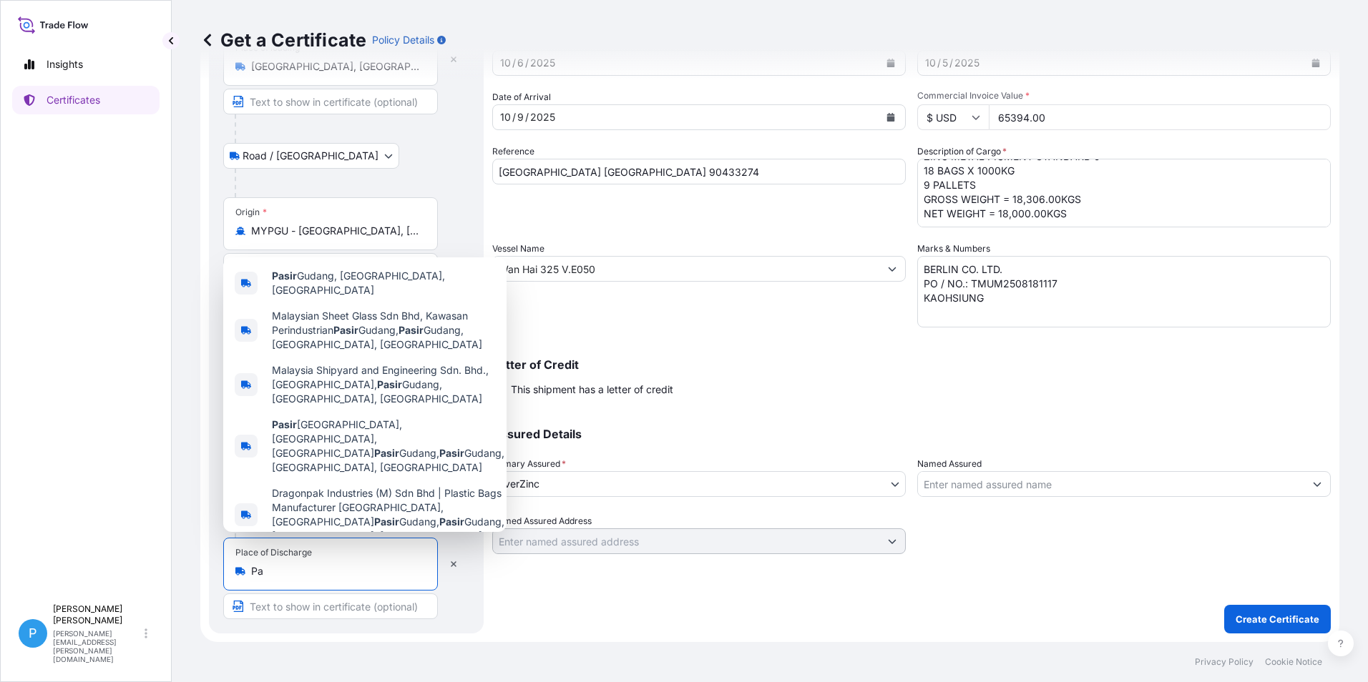
type input "P"
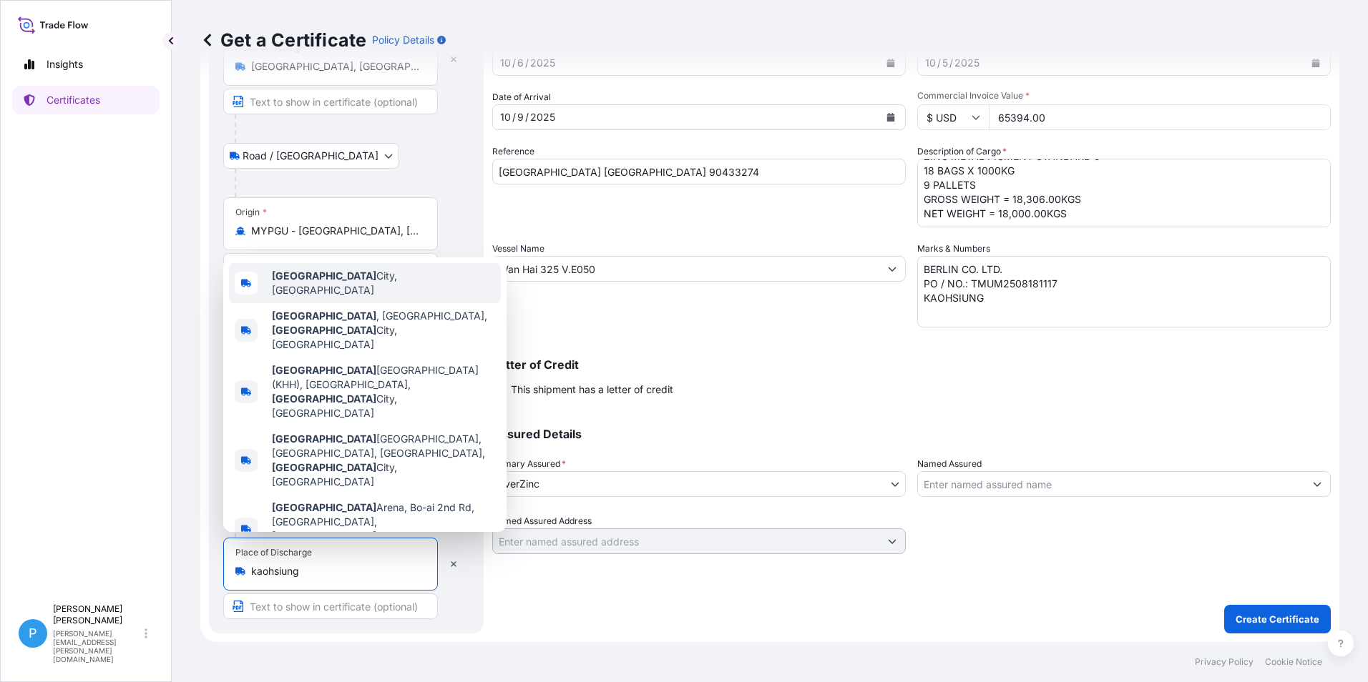
click at [340, 303] on div "[GEOGRAPHIC_DATA], [GEOGRAPHIC_DATA]" at bounding box center [365, 283] width 272 height 40
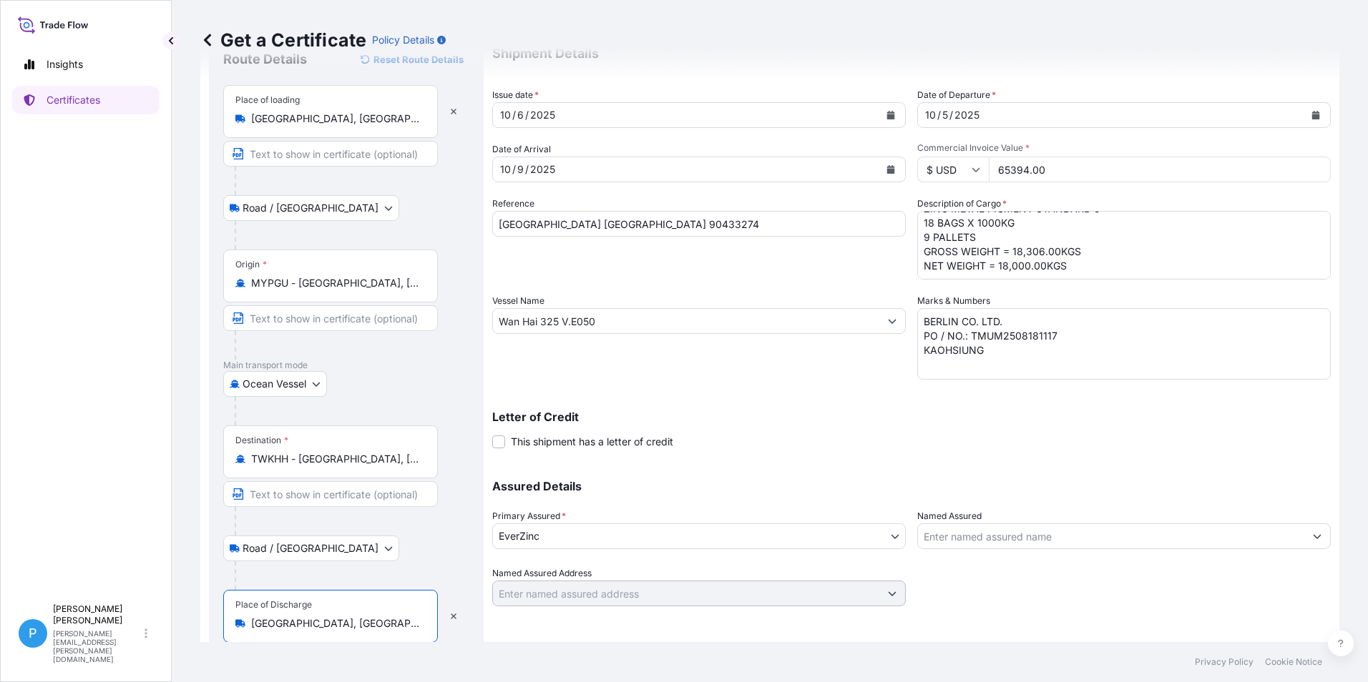
scroll to position [107, 0]
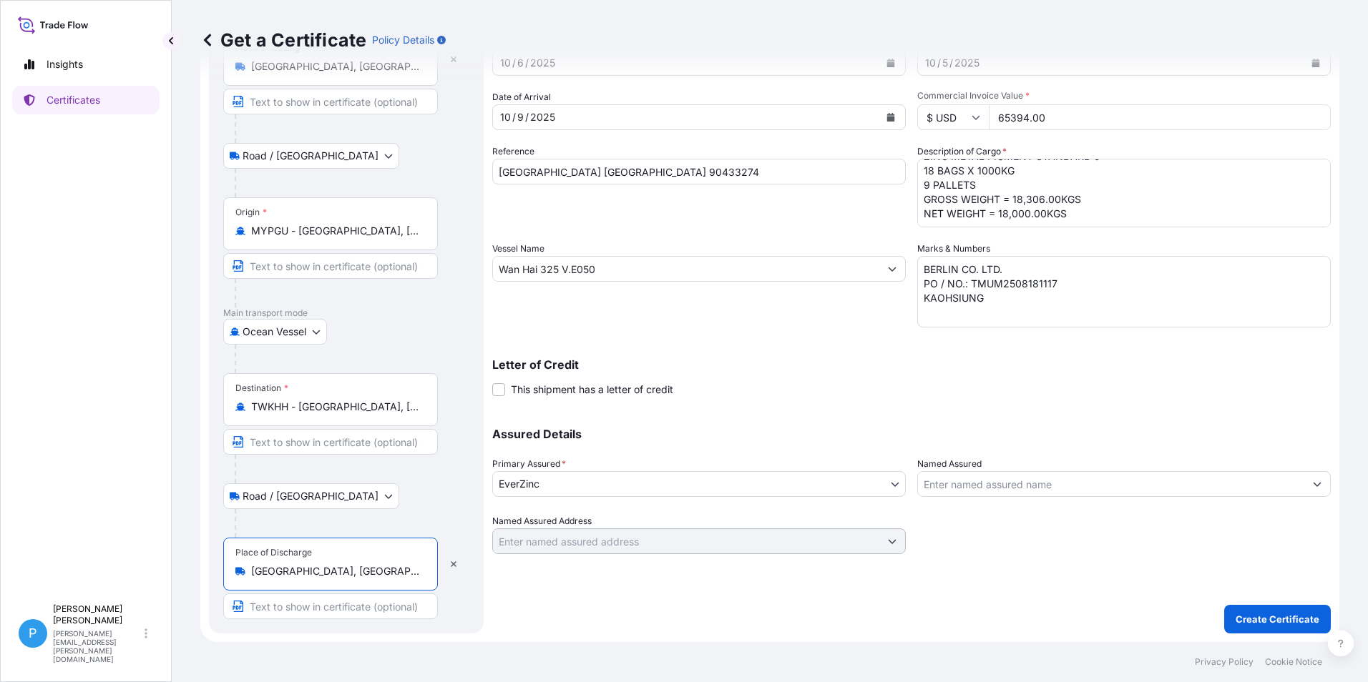
type input "[GEOGRAPHIC_DATA], [GEOGRAPHIC_DATA]"
click at [1260, 611] on button "Create Certificate" at bounding box center [1277, 619] width 107 height 29
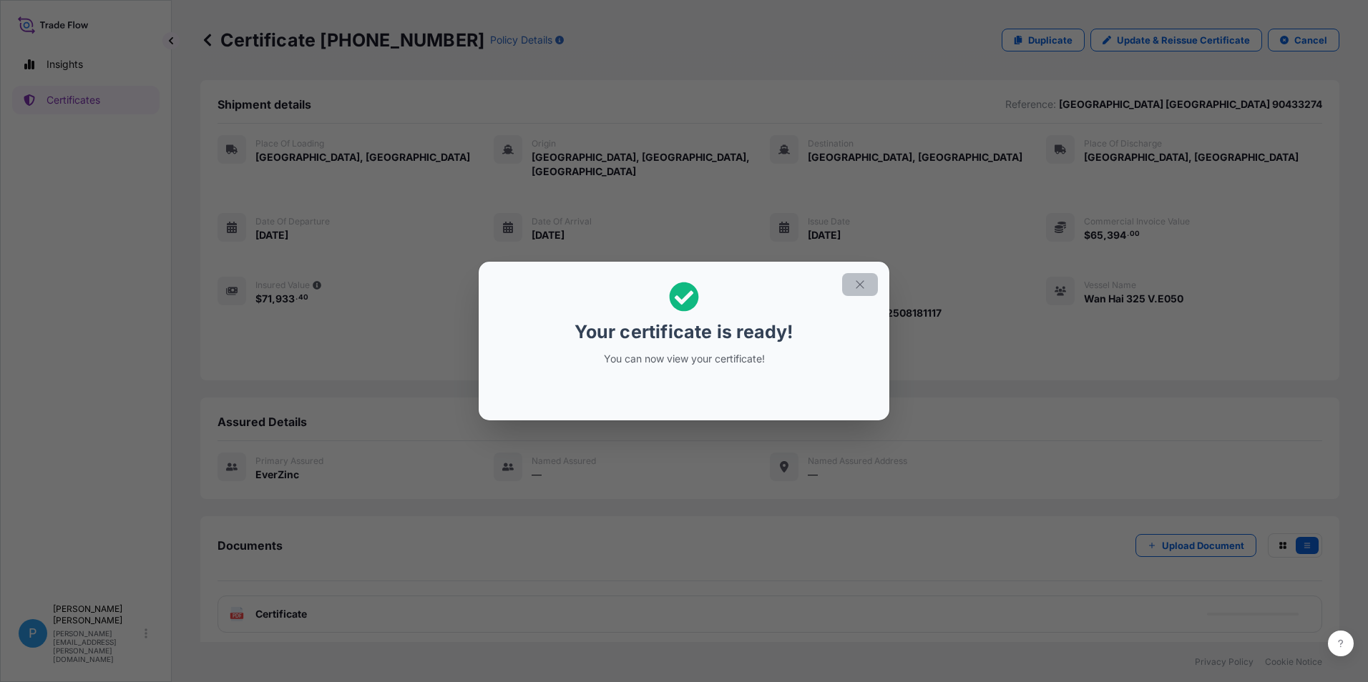
click at [864, 277] on button "button" at bounding box center [860, 284] width 36 height 23
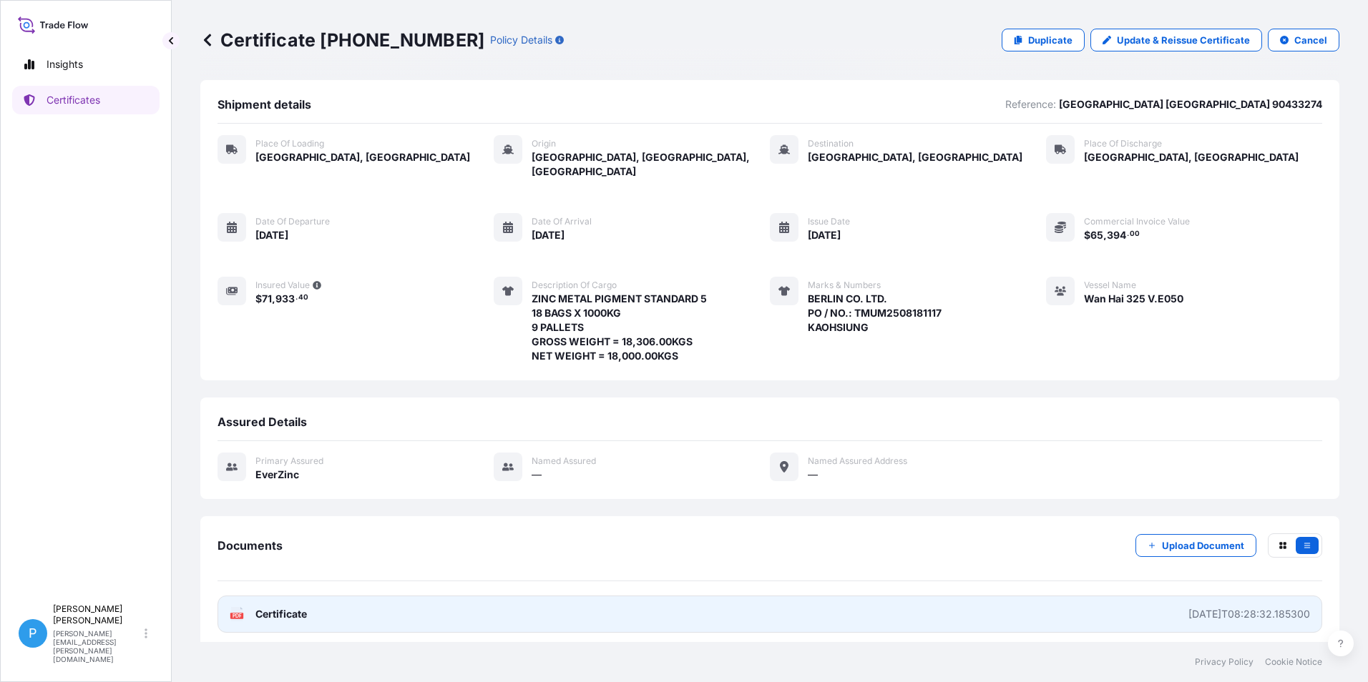
click at [262, 607] on span "Certificate" at bounding box center [281, 614] width 52 height 14
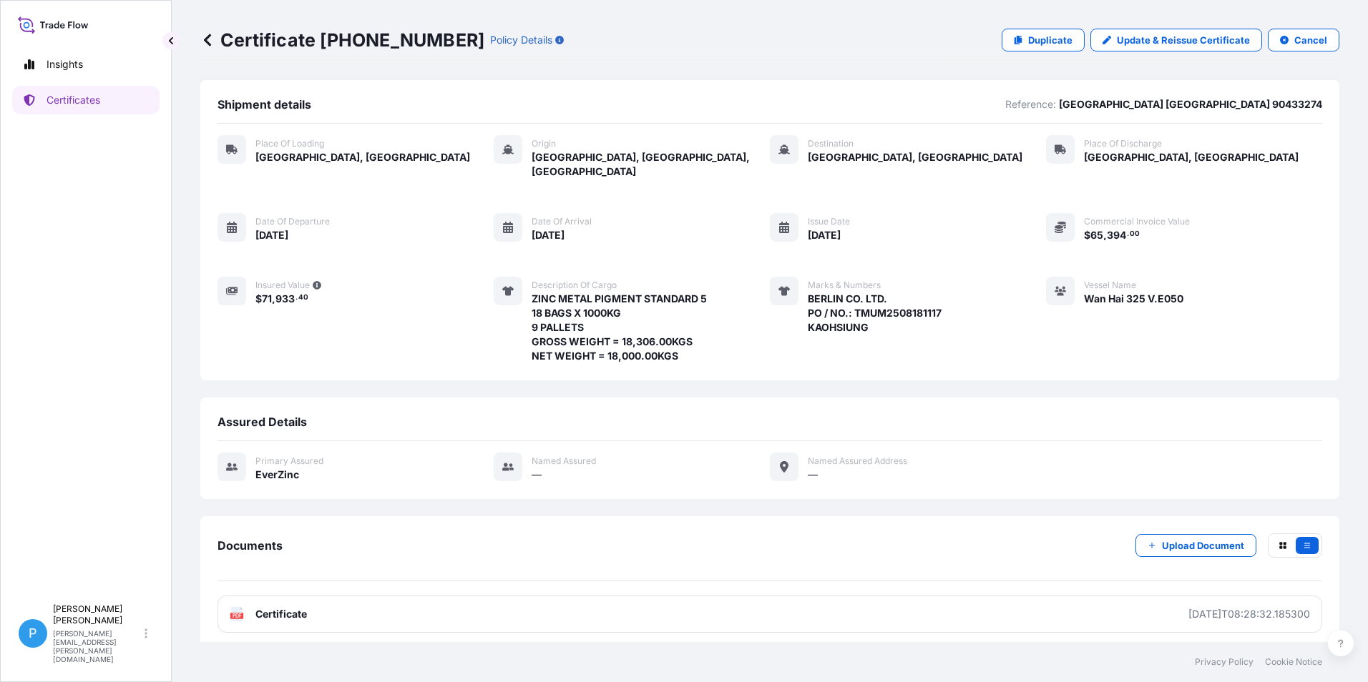
click at [209, 39] on icon at bounding box center [207, 40] width 14 height 14
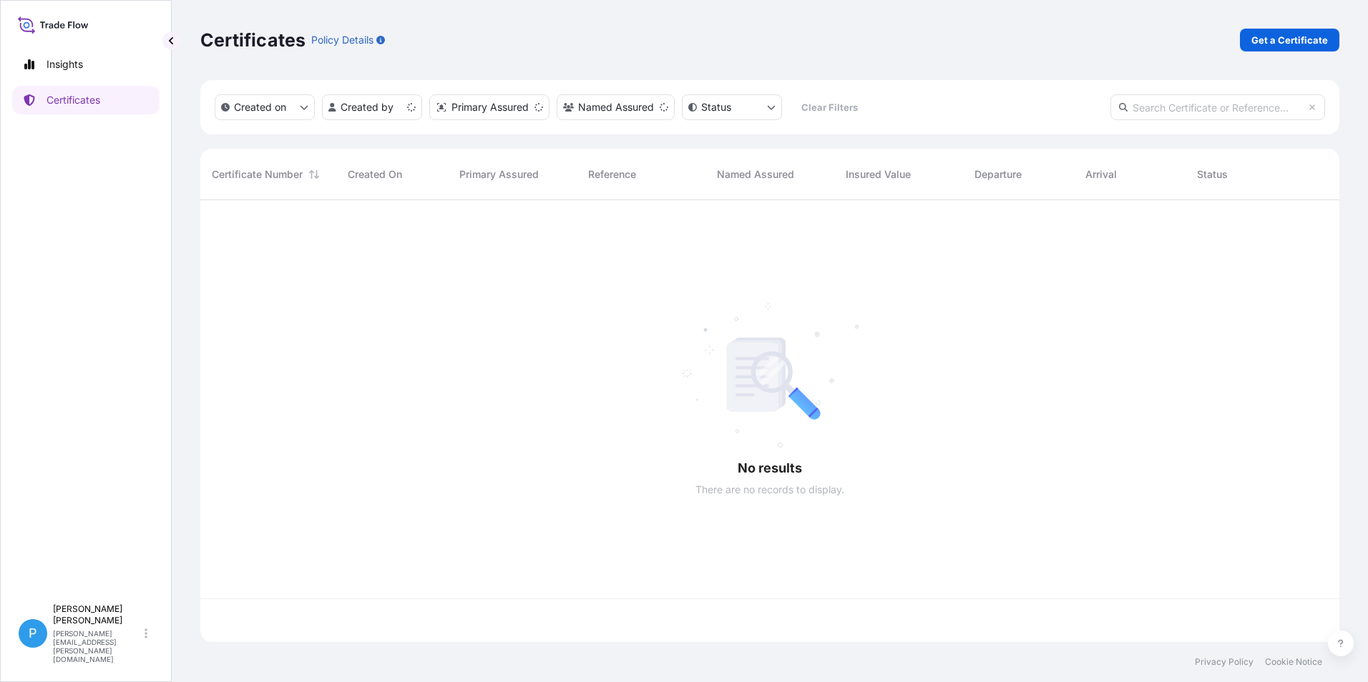
scroll to position [439, 1128]
